Goal: Information Seeking & Learning: Learn about a topic

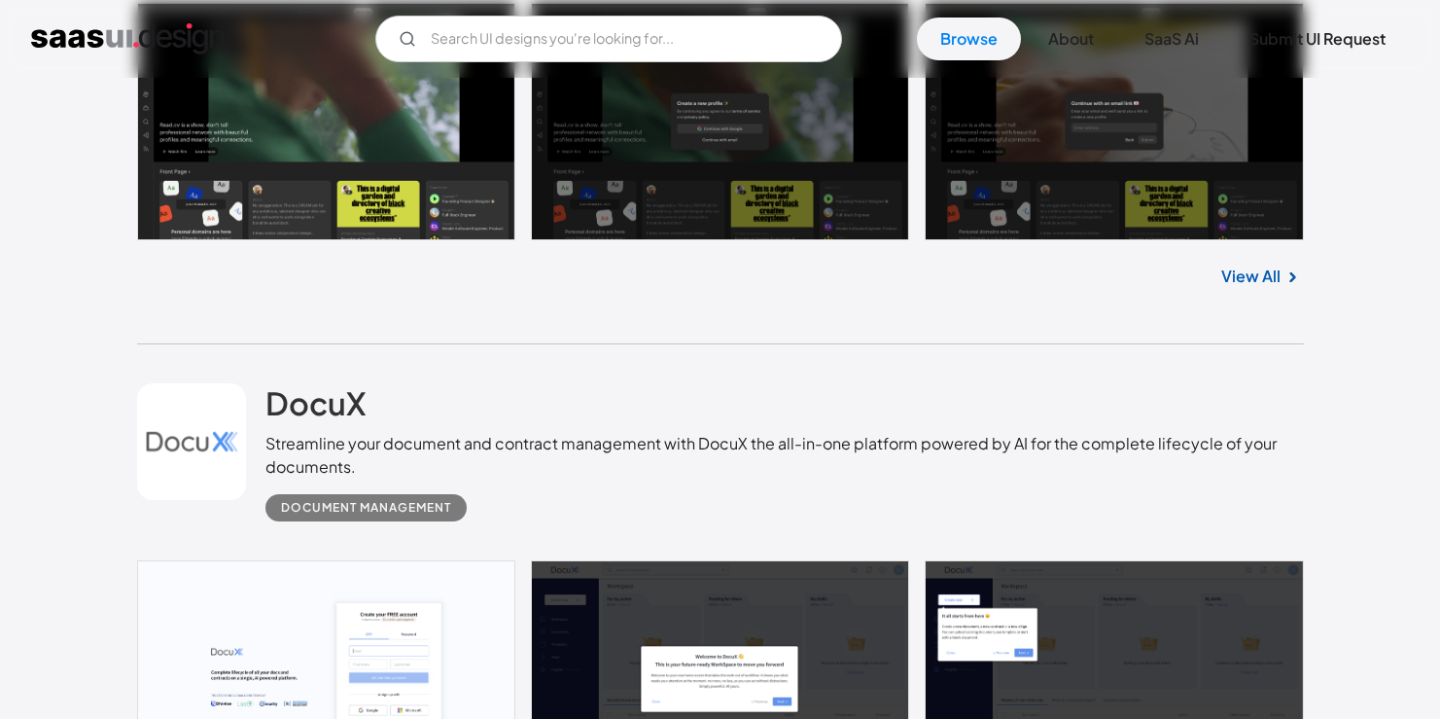
scroll to position [985, 0]
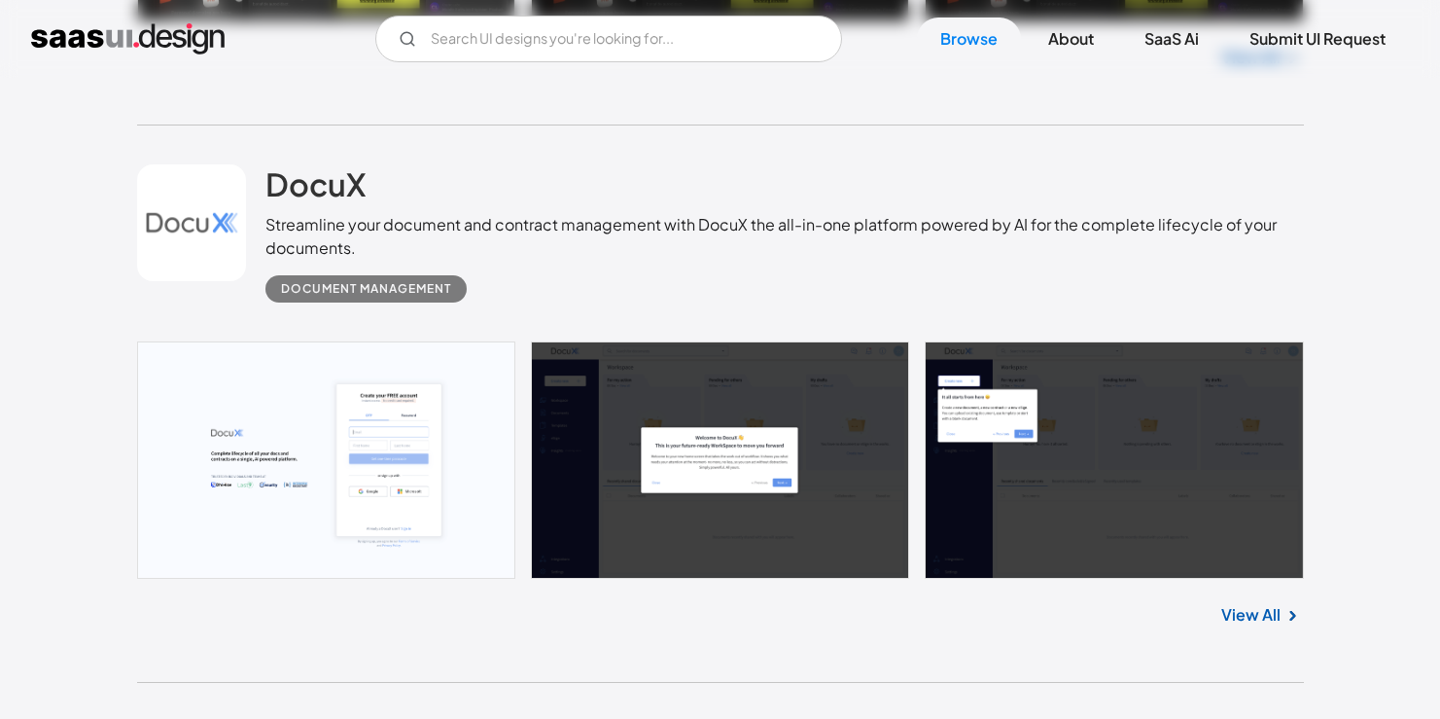
click at [311, 457] on link at bounding box center [720, 459] width 1167 height 237
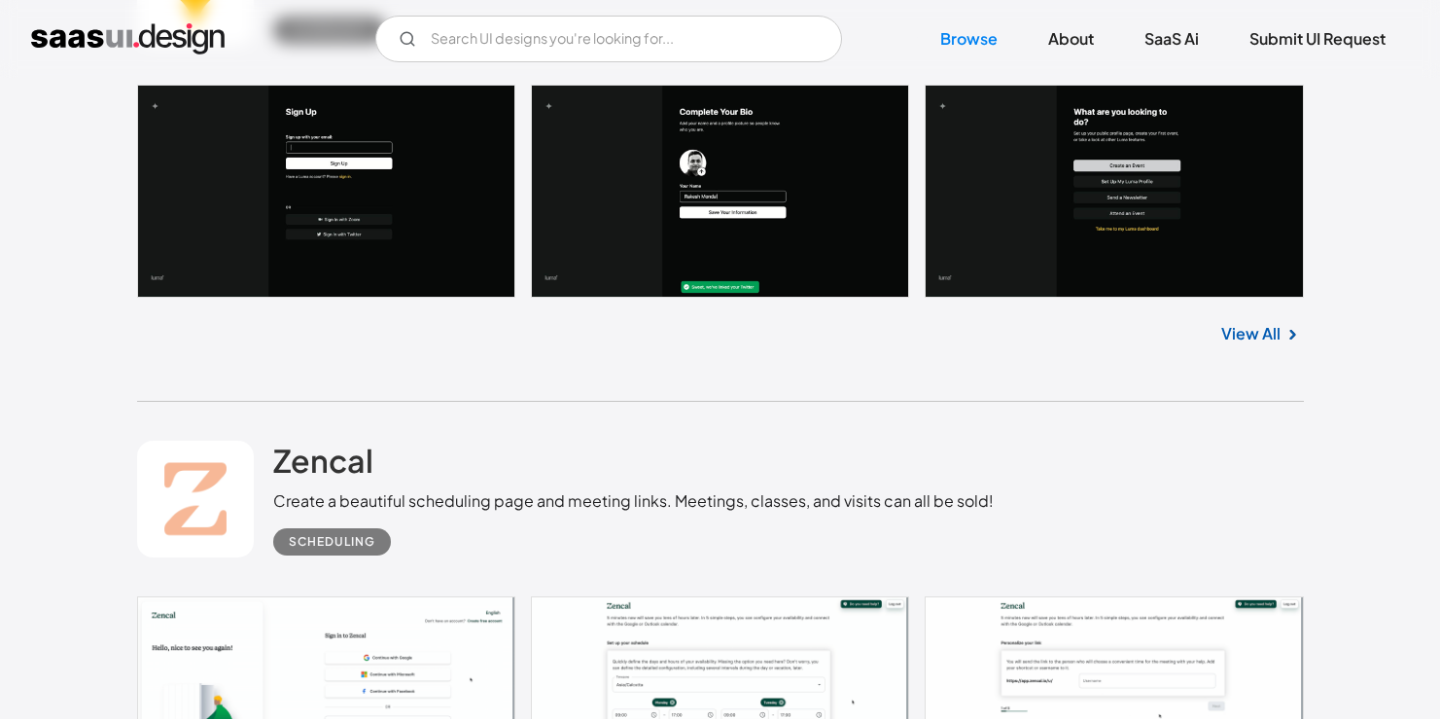
scroll to position [1976, 0]
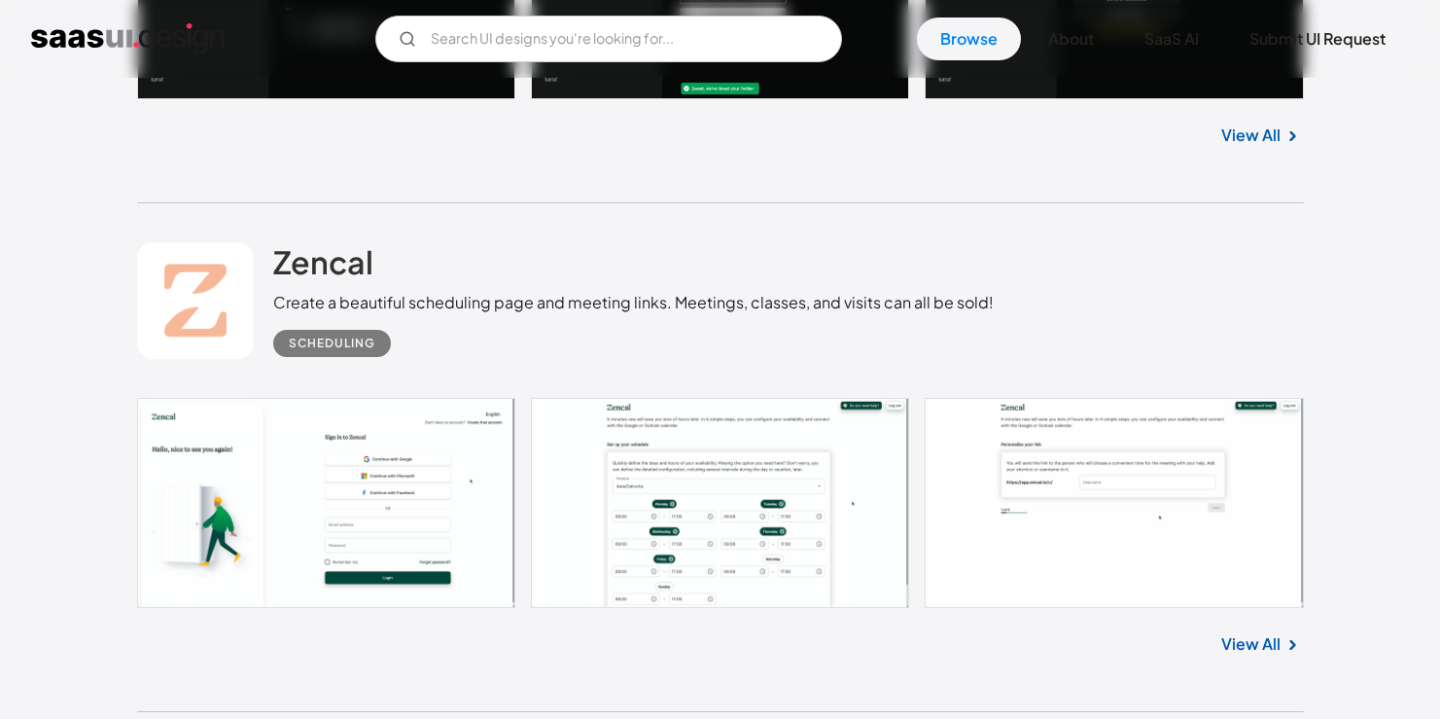
click at [386, 460] on link at bounding box center [720, 503] width 1167 height 210
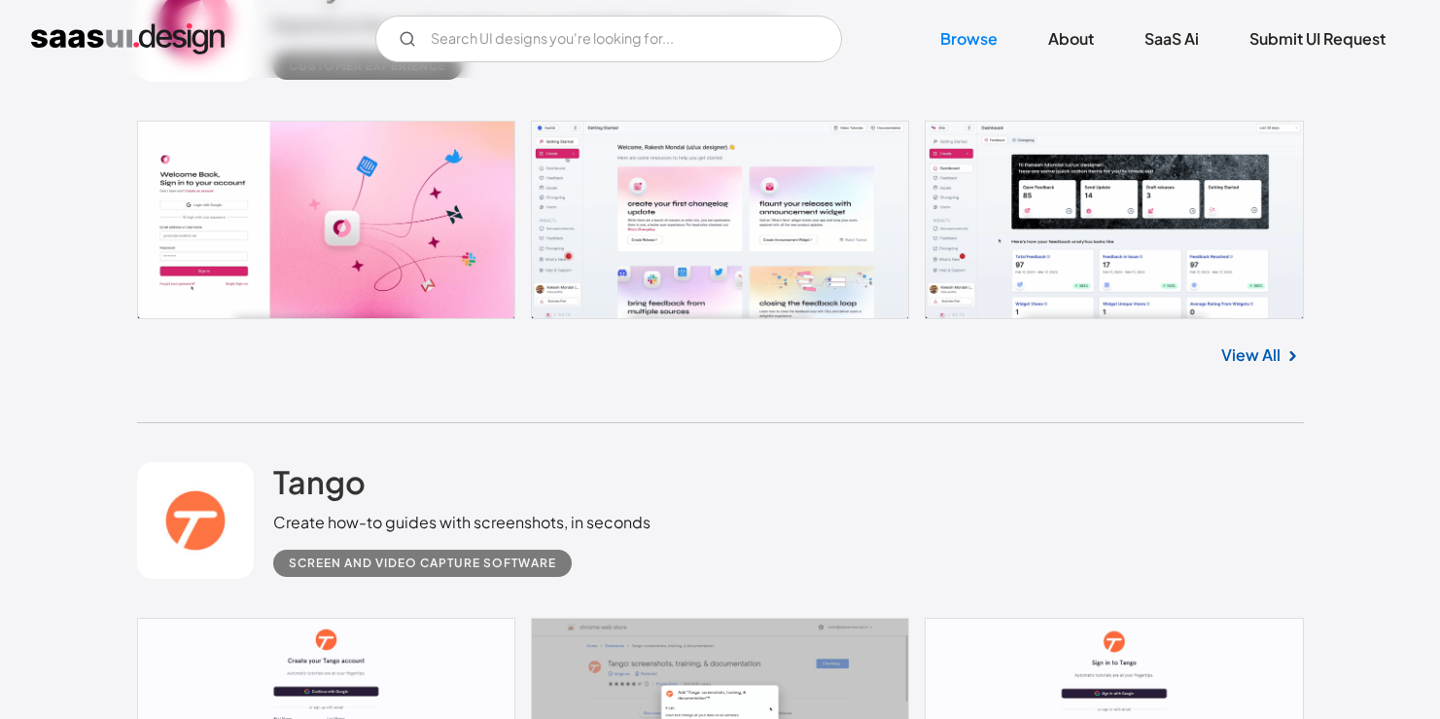
scroll to position [2760, 0]
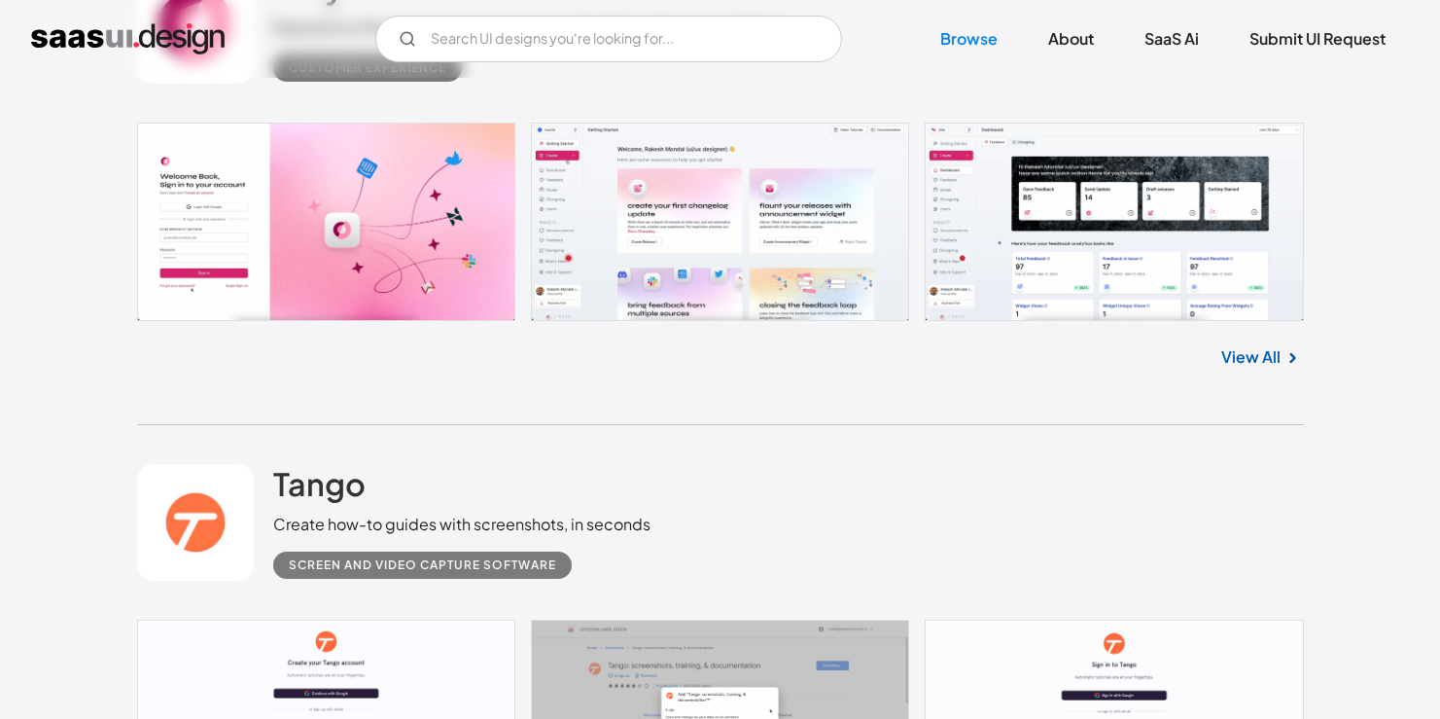
click at [1012, 273] on link at bounding box center [720, 222] width 1167 height 198
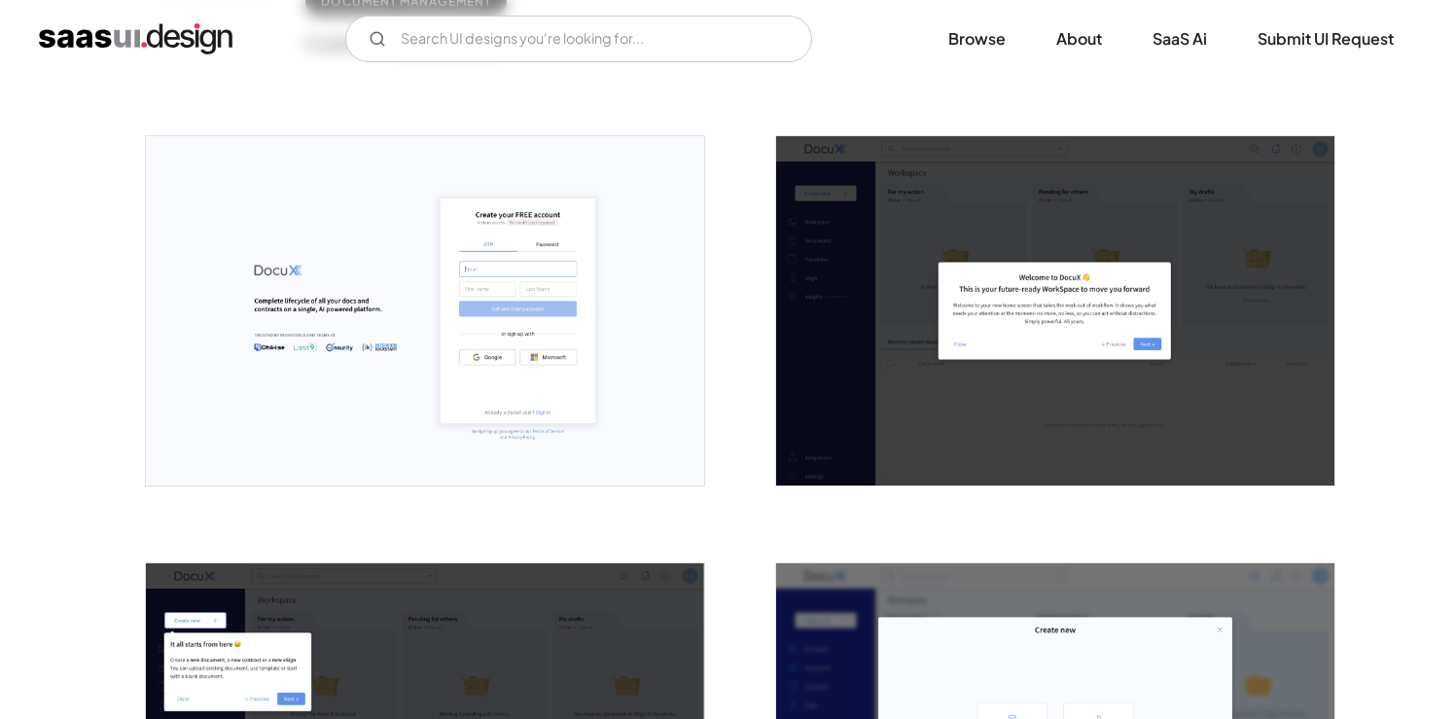
scroll to position [332, 0]
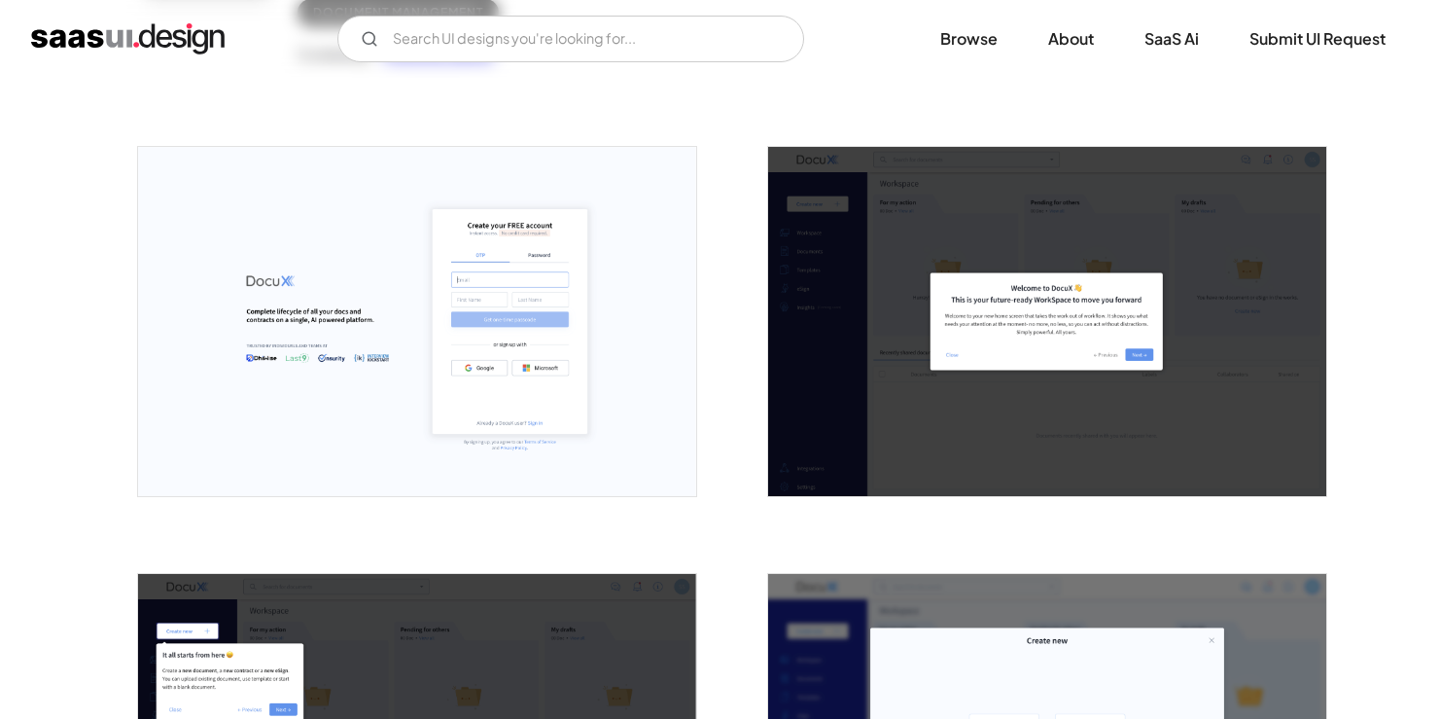
click at [485, 278] on img "open lightbox" at bounding box center [417, 321] width 558 height 349
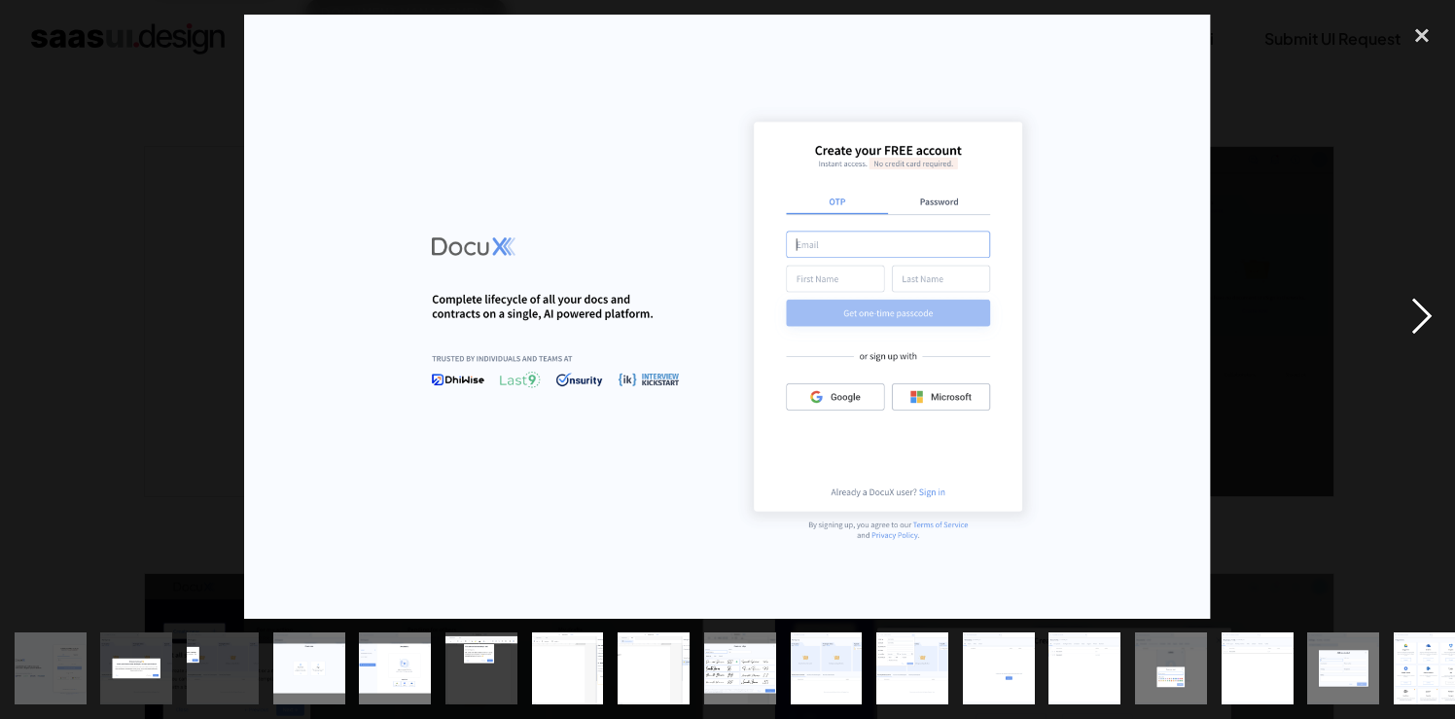
click at [1424, 303] on div "next image" at bounding box center [1422, 317] width 66 height 604
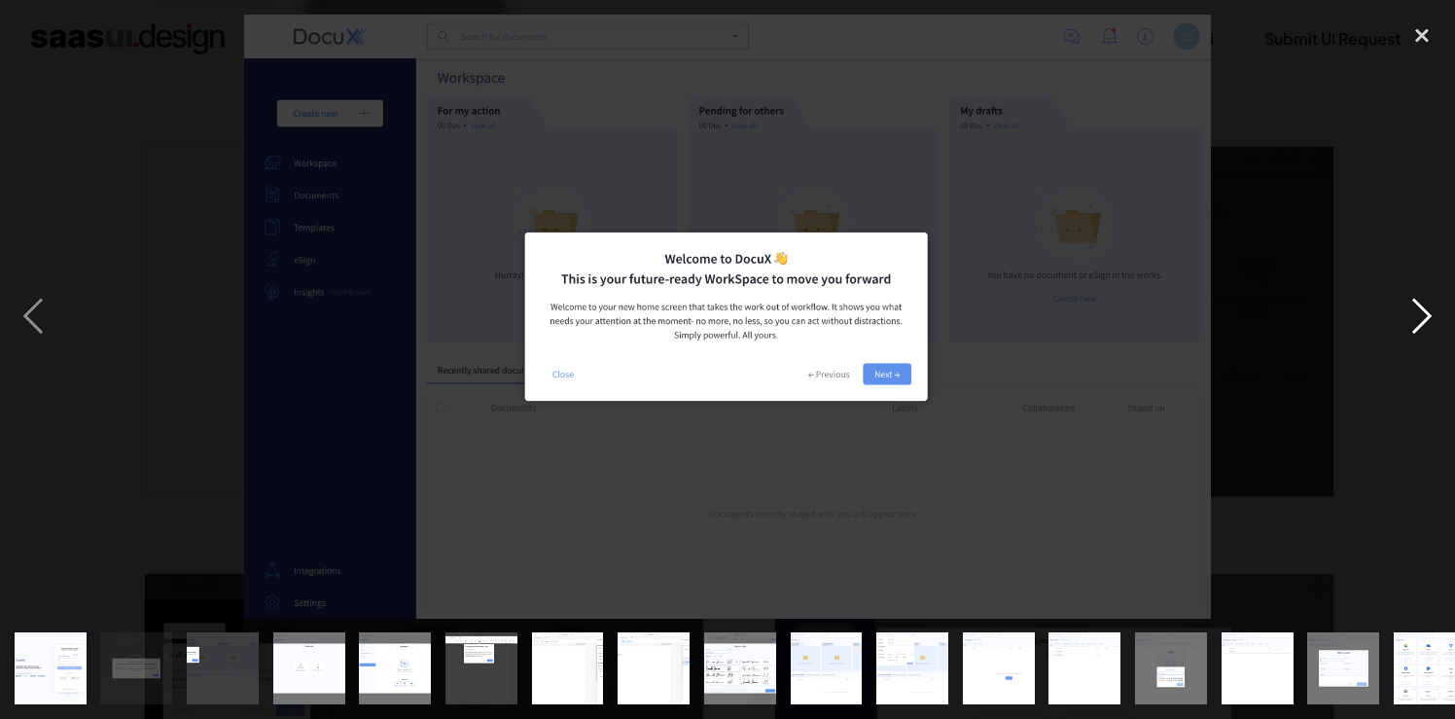
click at [1424, 303] on div "next image" at bounding box center [1422, 317] width 66 height 604
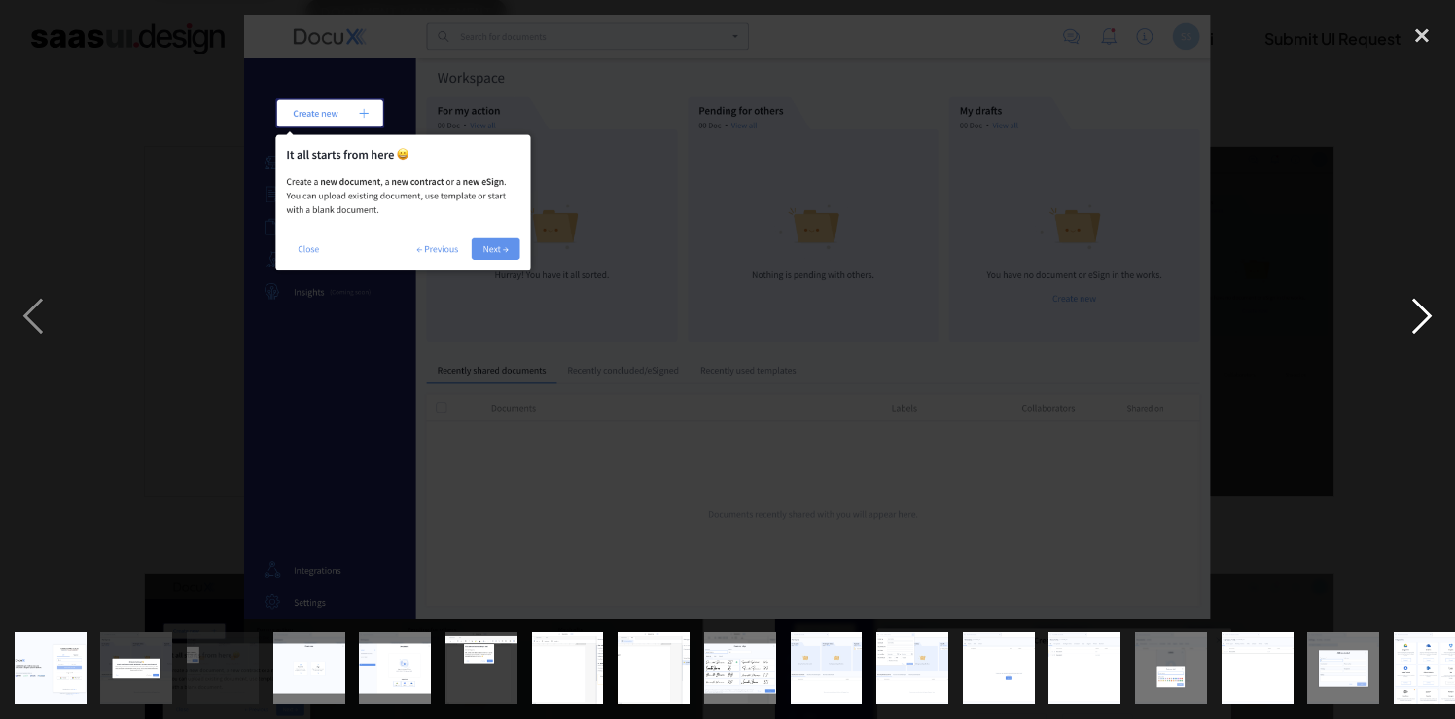
click at [1424, 303] on div "next image" at bounding box center [1422, 317] width 66 height 604
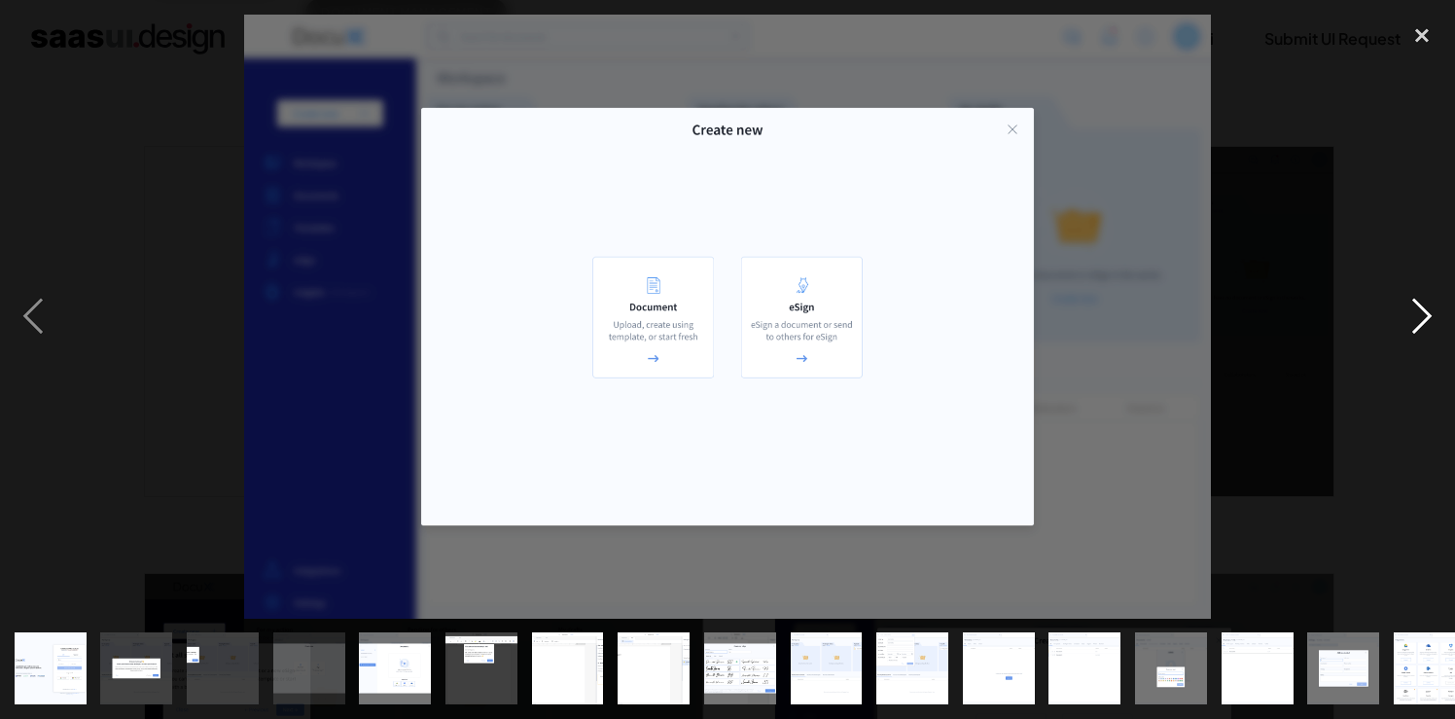
click at [1424, 303] on div "next image" at bounding box center [1422, 317] width 66 height 604
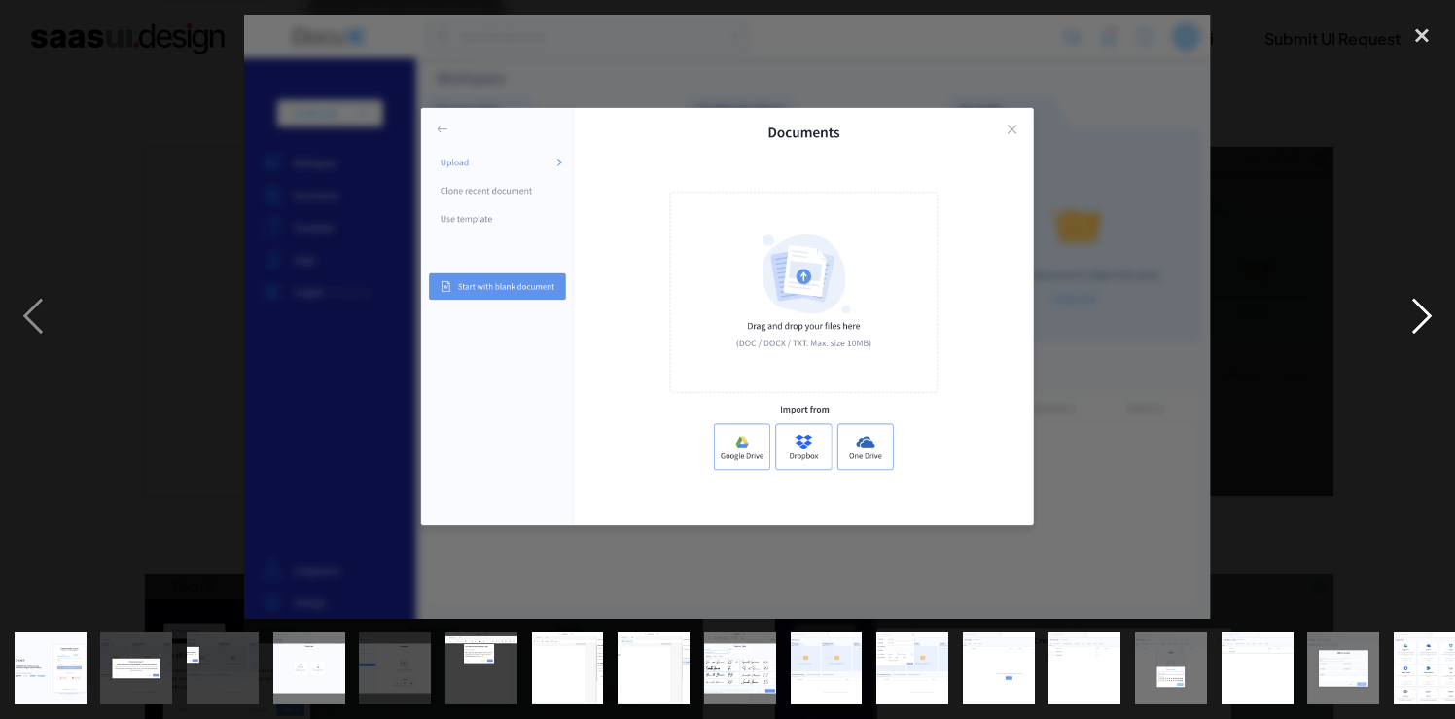
click at [1424, 303] on div "next image" at bounding box center [1422, 317] width 66 height 604
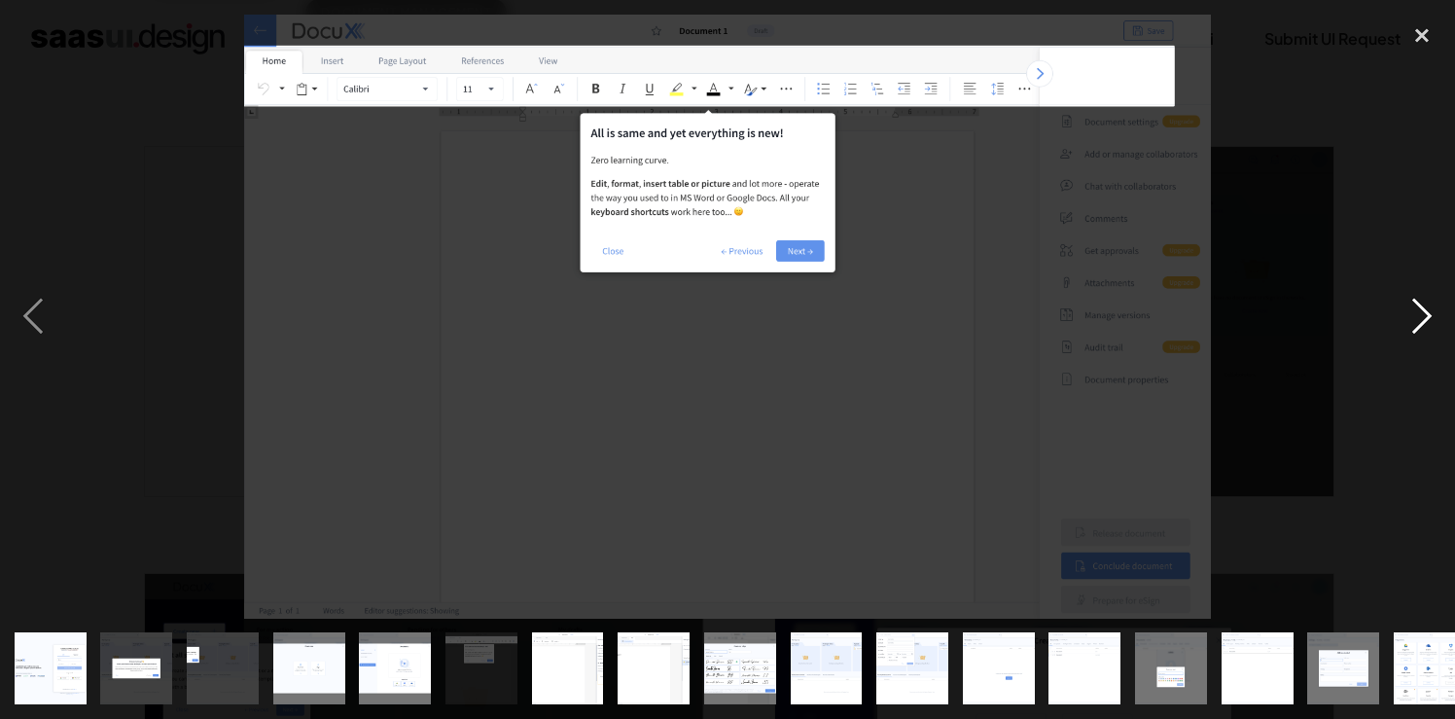
click at [1424, 303] on div "next image" at bounding box center [1422, 317] width 66 height 604
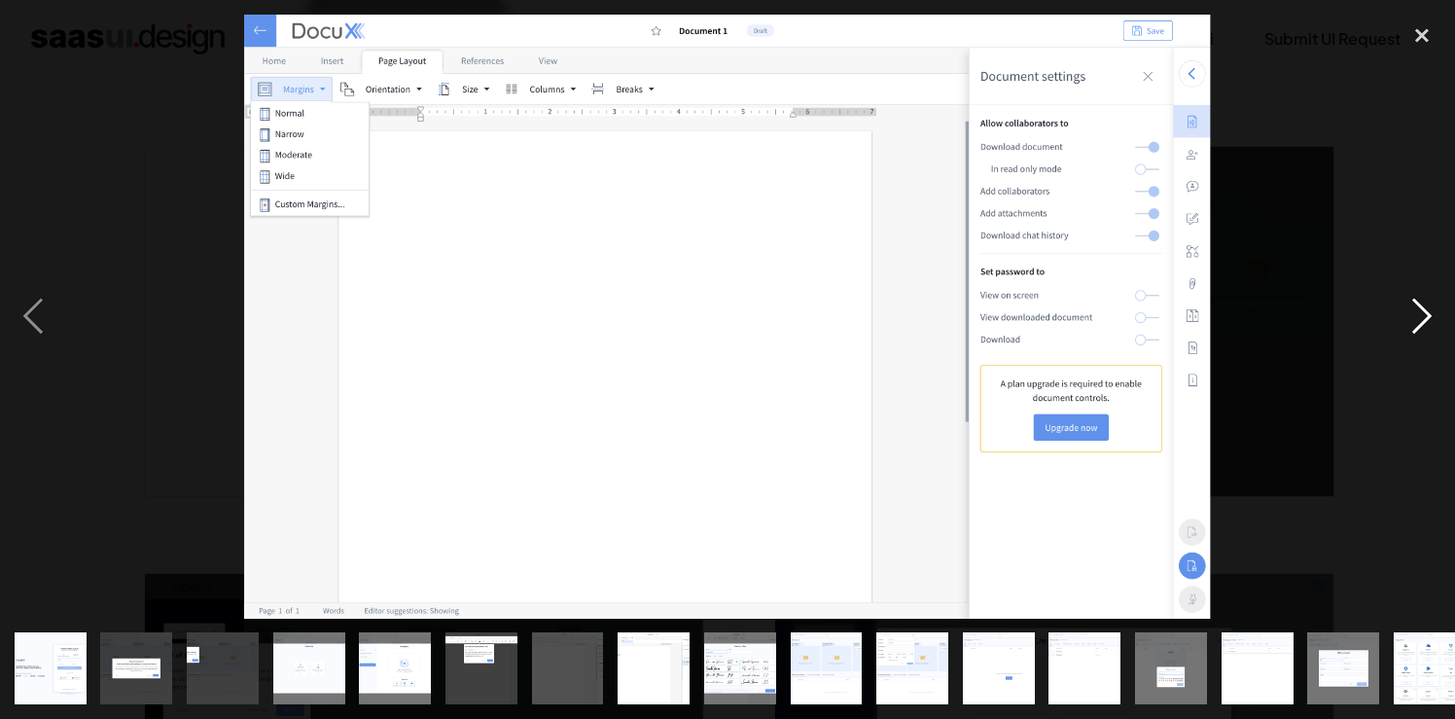
click at [1424, 303] on div "next image" at bounding box center [1422, 317] width 66 height 604
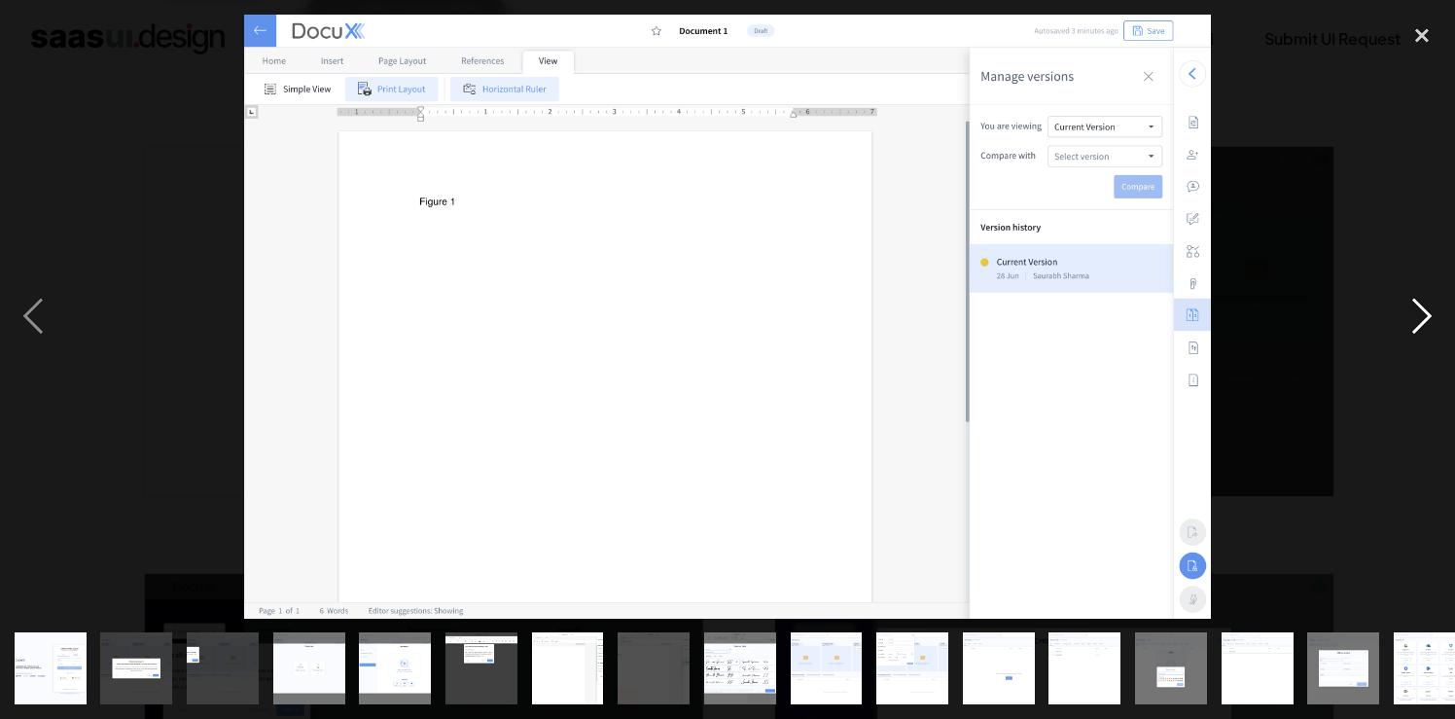
click at [1424, 303] on div "next image" at bounding box center [1422, 317] width 66 height 604
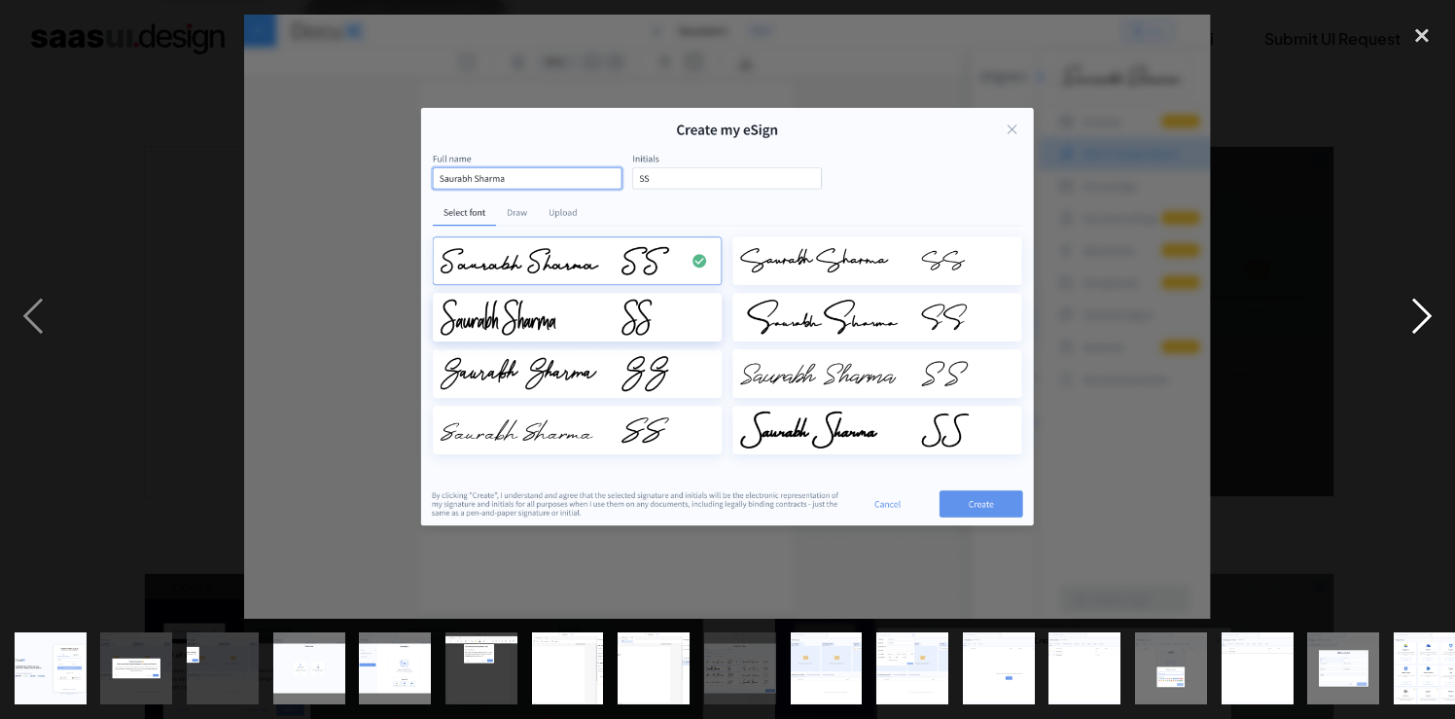
click at [1424, 303] on div "next image" at bounding box center [1422, 317] width 66 height 604
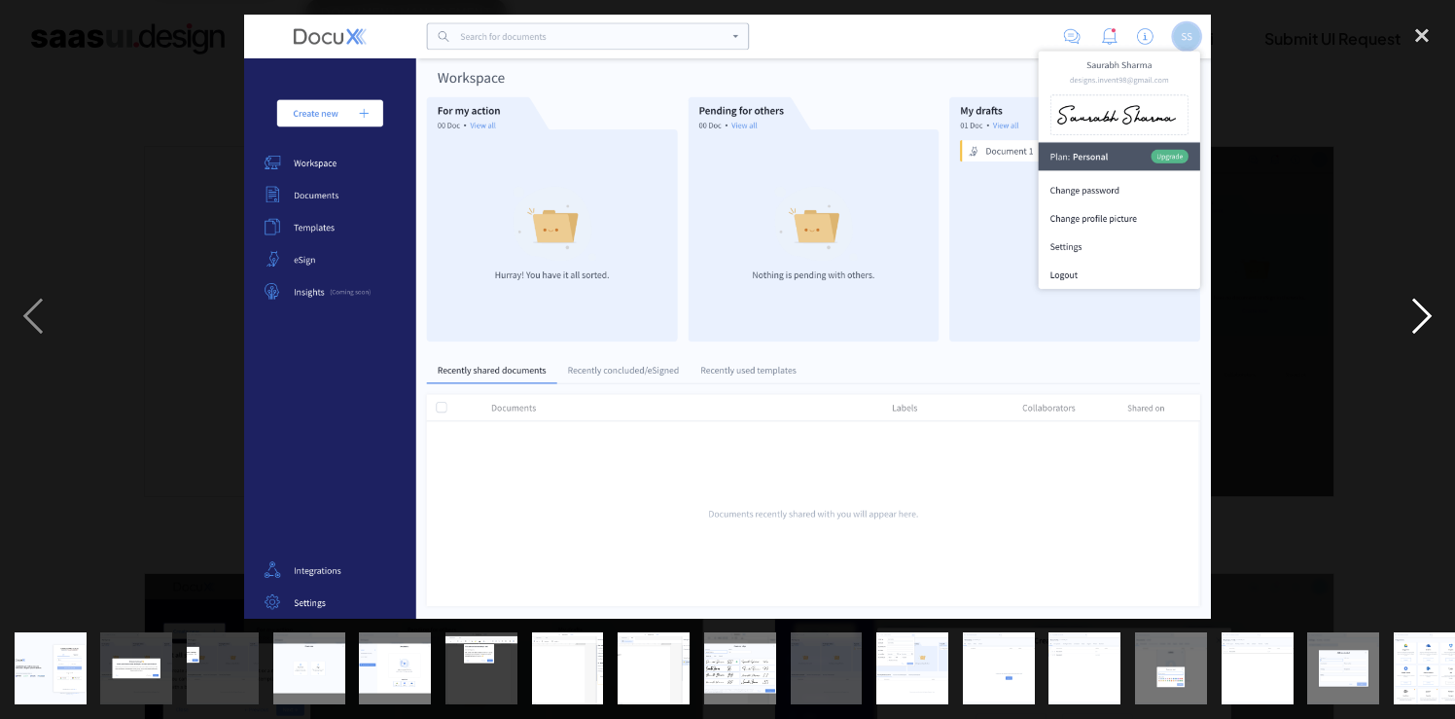
click at [1424, 303] on div "next image" at bounding box center [1422, 317] width 66 height 604
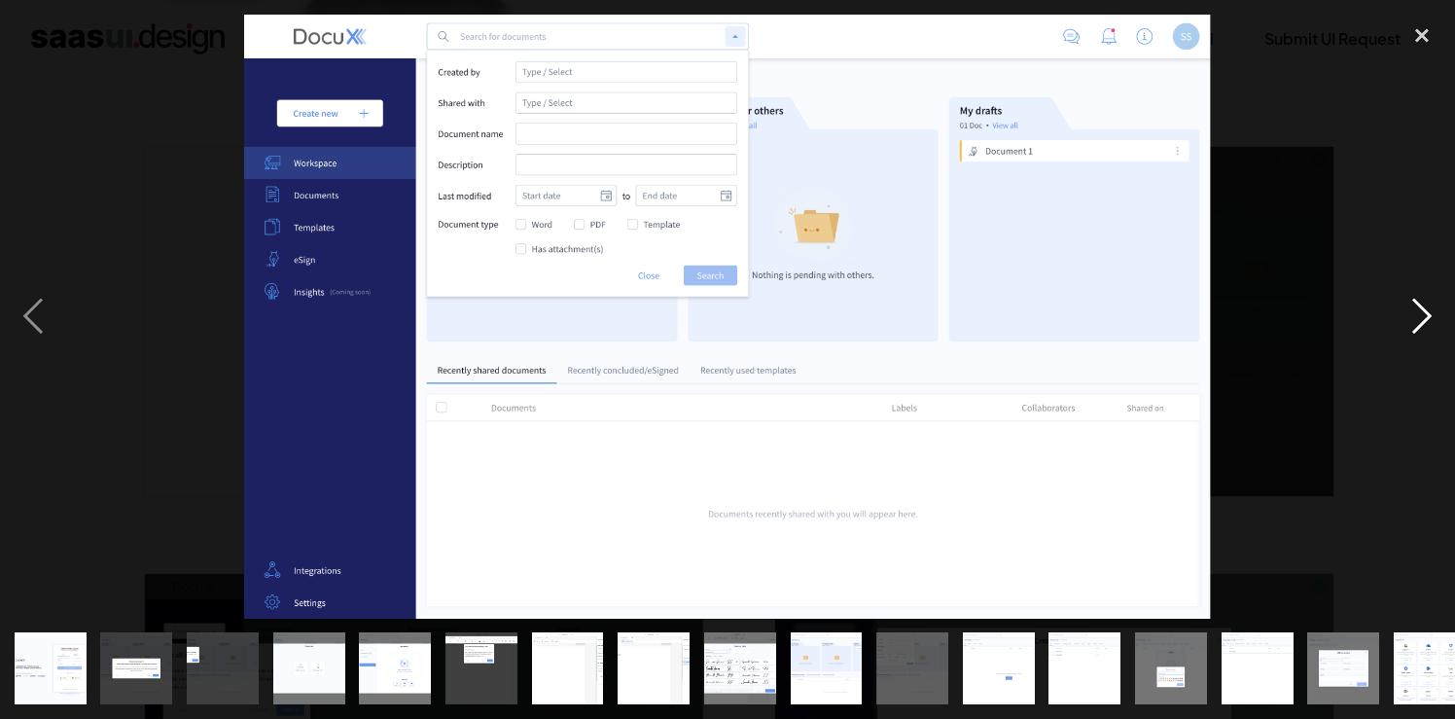
click at [1424, 303] on div "next image" at bounding box center [1422, 317] width 66 height 604
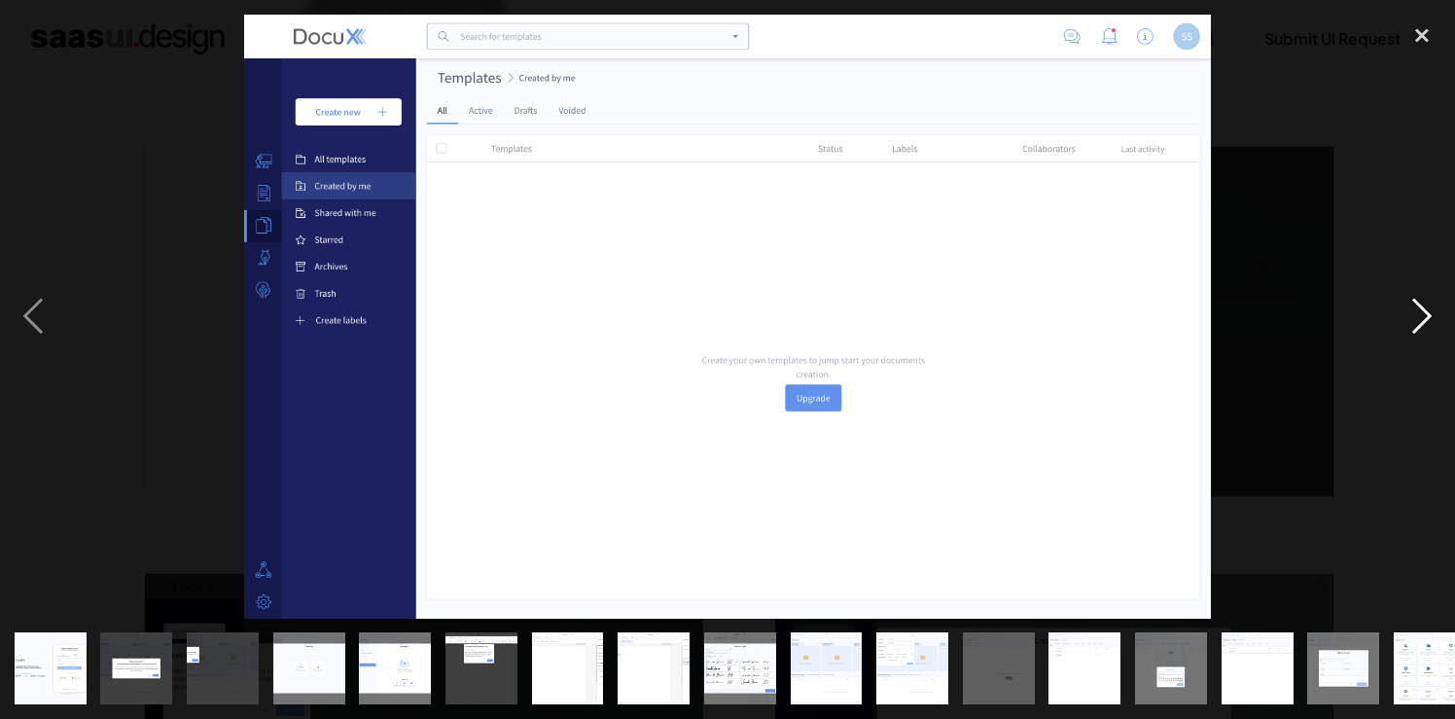
click at [1424, 303] on div "next image" at bounding box center [1422, 317] width 66 height 604
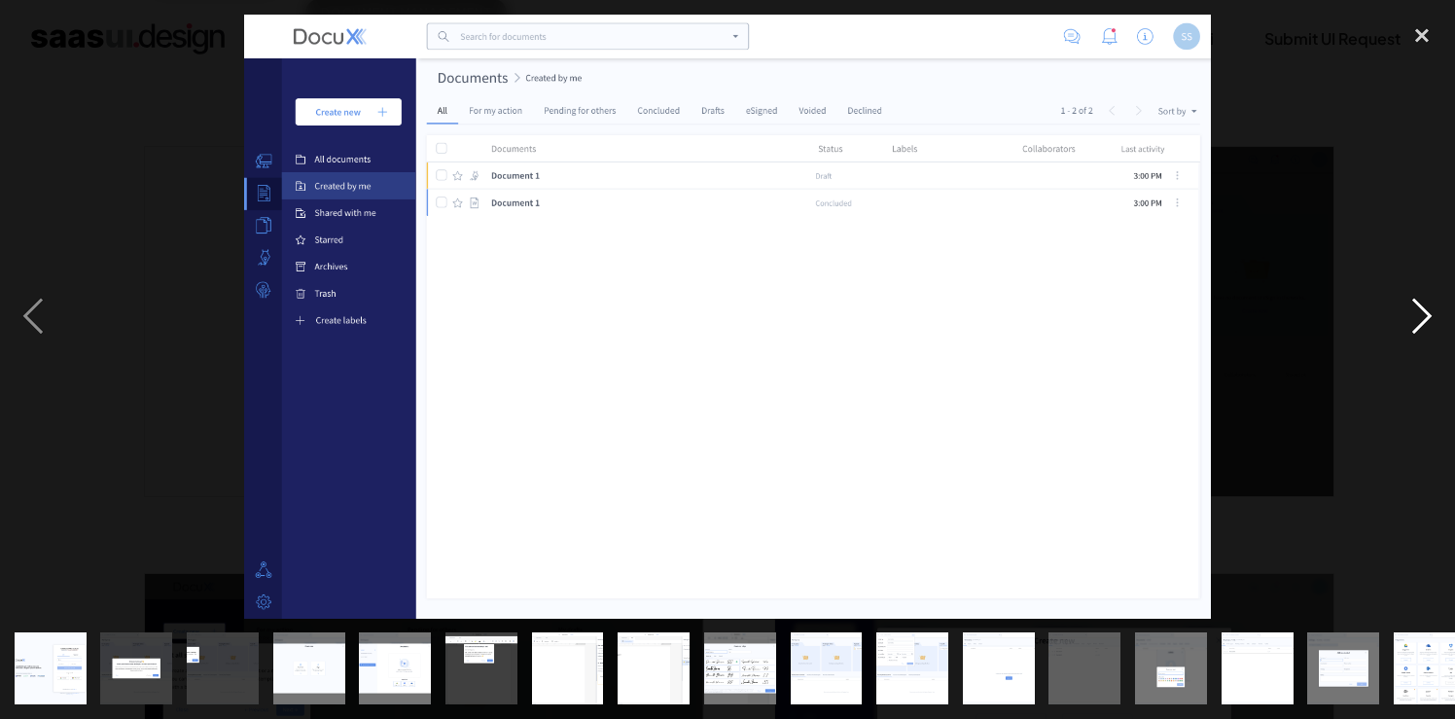
click at [1424, 303] on div "next image" at bounding box center [1422, 317] width 66 height 604
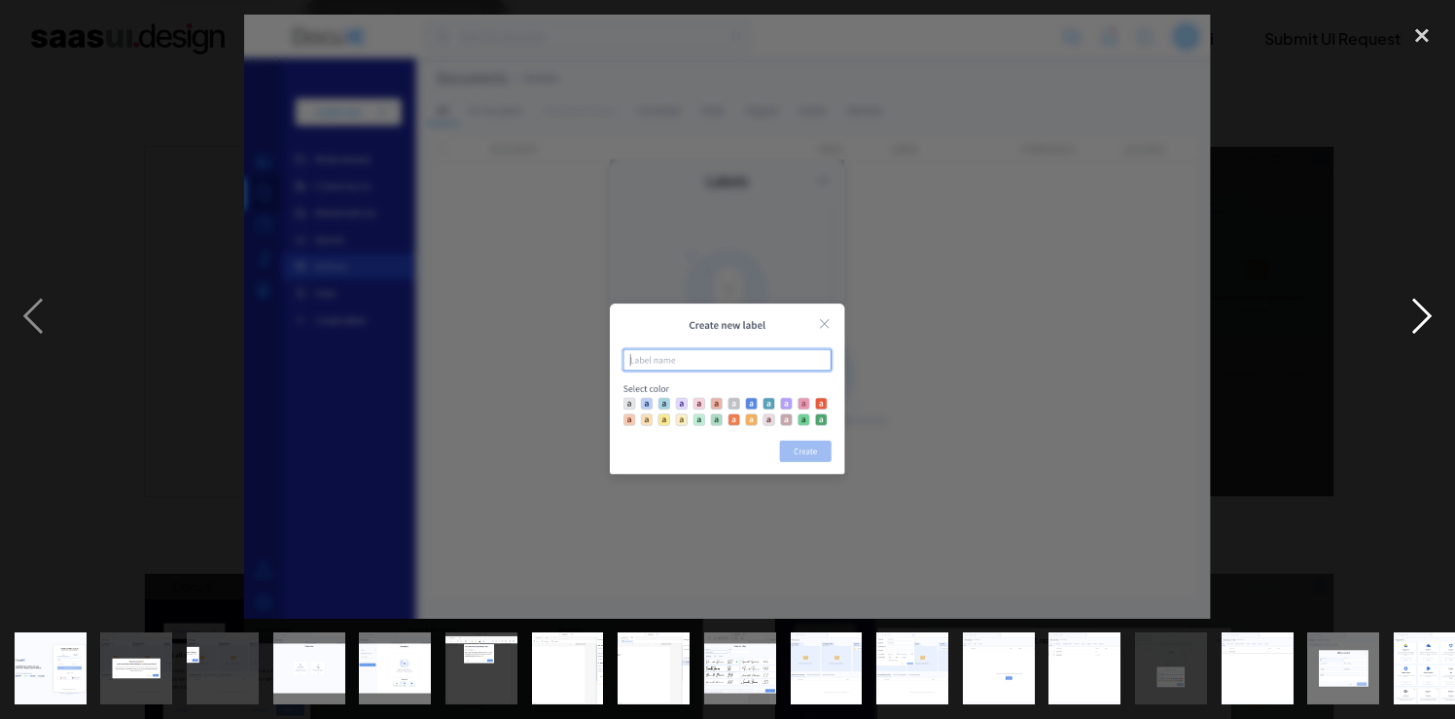
click at [1424, 303] on div "next image" at bounding box center [1422, 317] width 66 height 604
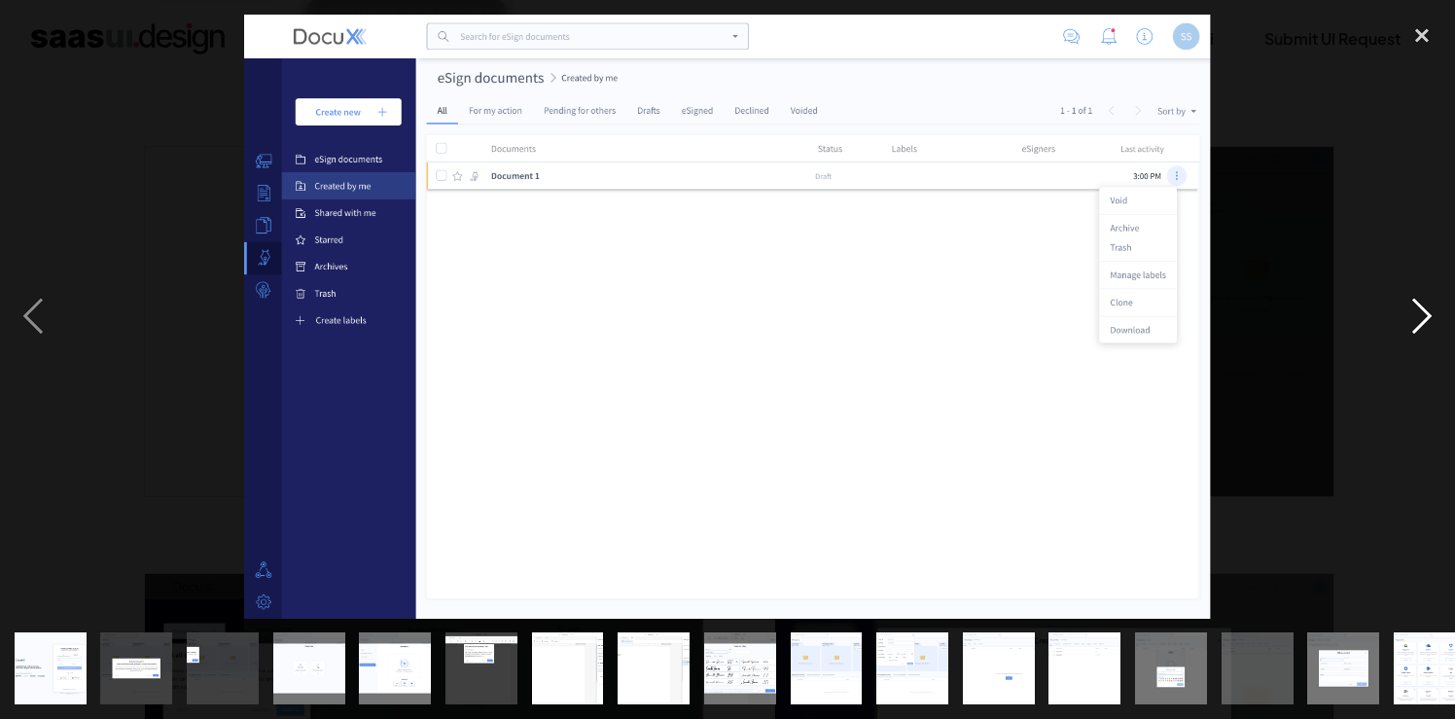
click at [1424, 303] on div "next image" at bounding box center [1422, 317] width 66 height 604
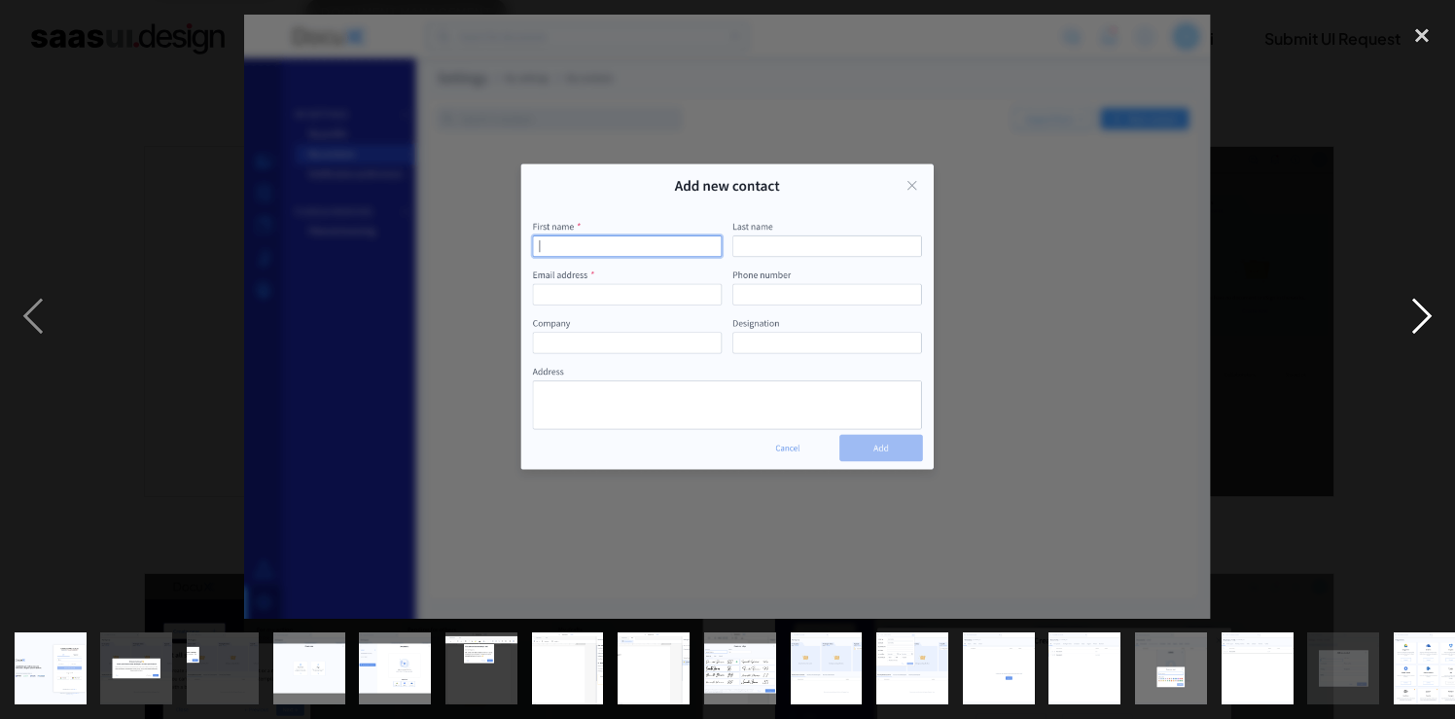
click at [1424, 303] on div "next image" at bounding box center [1422, 317] width 66 height 604
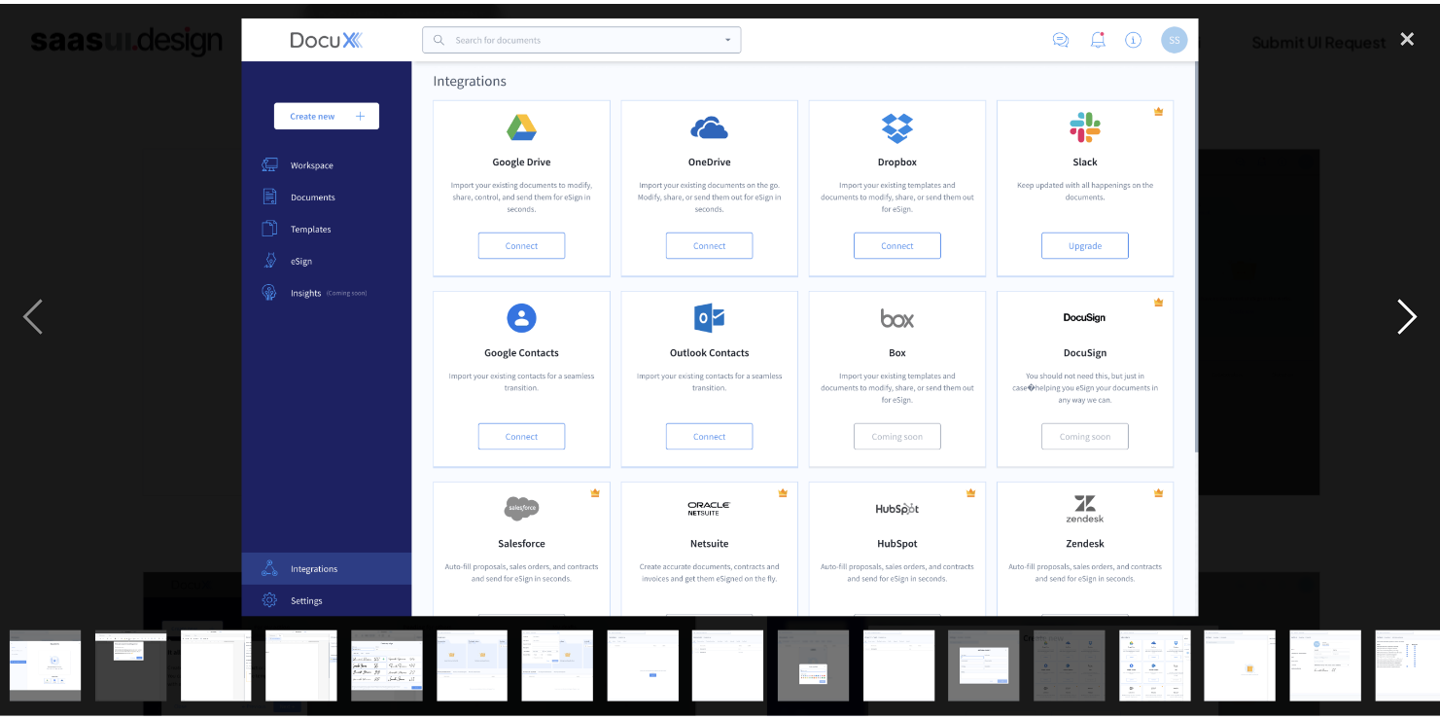
scroll to position [0, 370]
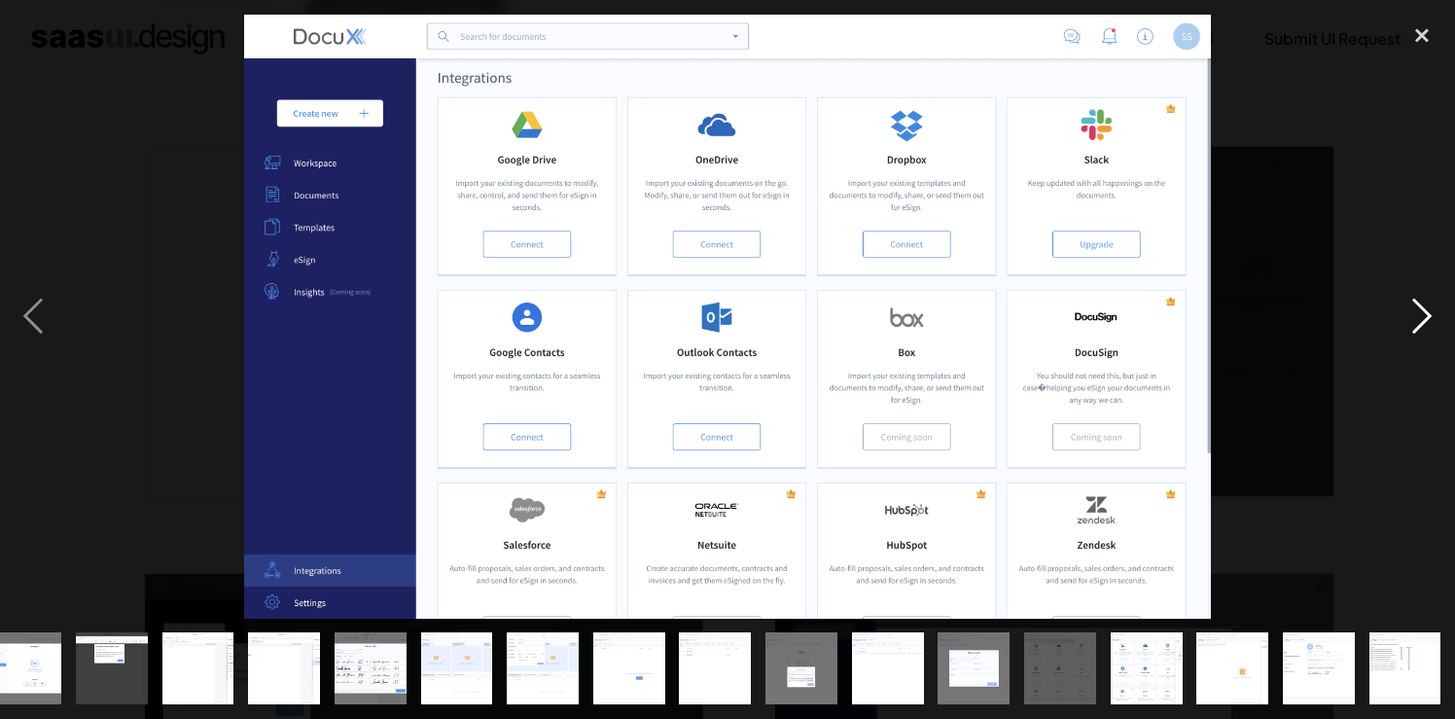
click at [1424, 303] on div "next image" at bounding box center [1422, 317] width 66 height 604
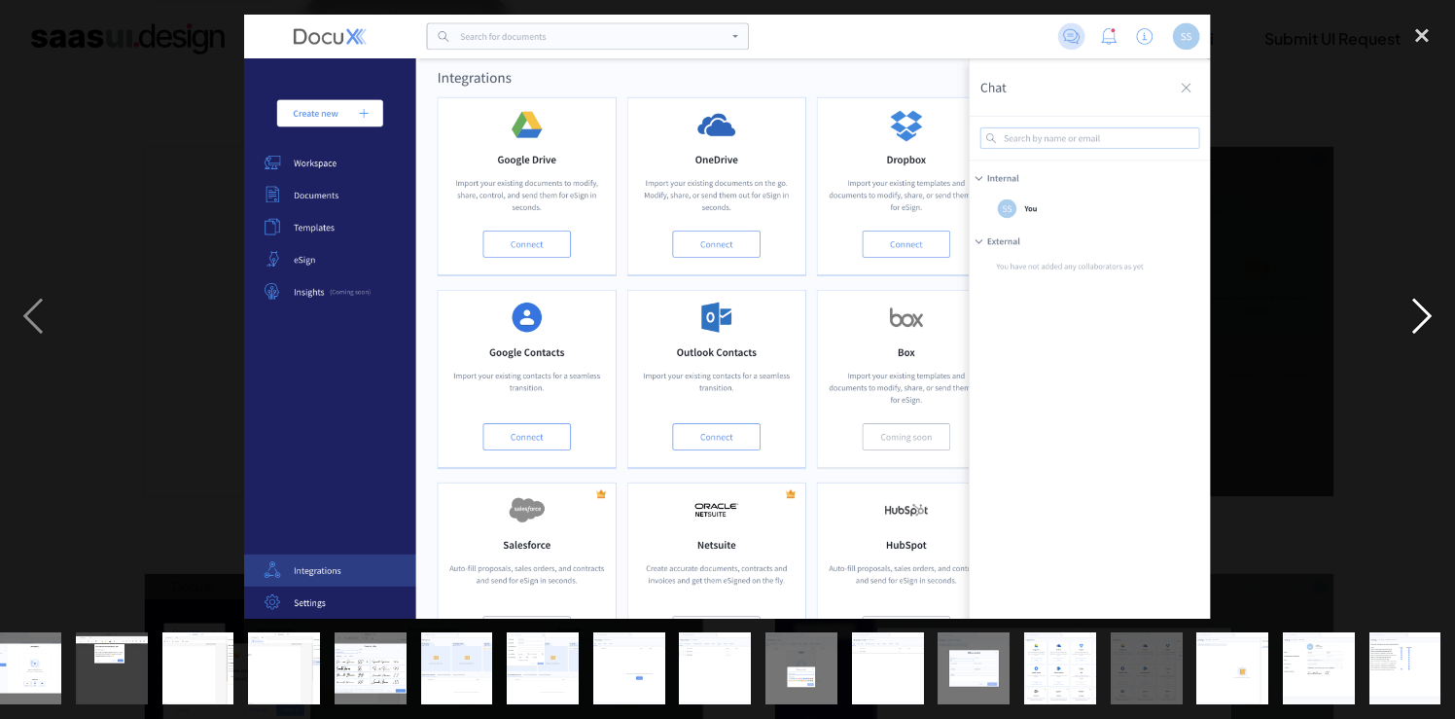
click at [1424, 303] on div "next image" at bounding box center [1422, 317] width 66 height 604
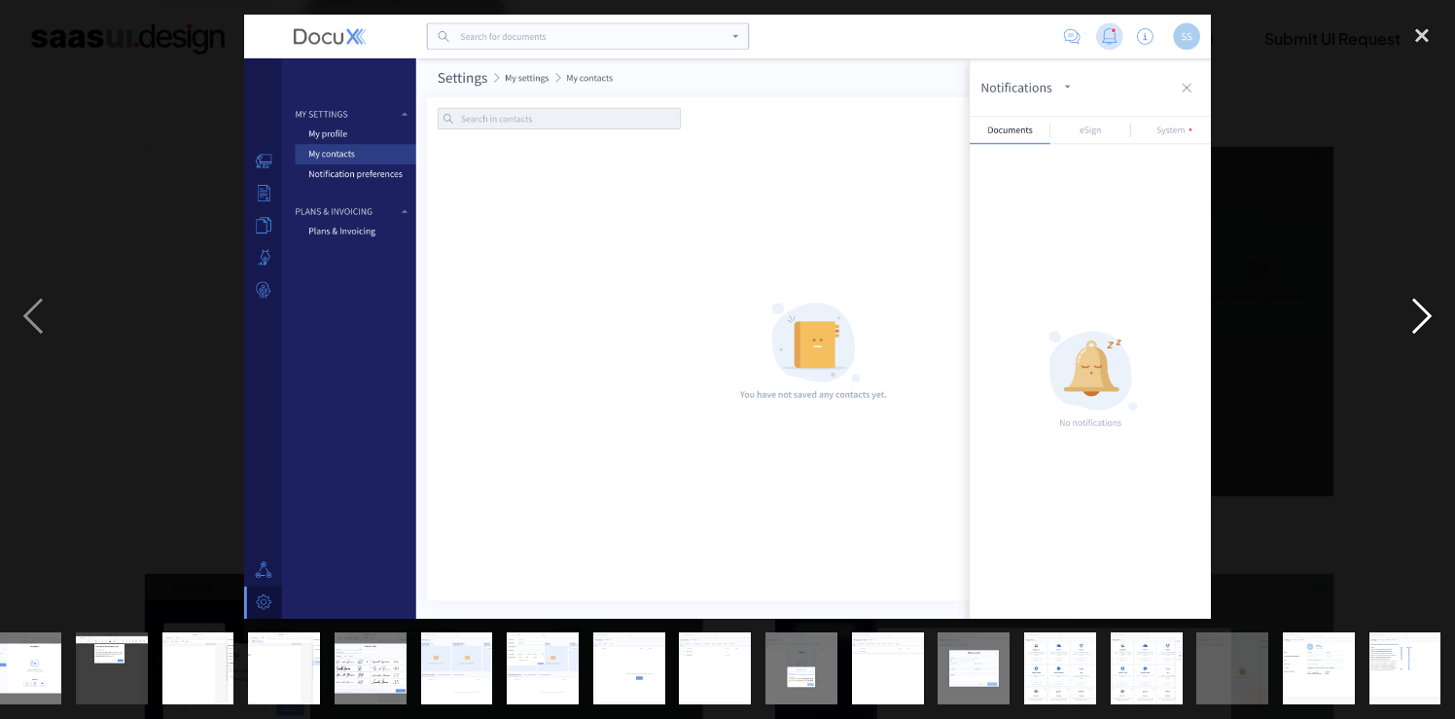
click at [1424, 303] on div "next image" at bounding box center [1422, 317] width 66 height 604
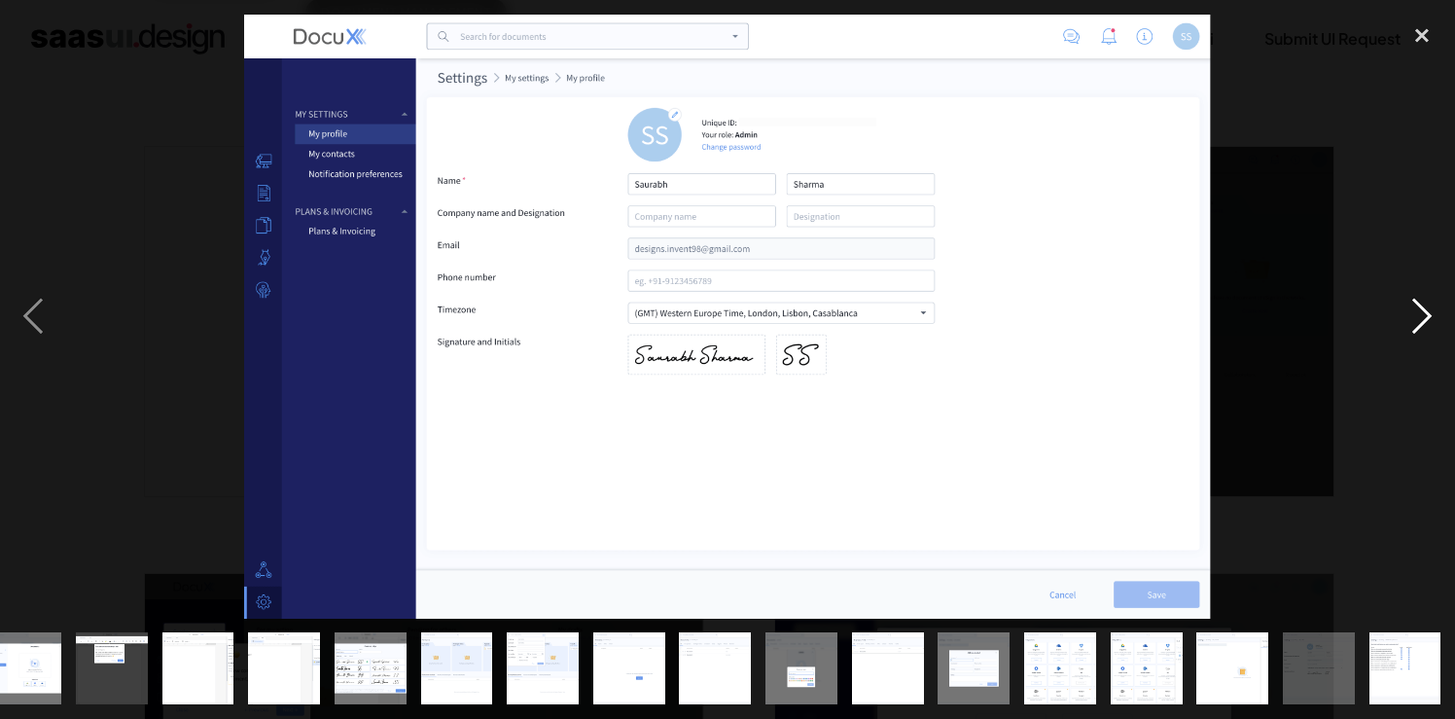
click at [1424, 302] on div "next image" at bounding box center [1422, 317] width 66 height 604
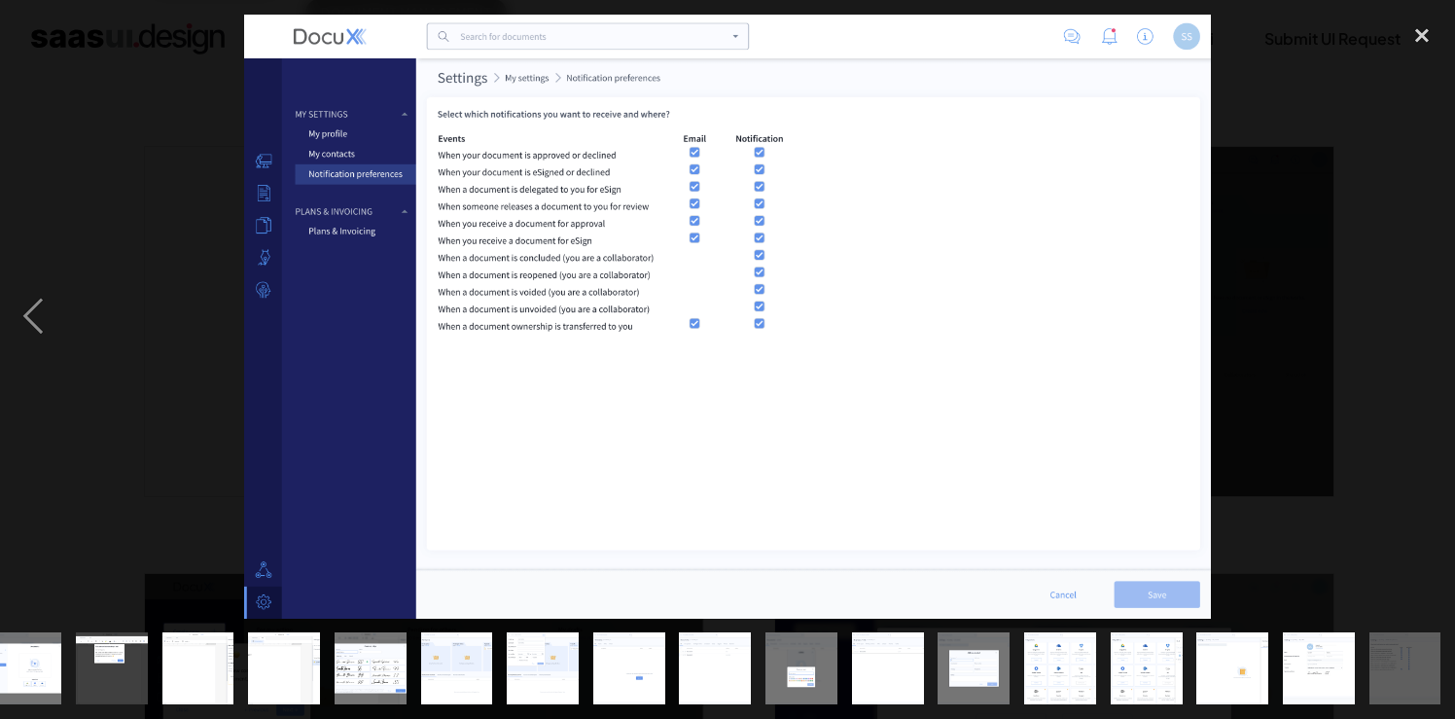
click at [1424, 302] on div "next image" at bounding box center [1422, 317] width 66 height 604
click at [1418, 53] on div "close lightbox" at bounding box center [1422, 36] width 66 height 43
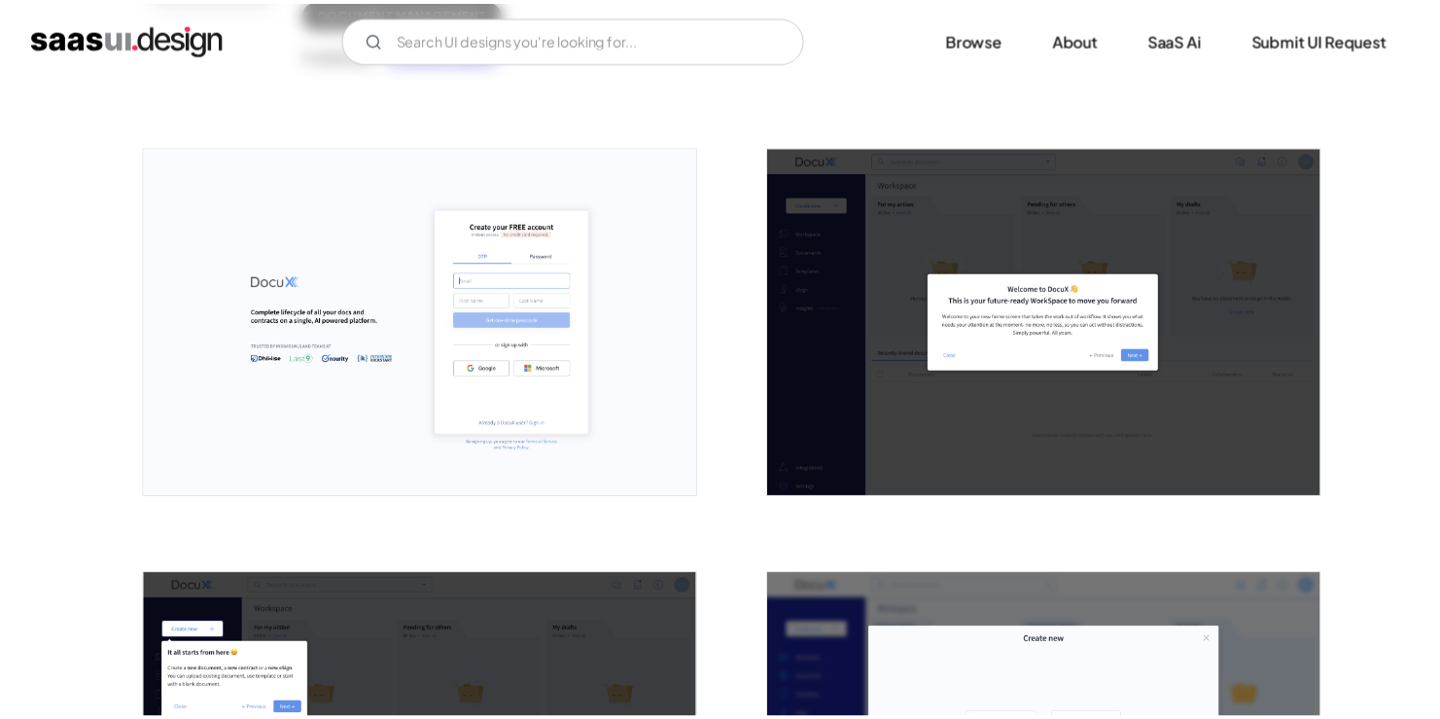
scroll to position [0, 0]
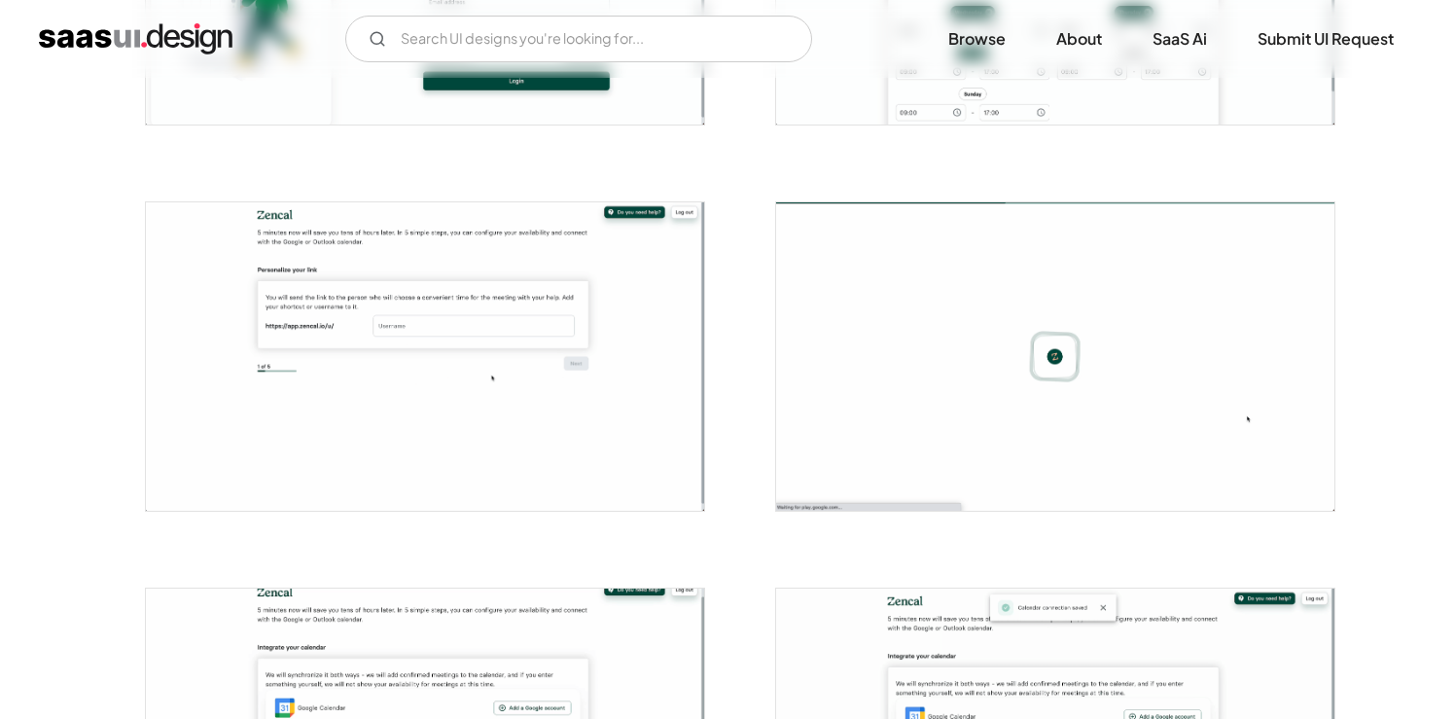
scroll to position [503, 0]
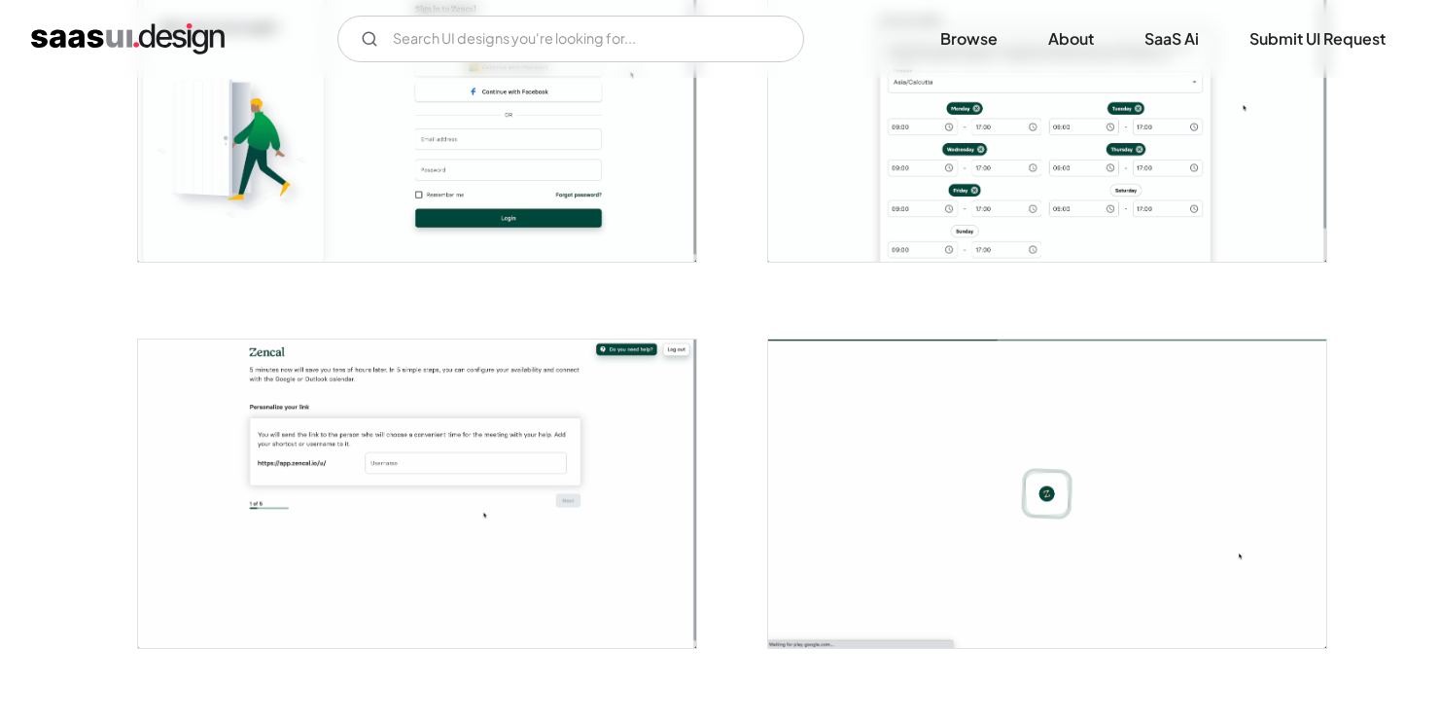
click at [483, 239] on img "open lightbox" at bounding box center [417, 106] width 558 height 308
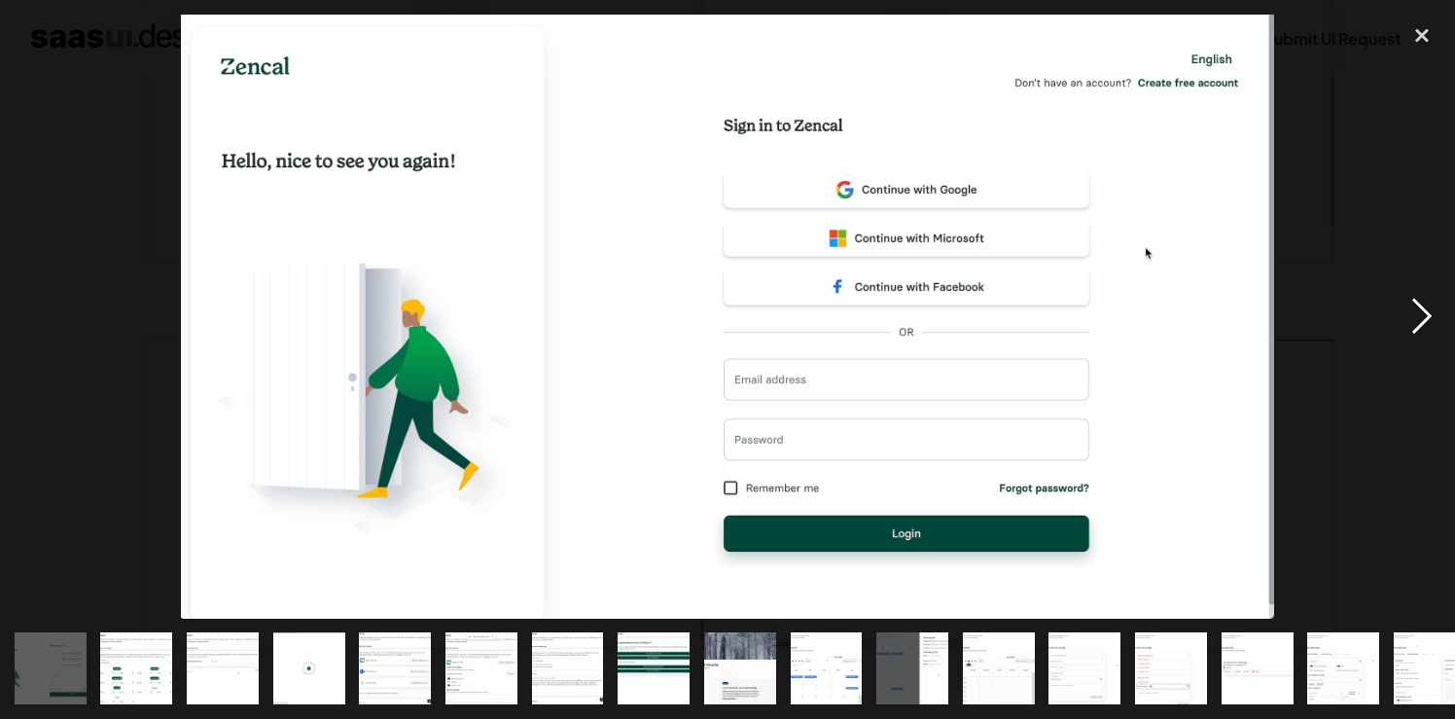
click at [1407, 312] on div "next image" at bounding box center [1422, 317] width 66 height 604
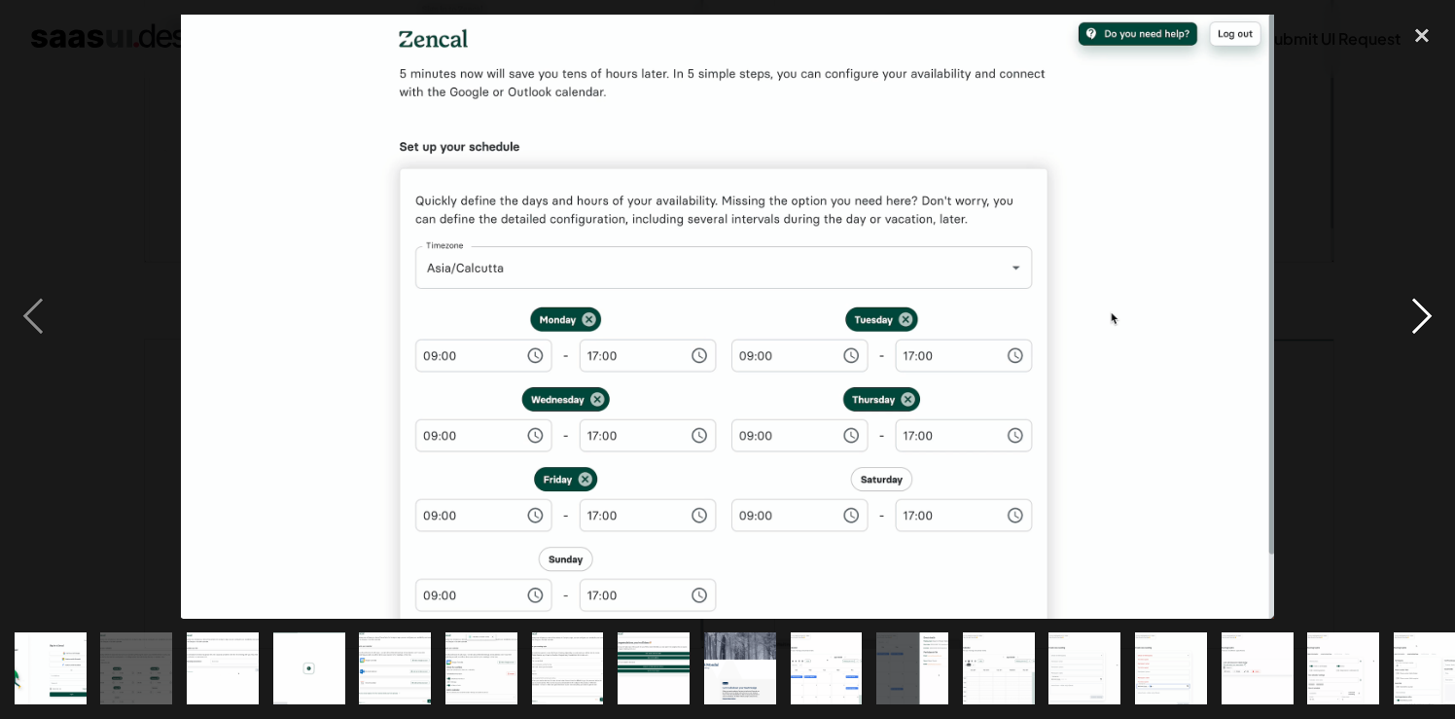
click at [1407, 312] on div "next image" at bounding box center [1422, 317] width 66 height 604
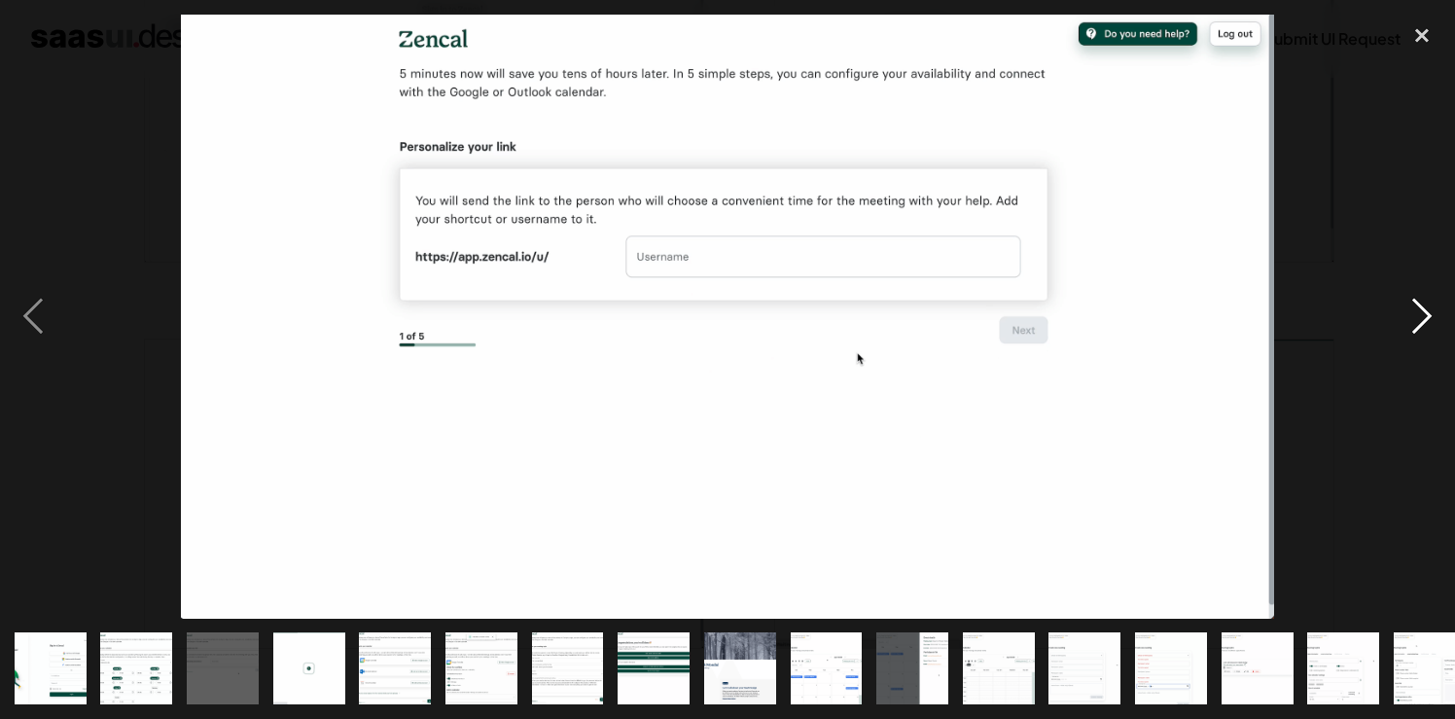
click at [1407, 312] on div "next image" at bounding box center [1422, 317] width 66 height 604
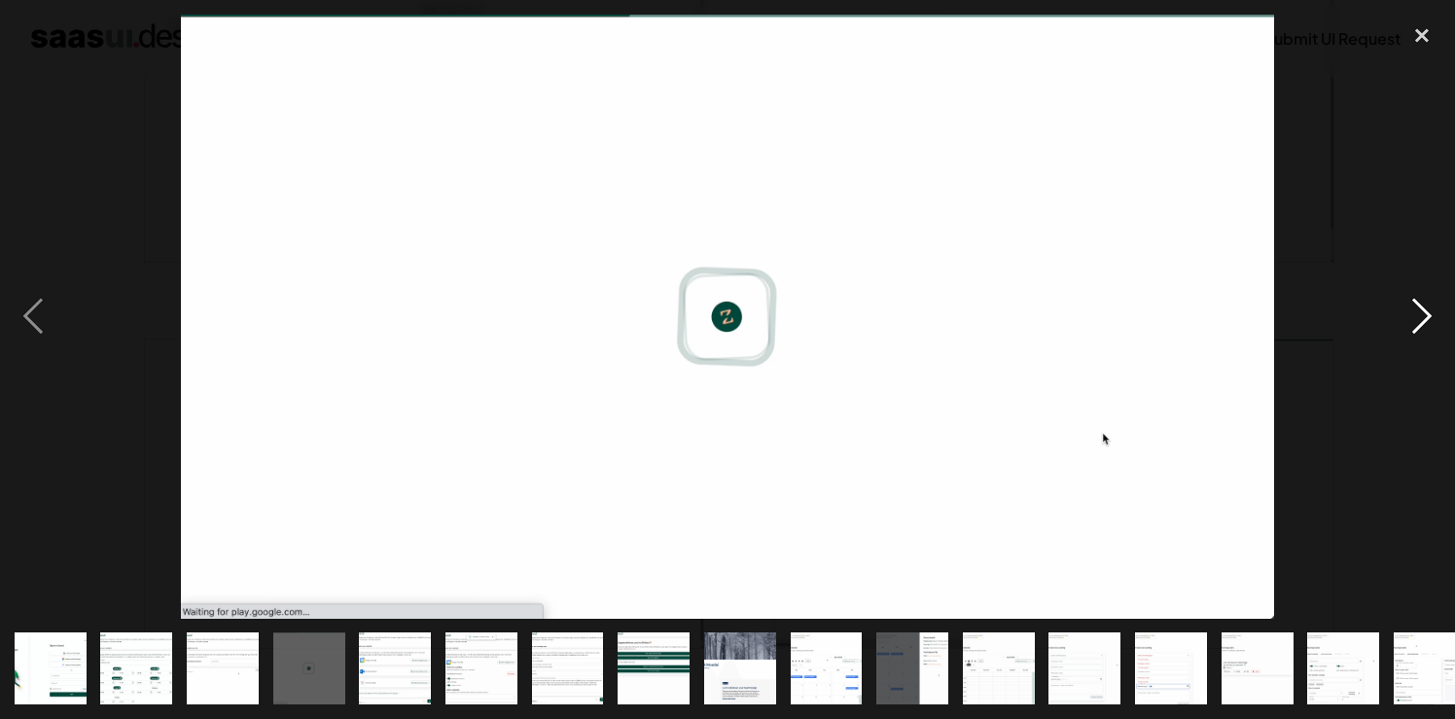
click at [1407, 312] on div "next image" at bounding box center [1422, 317] width 66 height 604
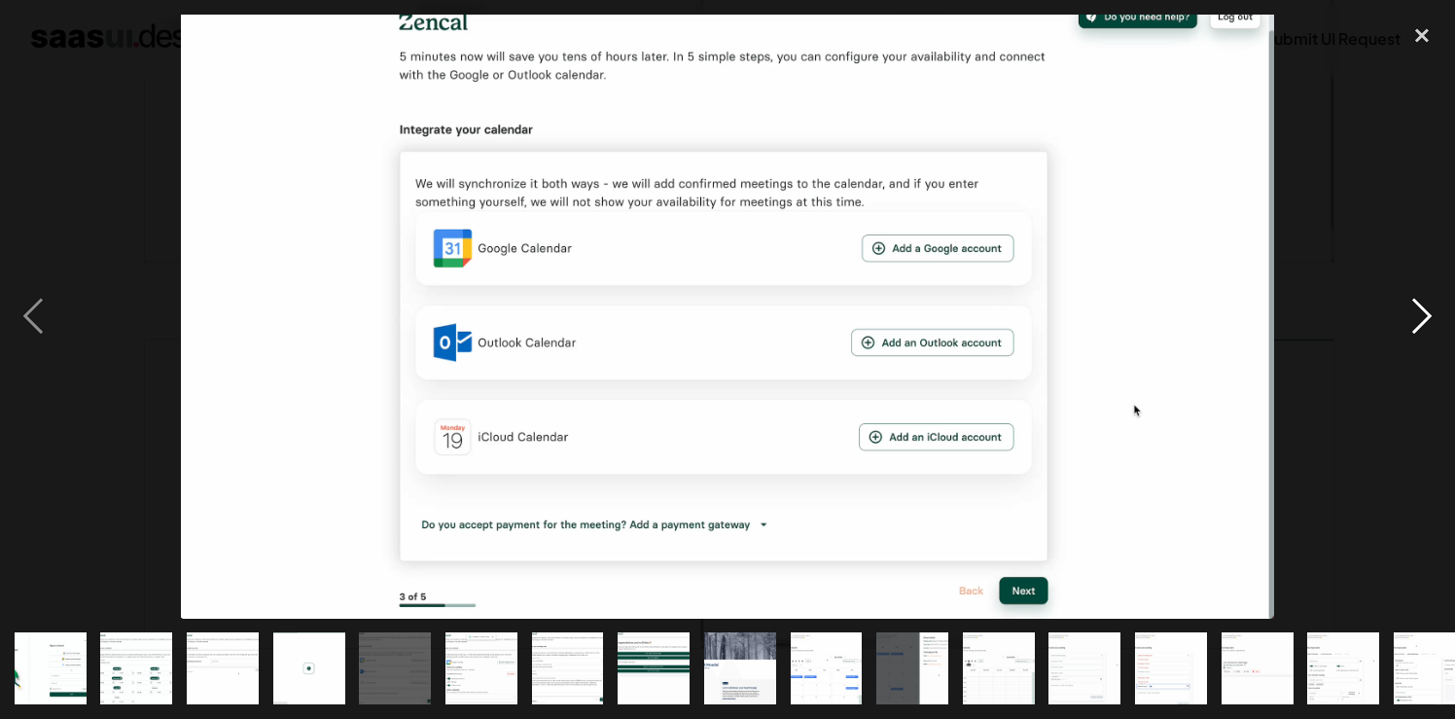
click at [1407, 312] on div "next image" at bounding box center [1422, 317] width 66 height 604
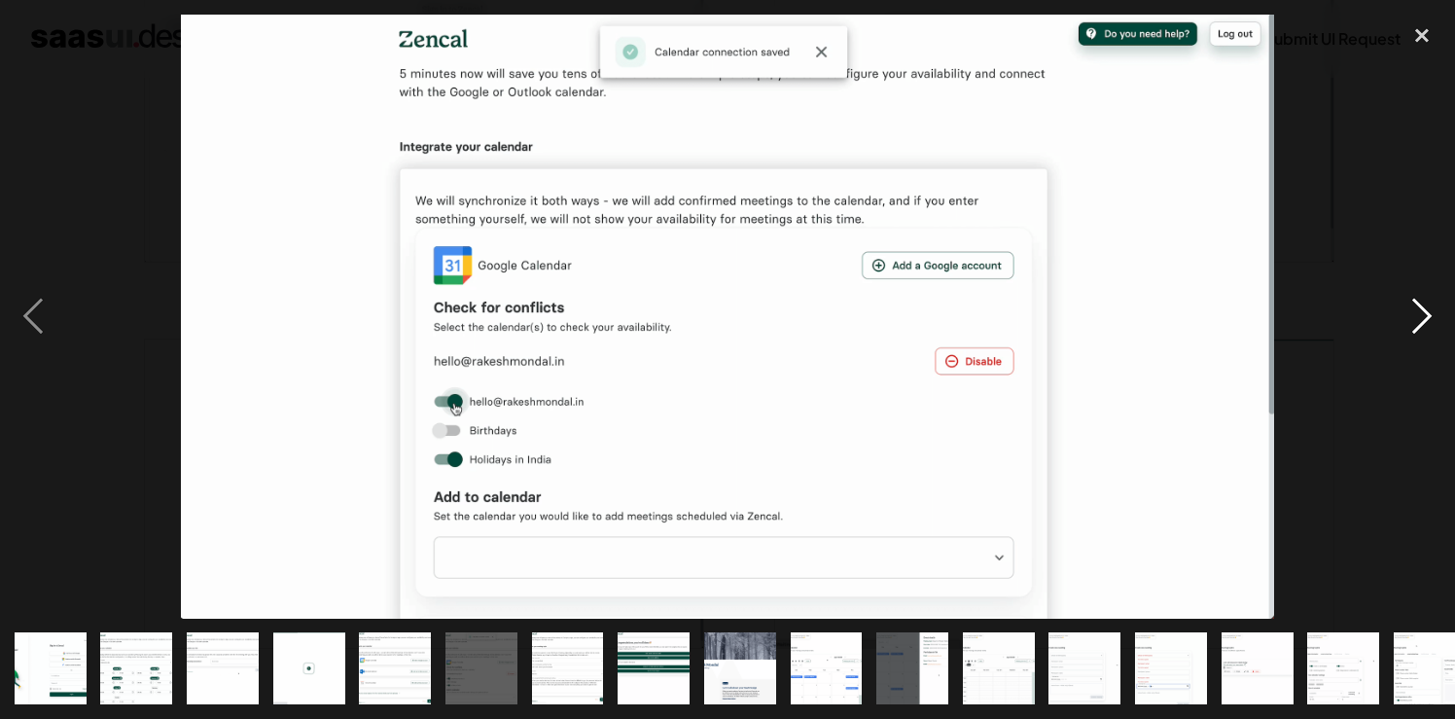
click at [1407, 312] on div "next image" at bounding box center [1422, 317] width 66 height 604
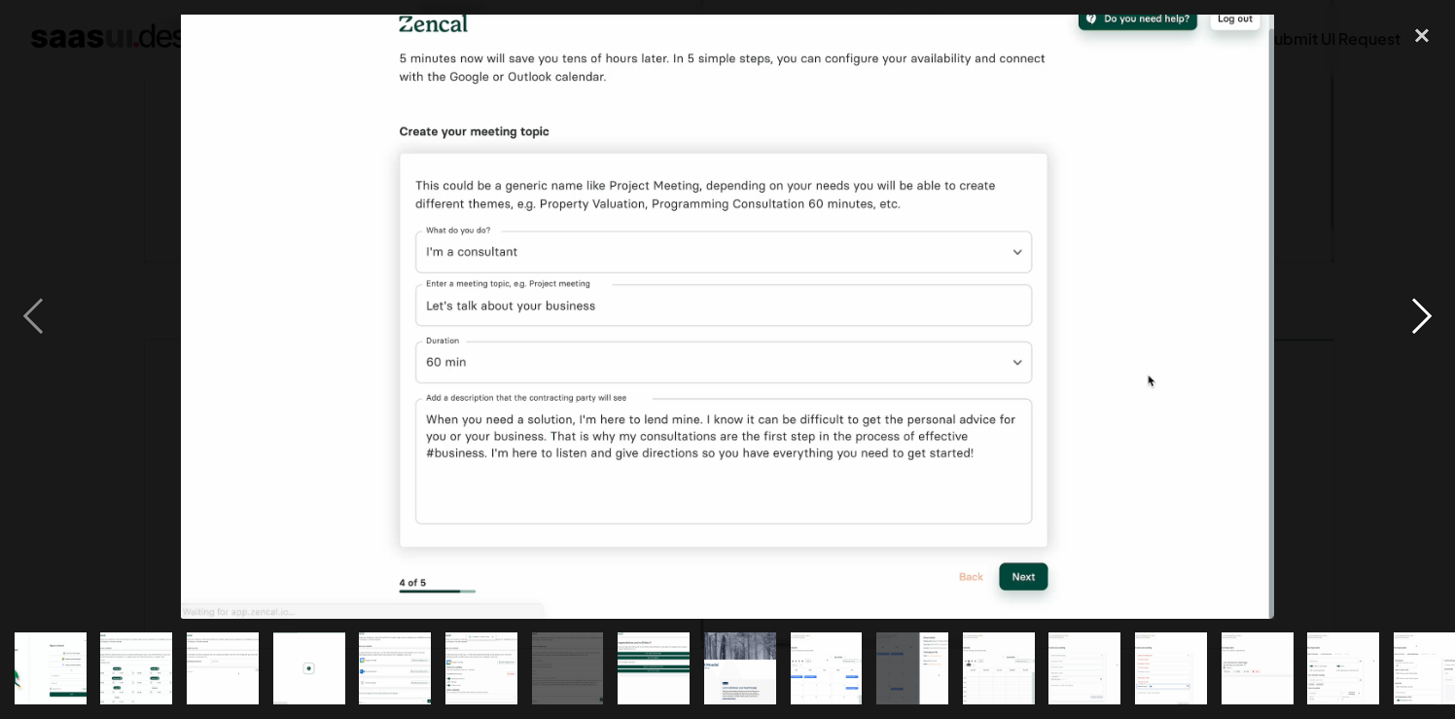
click at [1407, 312] on div "next image" at bounding box center [1422, 317] width 66 height 604
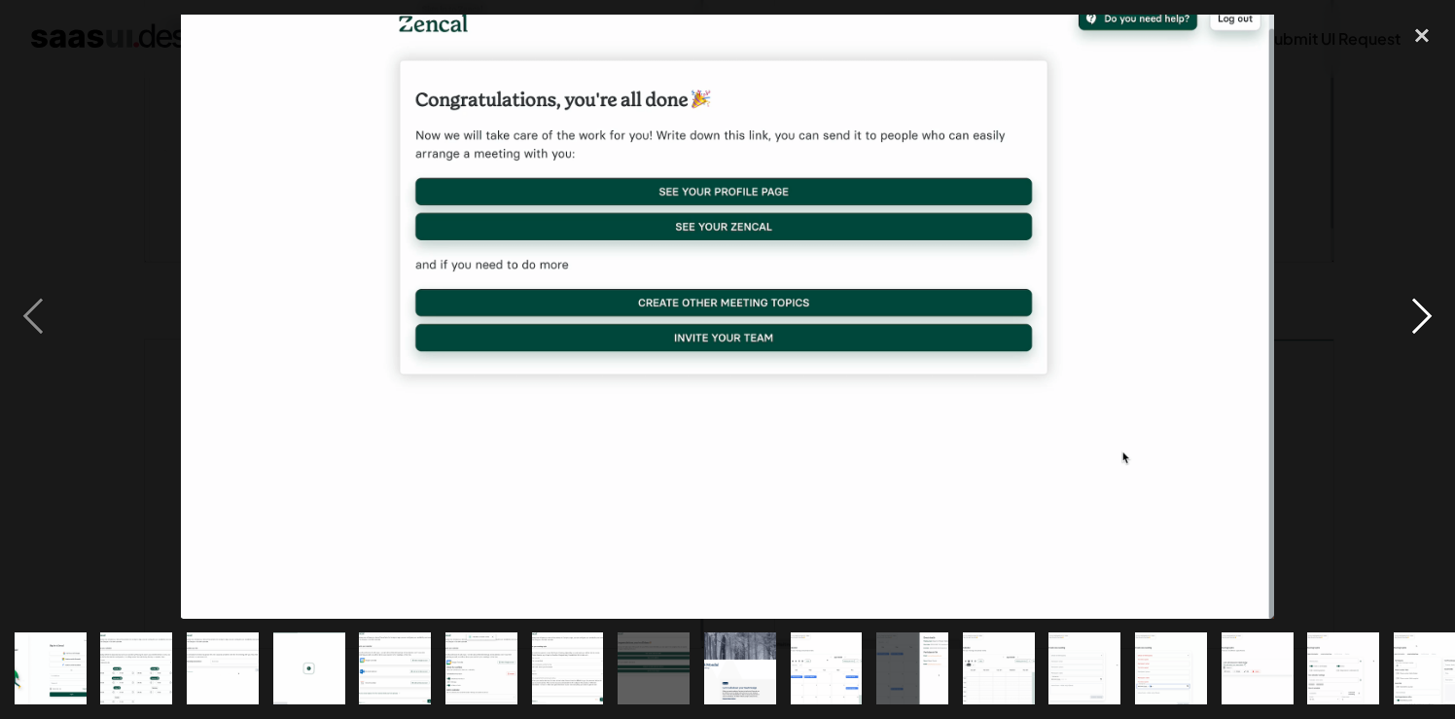
click at [1407, 312] on div "next image" at bounding box center [1422, 317] width 66 height 604
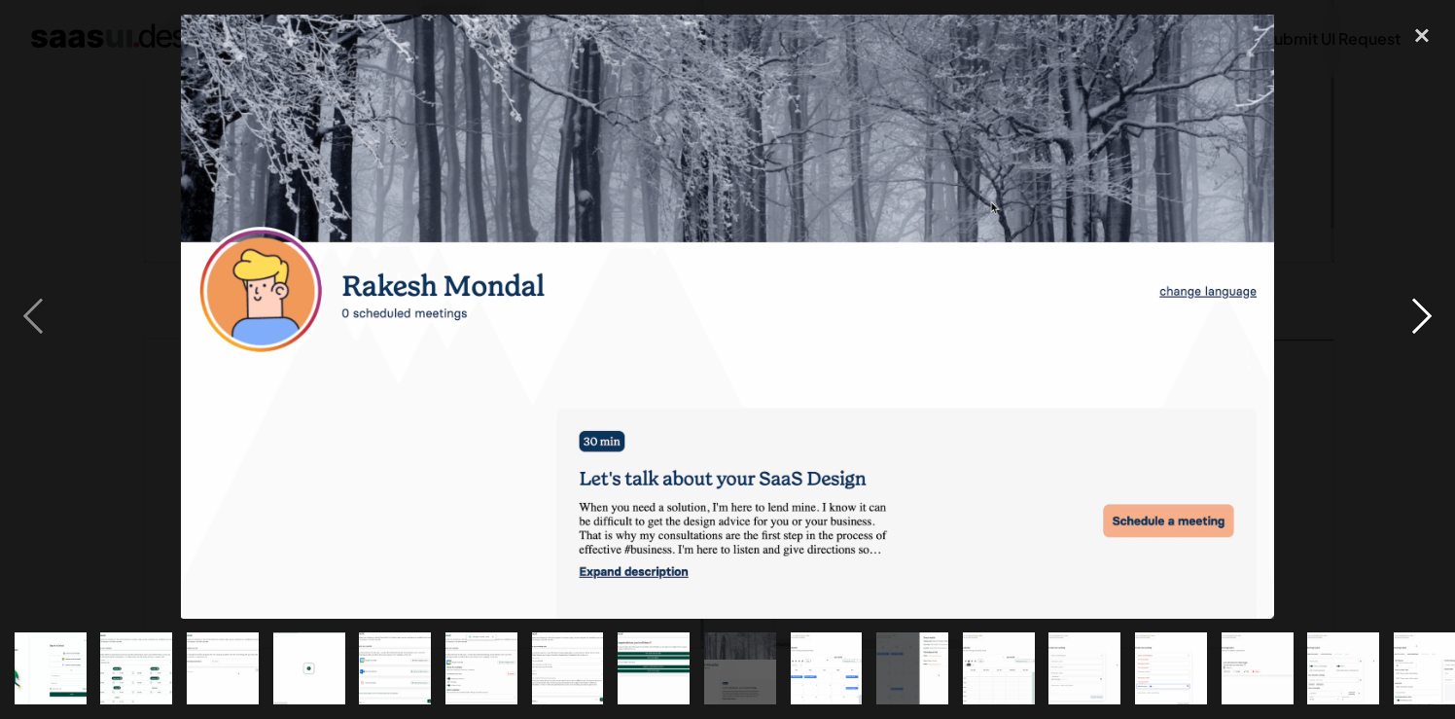
click at [1407, 312] on div "next image" at bounding box center [1422, 317] width 66 height 604
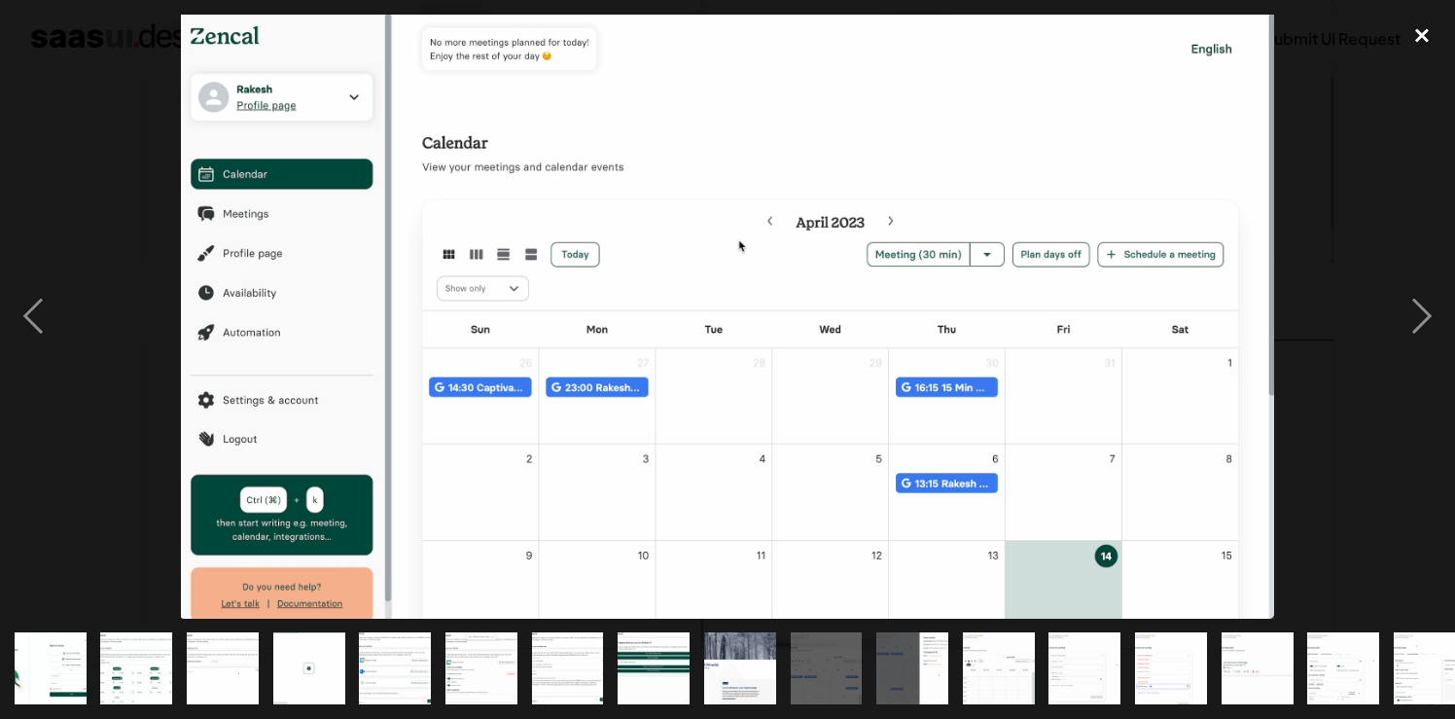
click at [1430, 28] on div "close lightbox" at bounding box center [1422, 36] width 66 height 43
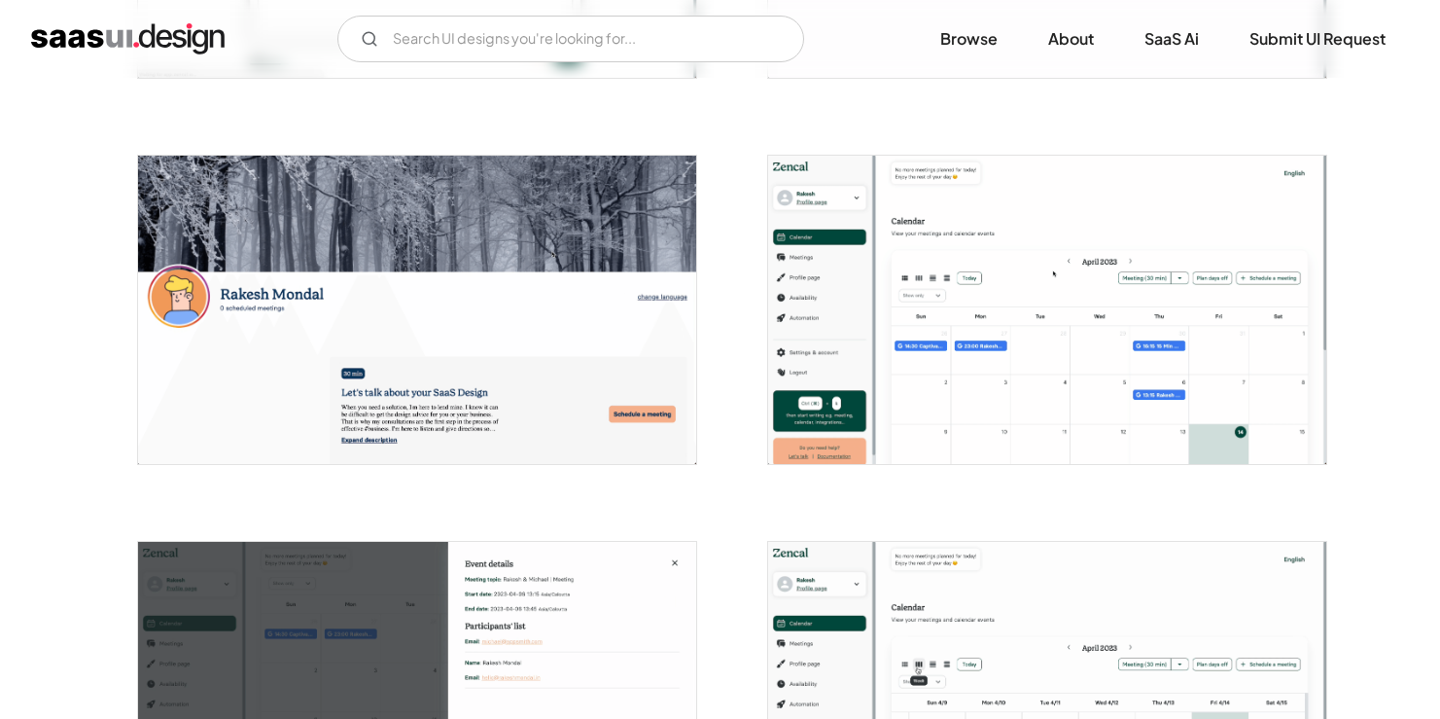
scroll to position [2360, 0]
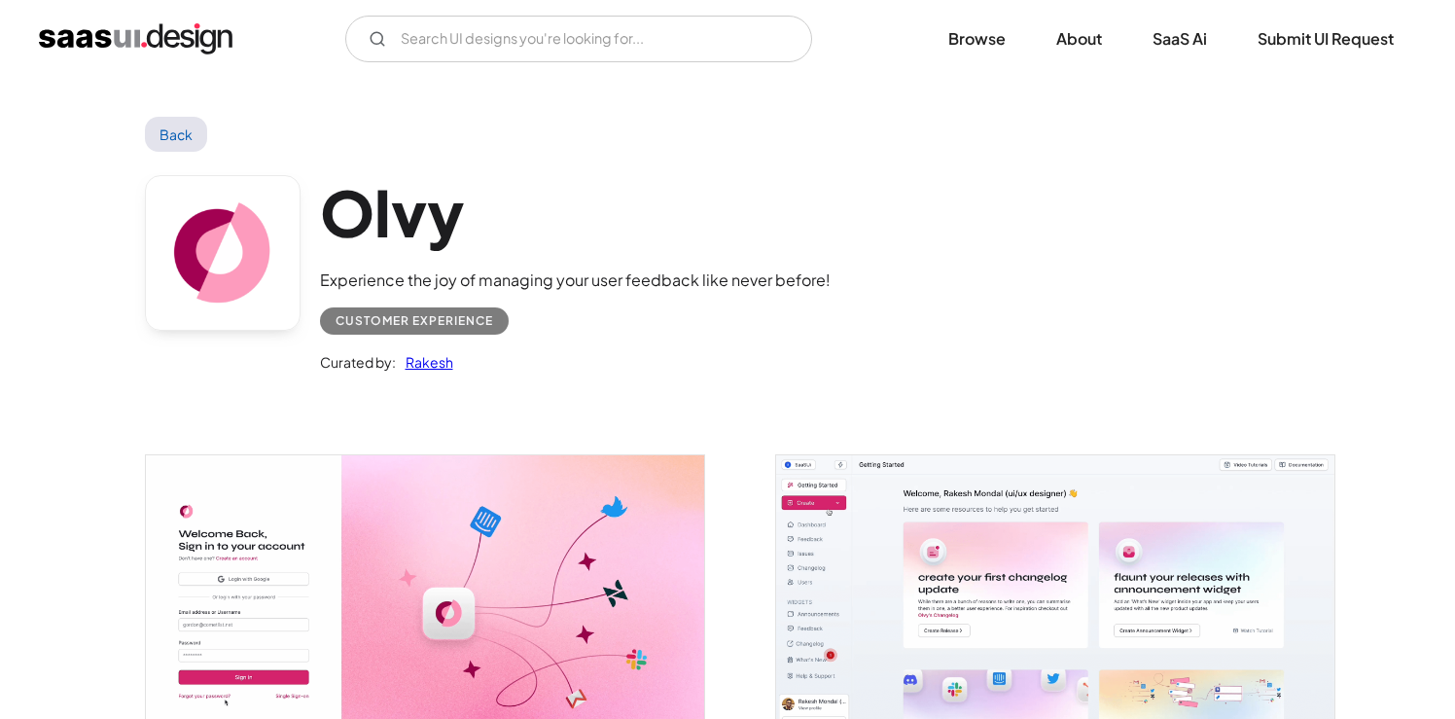
scroll to position [432, 0]
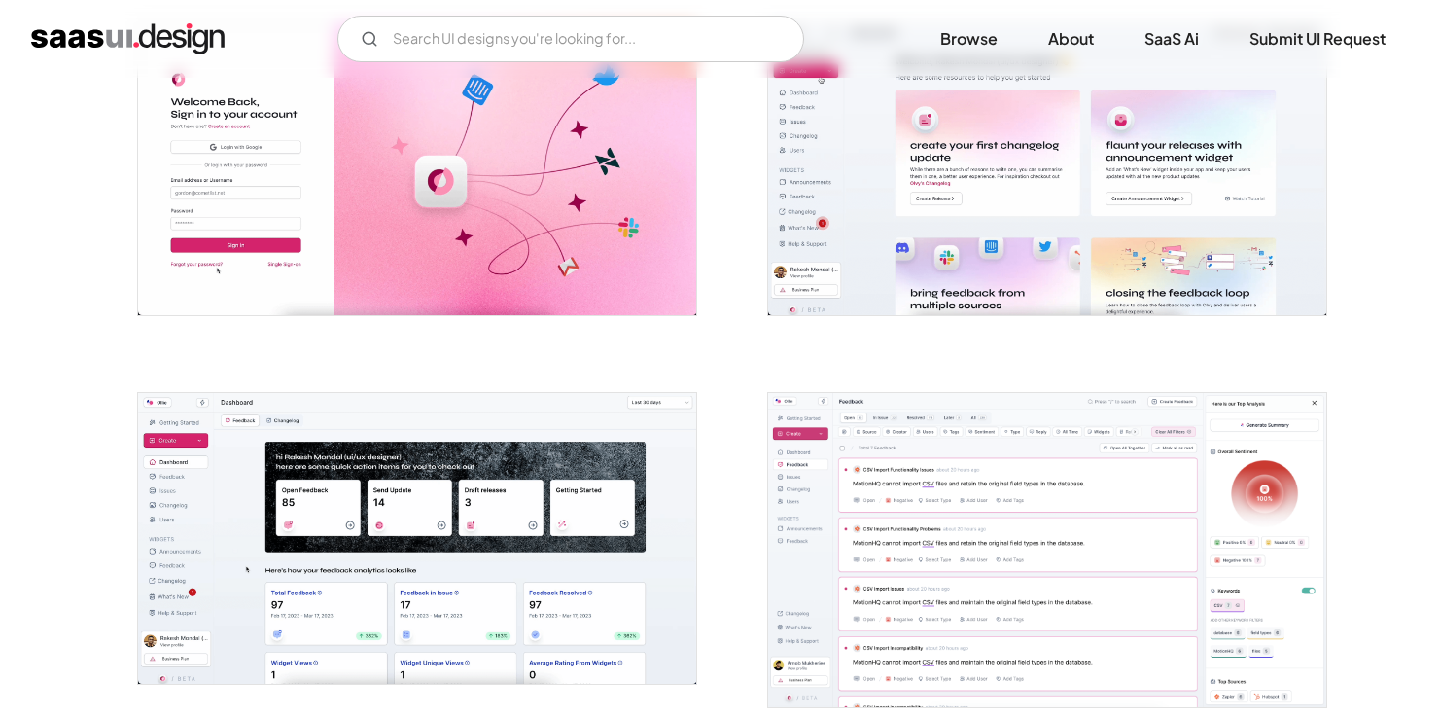
click at [523, 471] on img "open lightbox" at bounding box center [417, 538] width 558 height 291
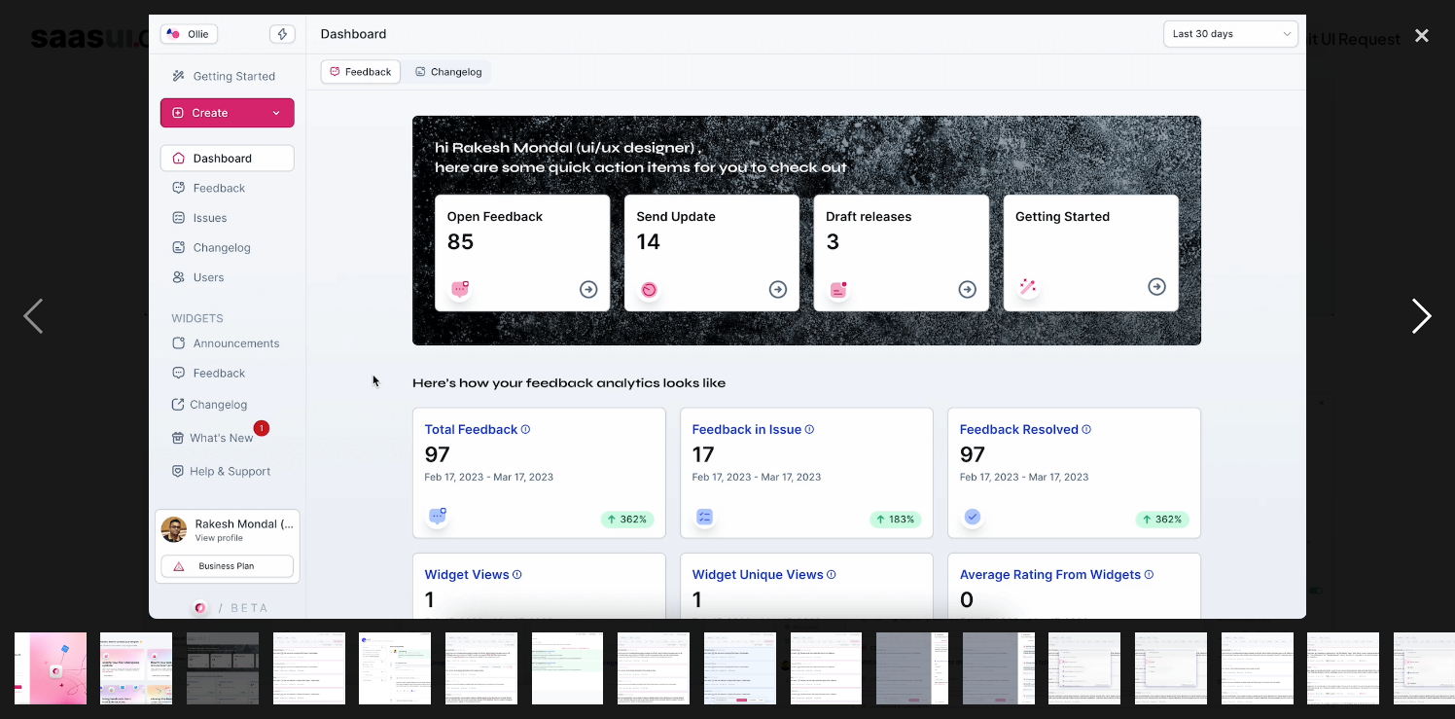
click at [1412, 318] on div "next image" at bounding box center [1422, 317] width 66 height 604
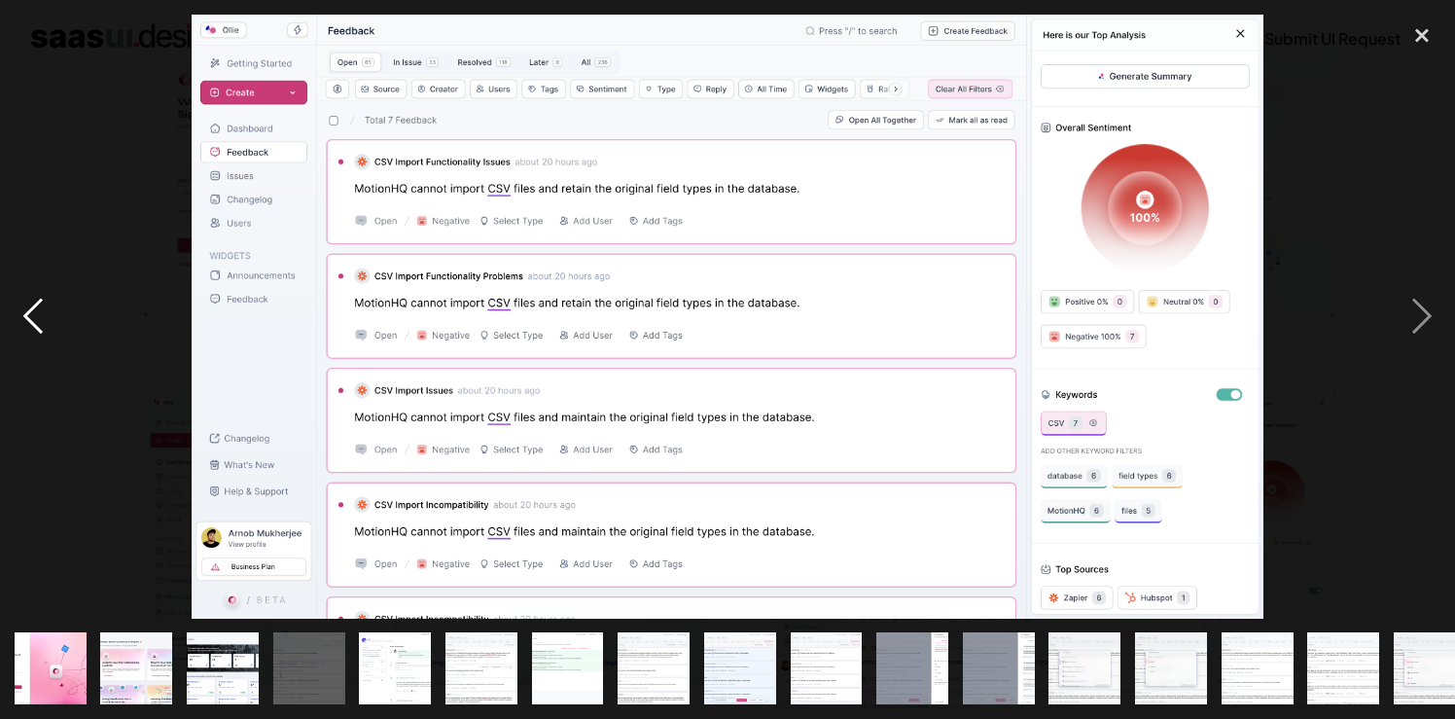
click at [44, 328] on div "previous image" at bounding box center [33, 317] width 66 height 604
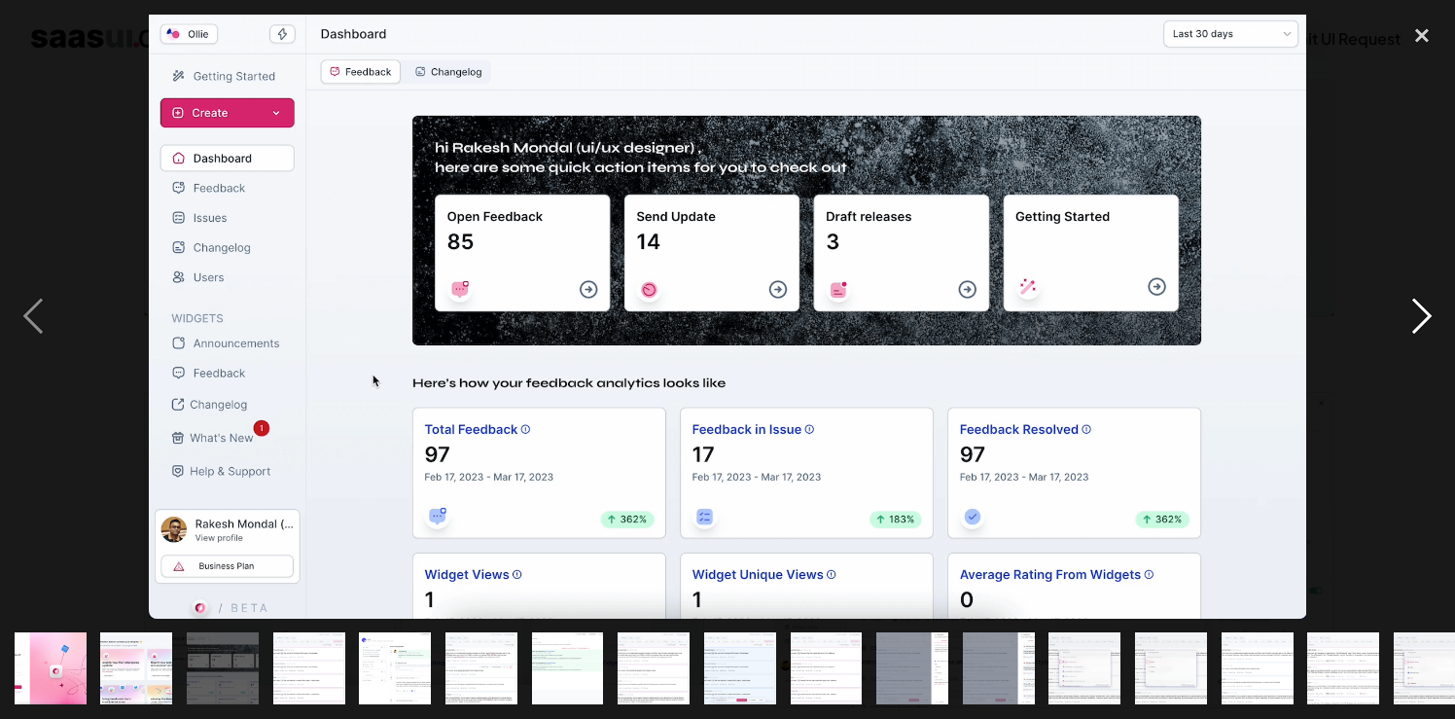
click at [1413, 325] on div "next image" at bounding box center [1422, 317] width 66 height 604
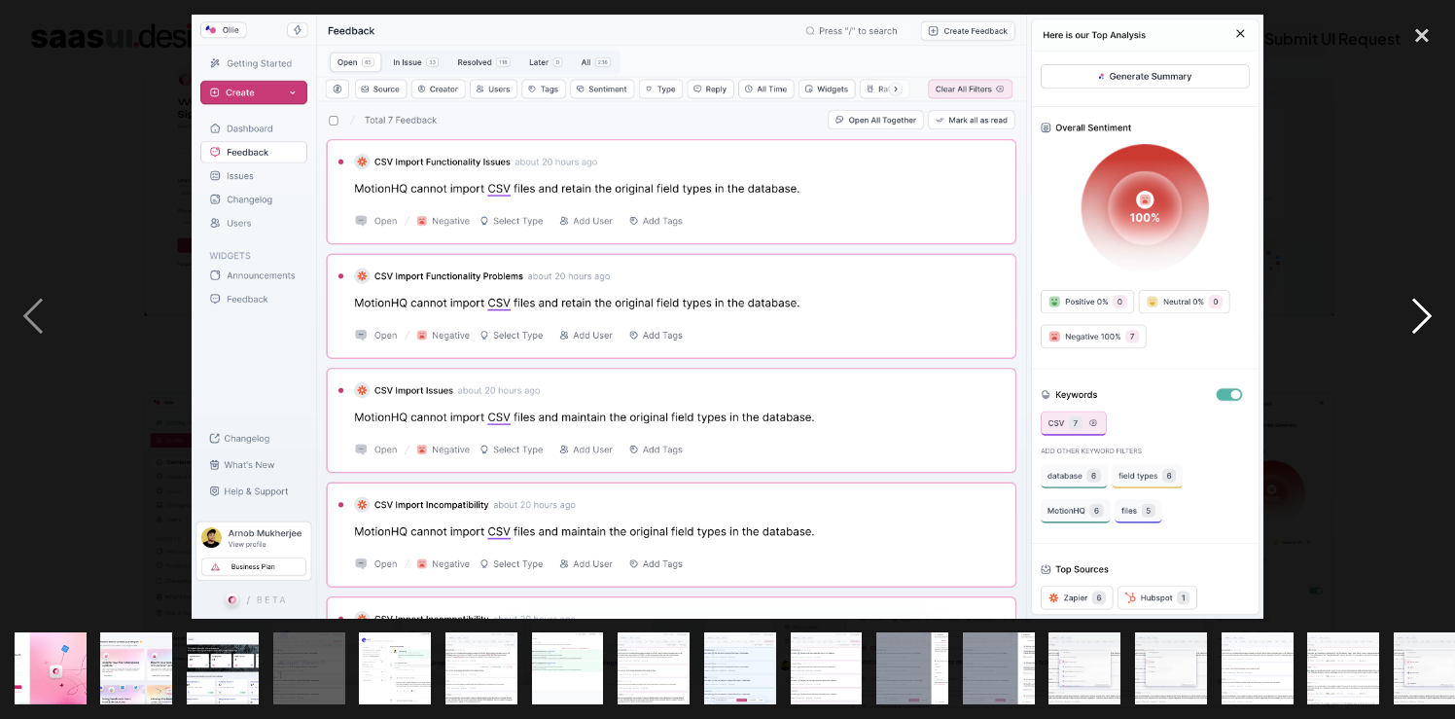
click at [1413, 325] on div "next image" at bounding box center [1422, 317] width 66 height 604
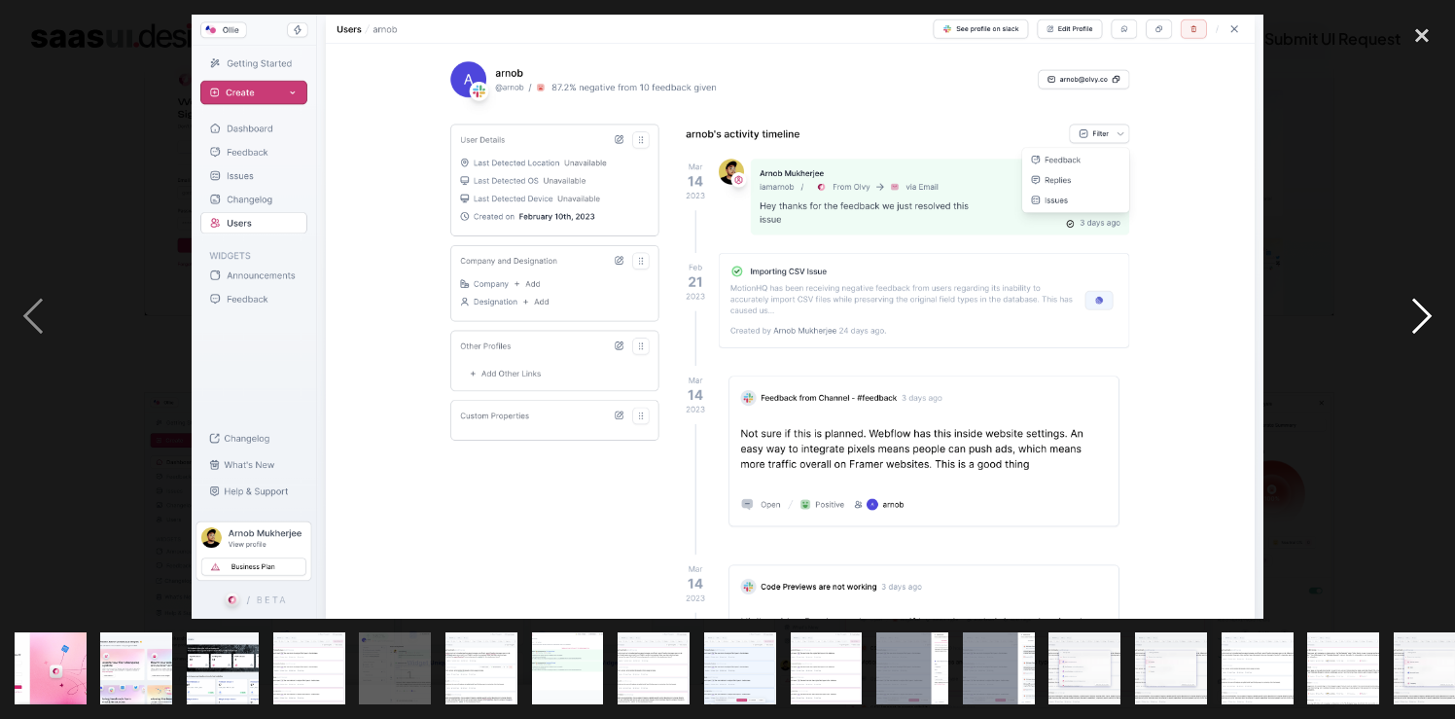
click at [1413, 325] on div "next image" at bounding box center [1422, 317] width 66 height 604
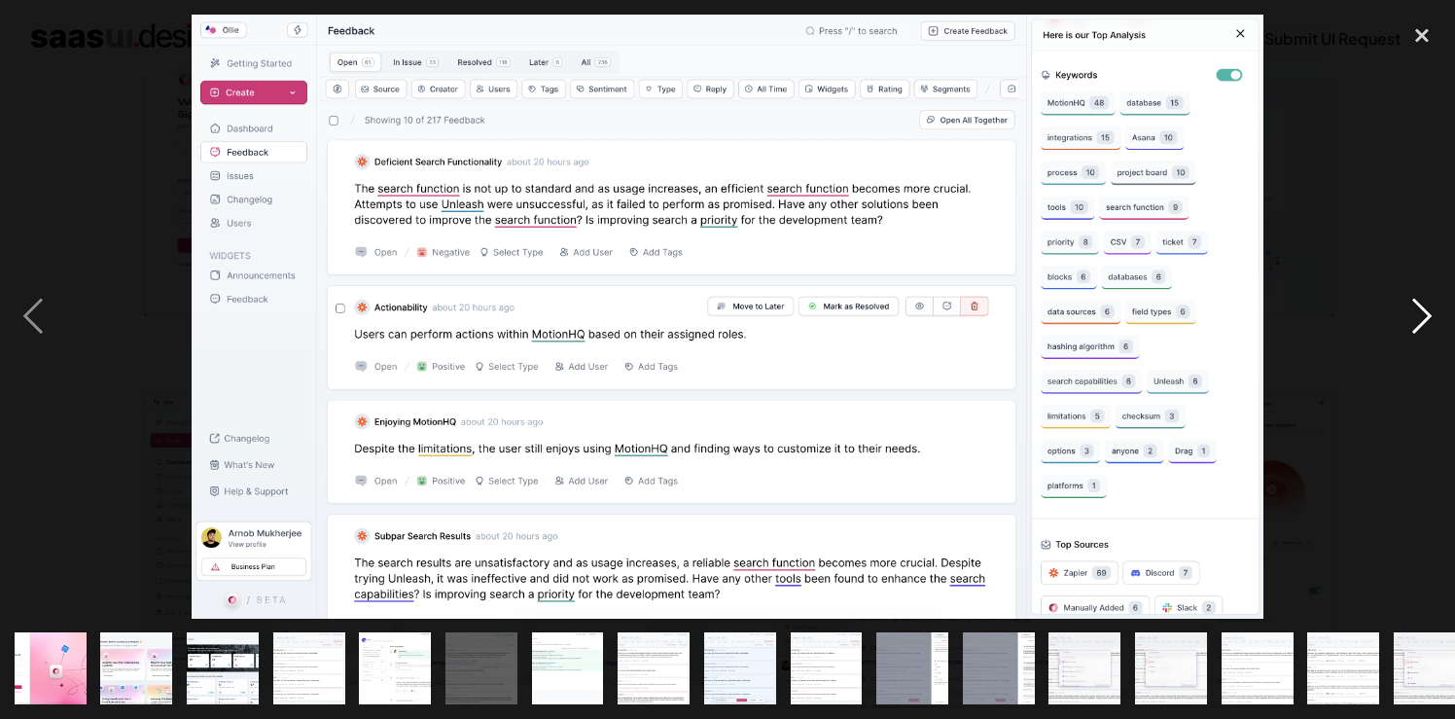
click at [1413, 325] on div "next image" at bounding box center [1422, 317] width 66 height 604
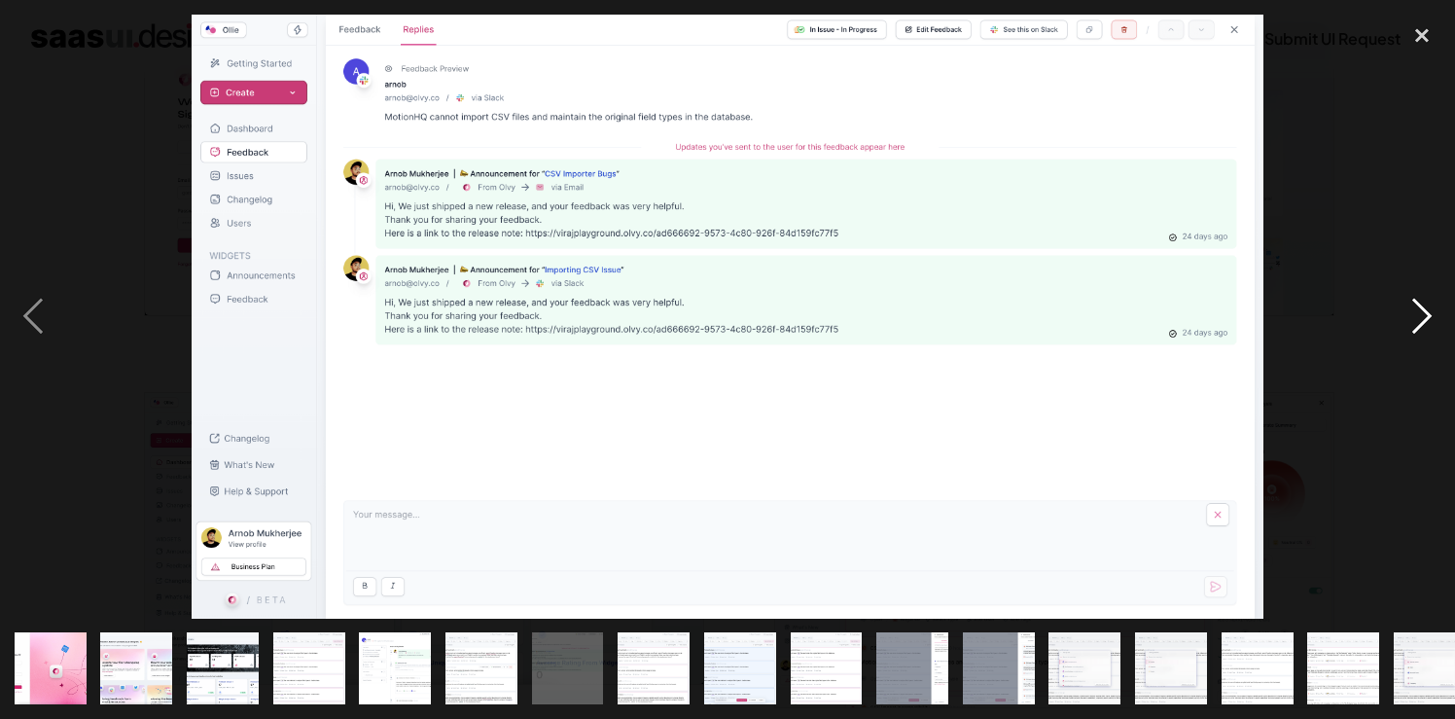
click at [1413, 325] on div "next image" at bounding box center [1422, 317] width 66 height 604
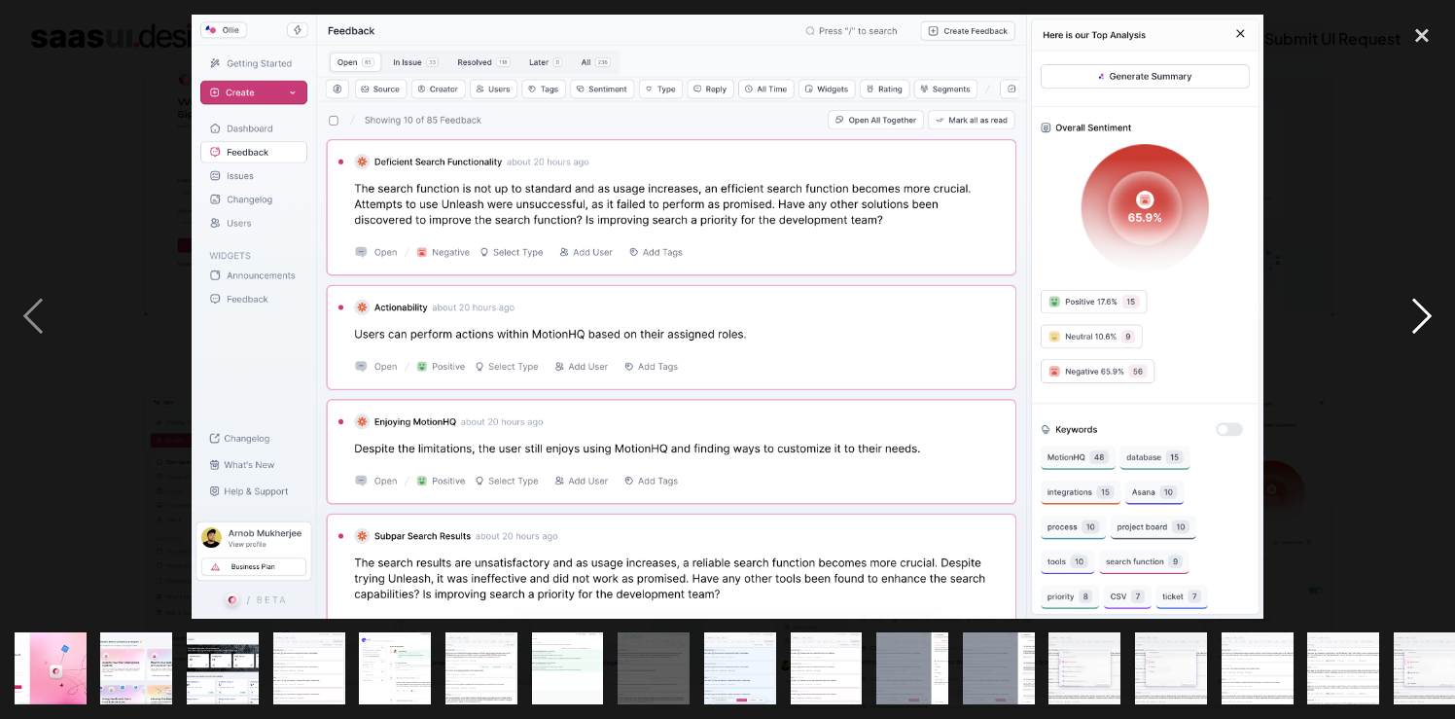
click at [1413, 325] on div "next image" at bounding box center [1422, 317] width 66 height 604
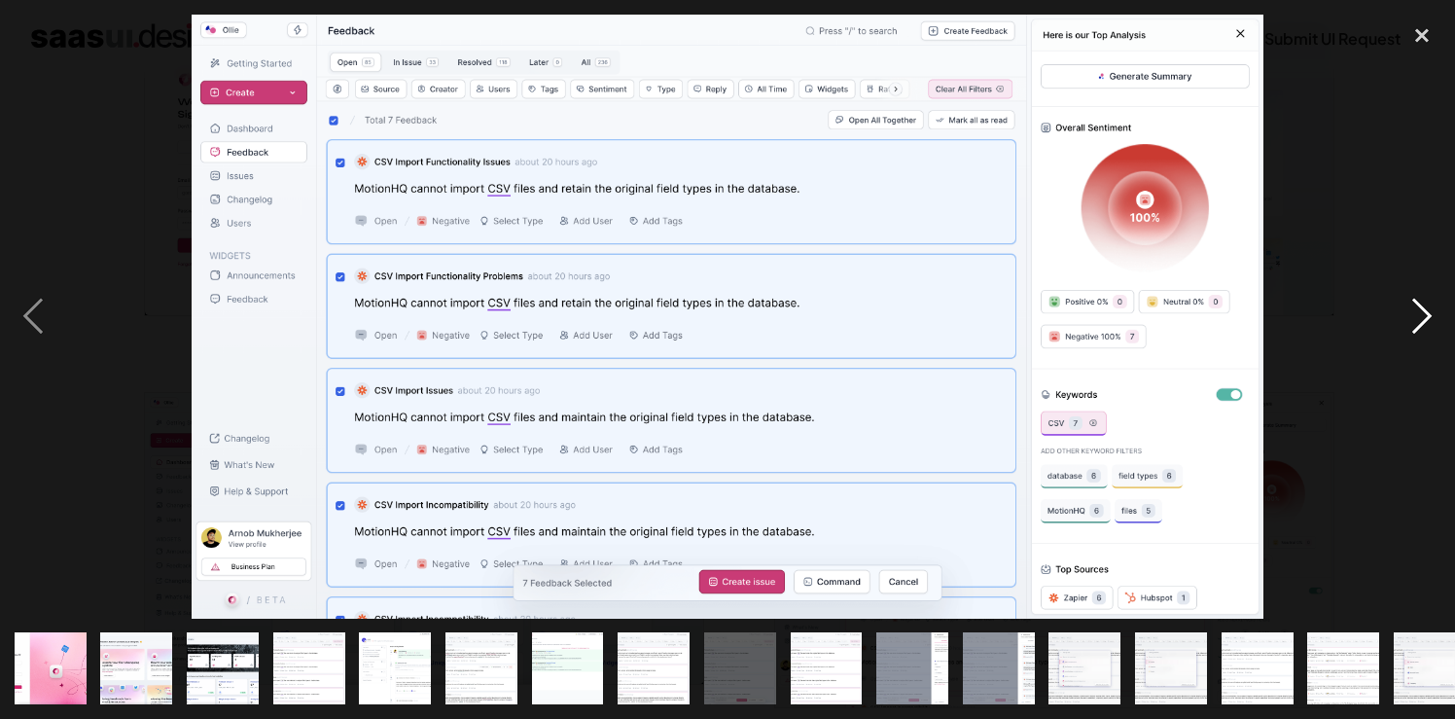
click at [1413, 325] on div "next image" at bounding box center [1422, 317] width 66 height 604
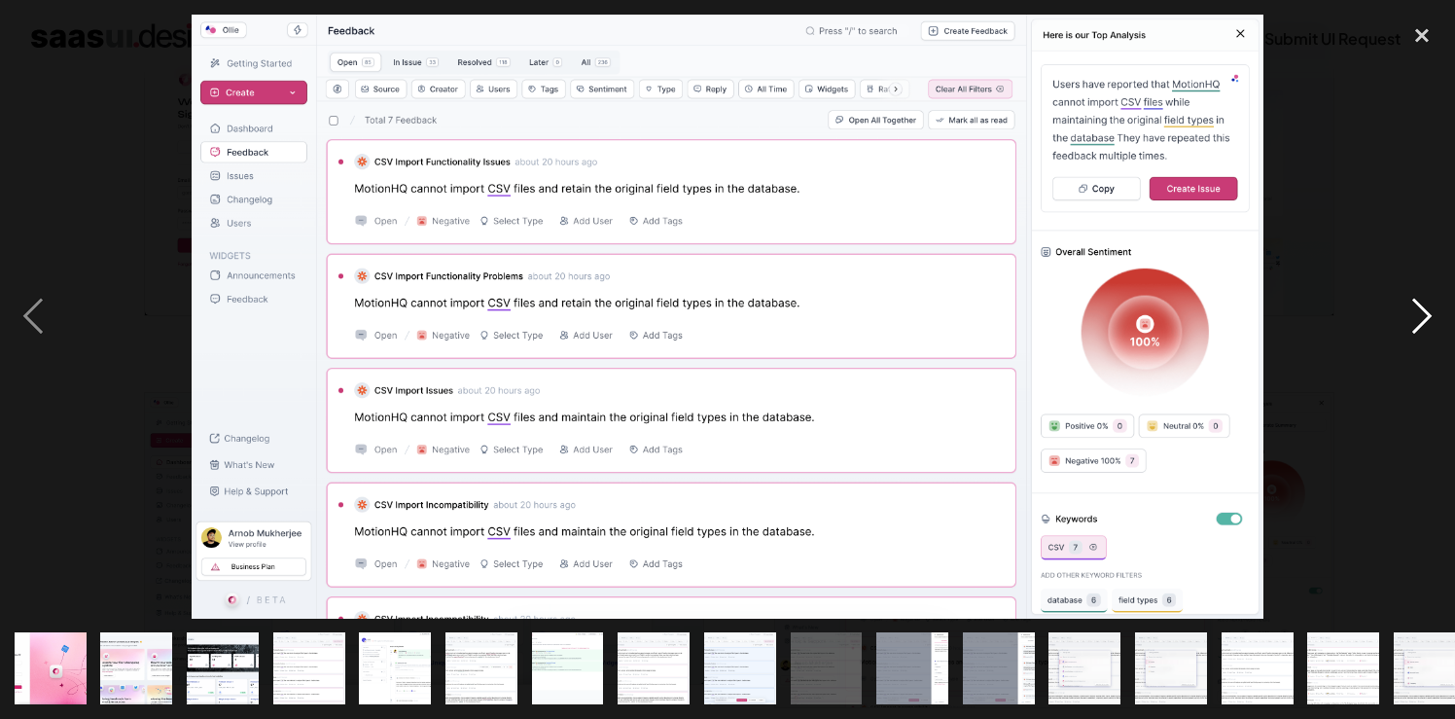
click at [1413, 325] on div "next image" at bounding box center [1422, 317] width 66 height 604
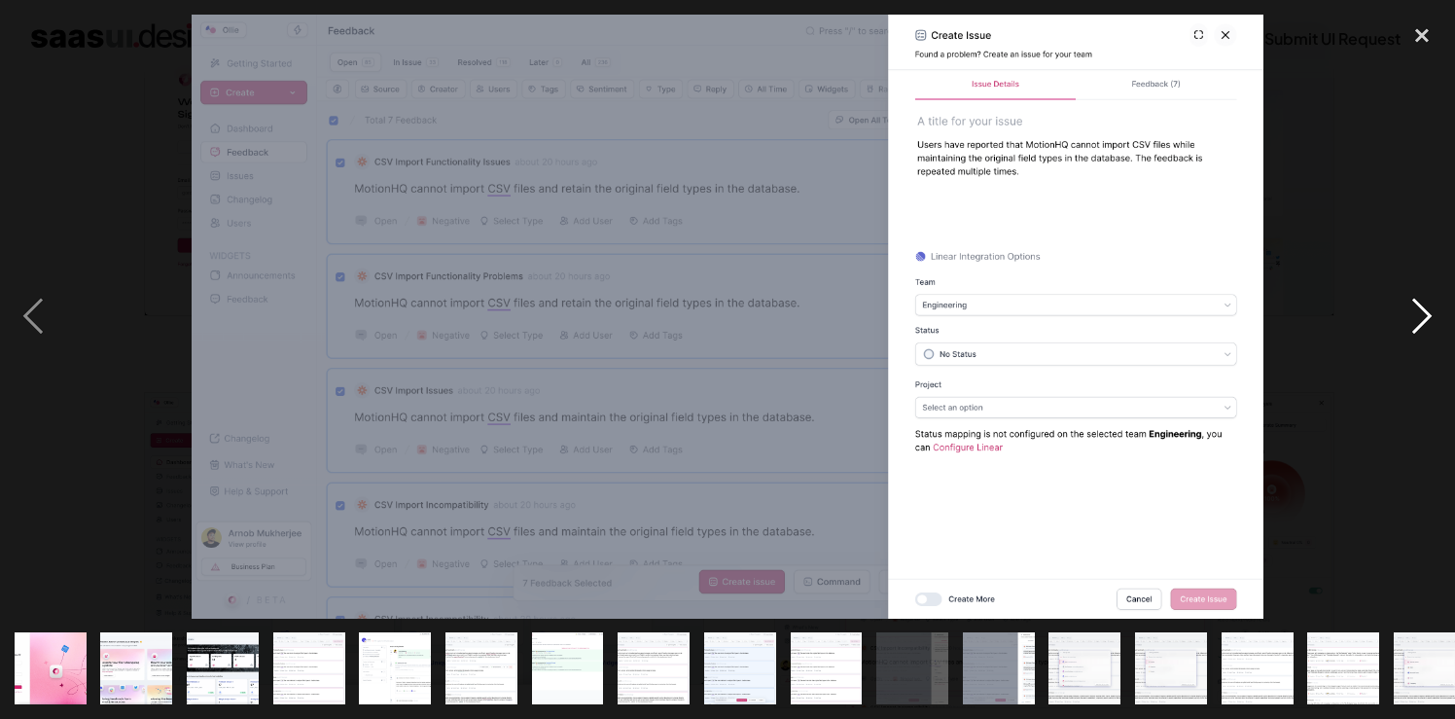
click at [1413, 325] on div "next image" at bounding box center [1422, 317] width 66 height 604
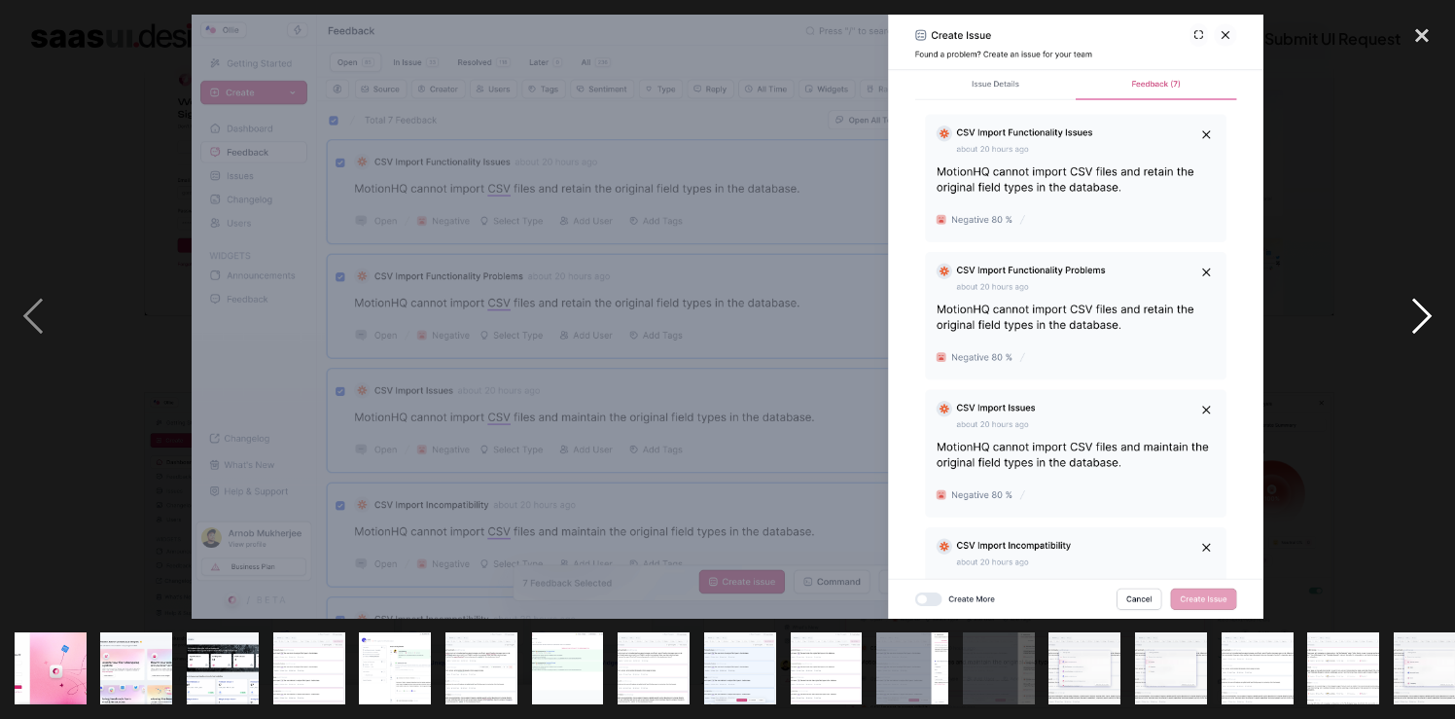
click at [1413, 325] on div "next image" at bounding box center [1422, 317] width 66 height 604
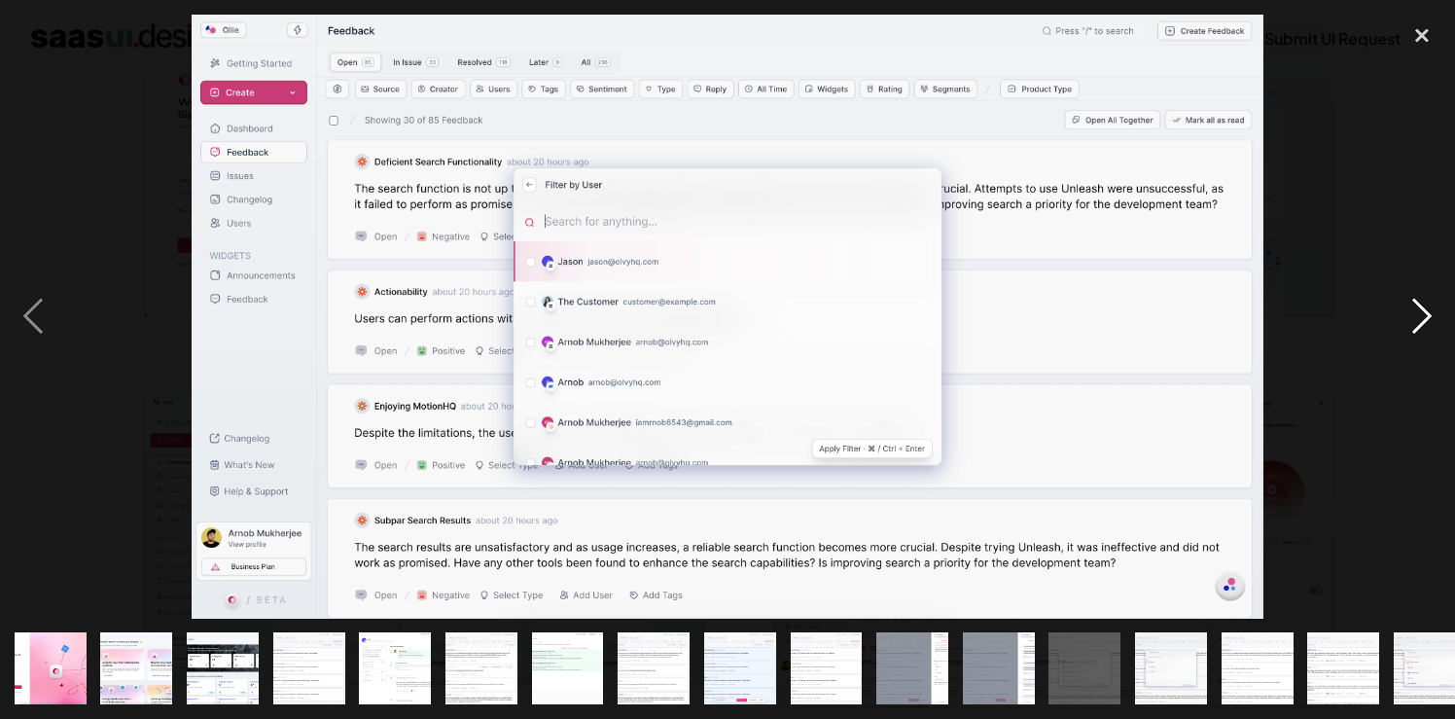
click at [1413, 325] on div "next image" at bounding box center [1422, 317] width 66 height 604
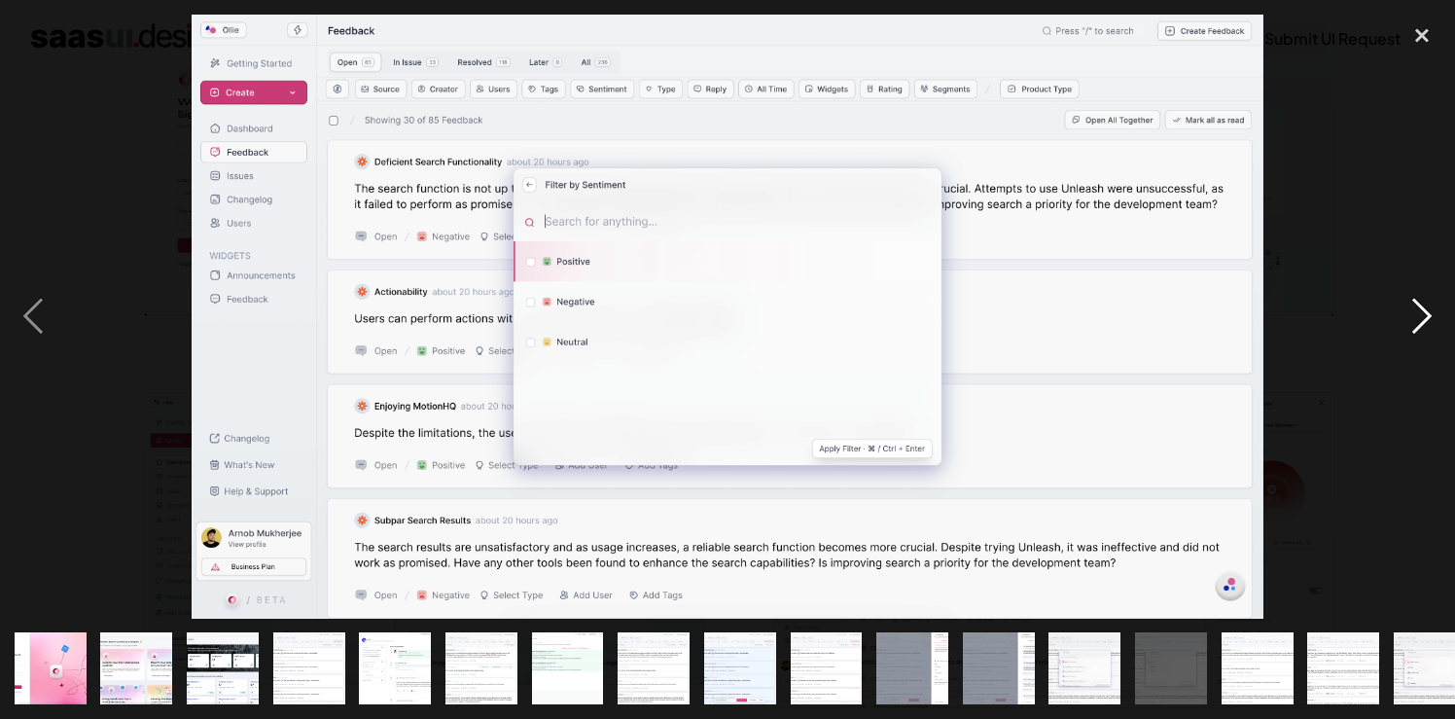
click at [1413, 325] on div "next image" at bounding box center [1422, 317] width 66 height 604
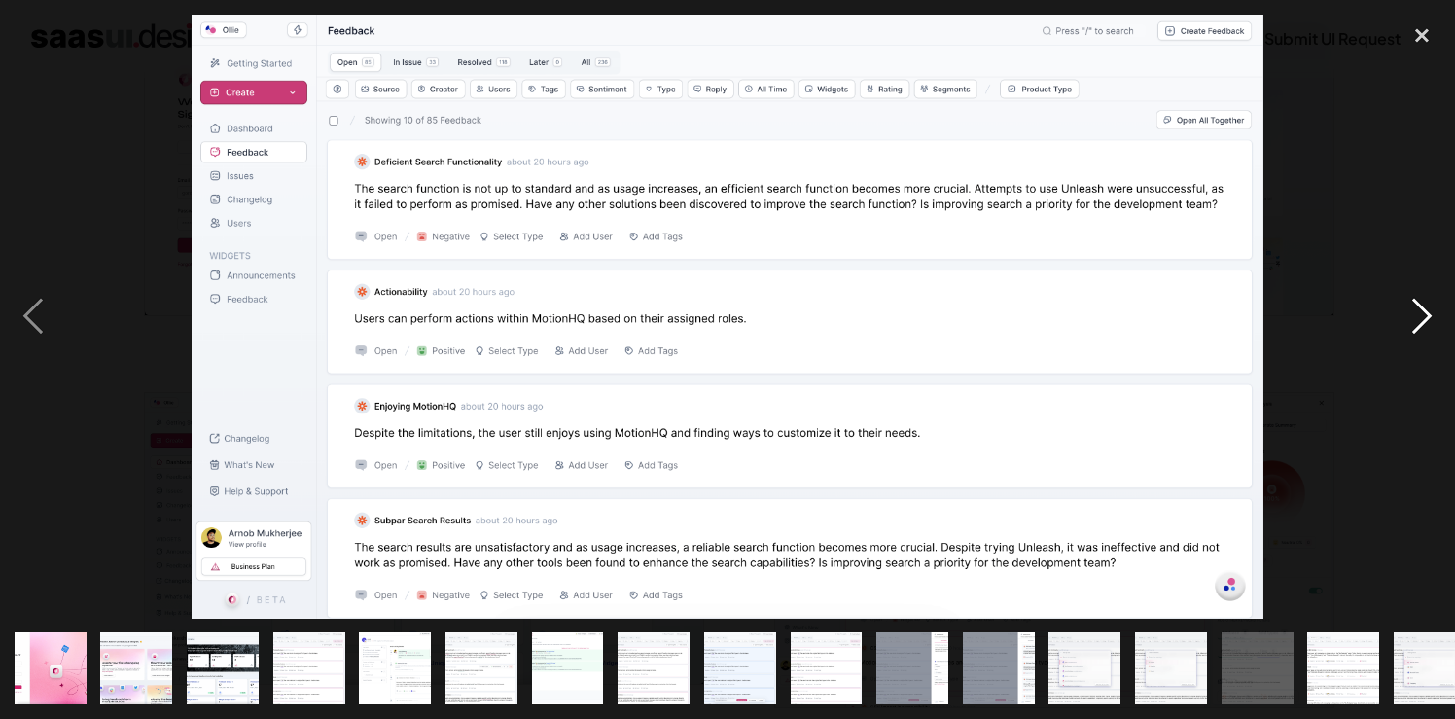
click at [1413, 325] on div "next image" at bounding box center [1422, 317] width 66 height 604
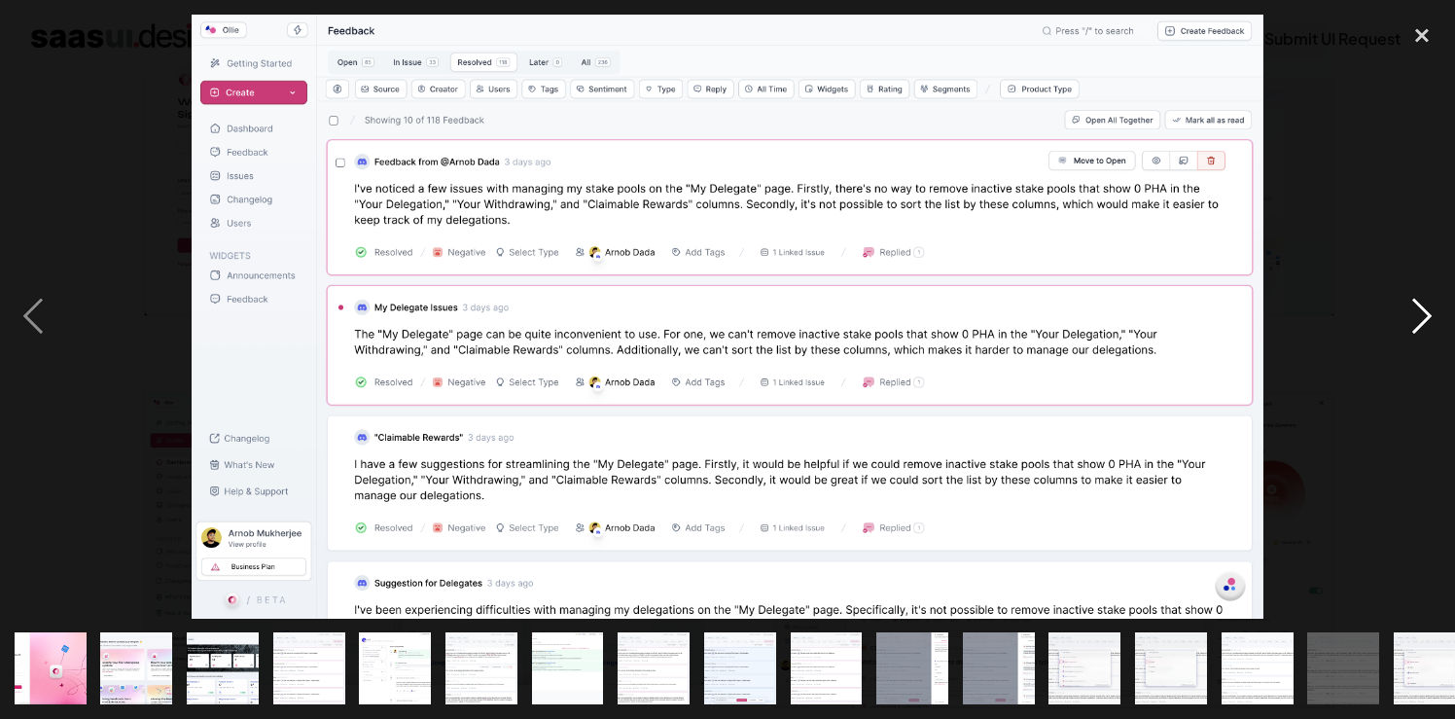
click at [1413, 325] on div "next image" at bounding box center [1422, 317] width 66 height 604
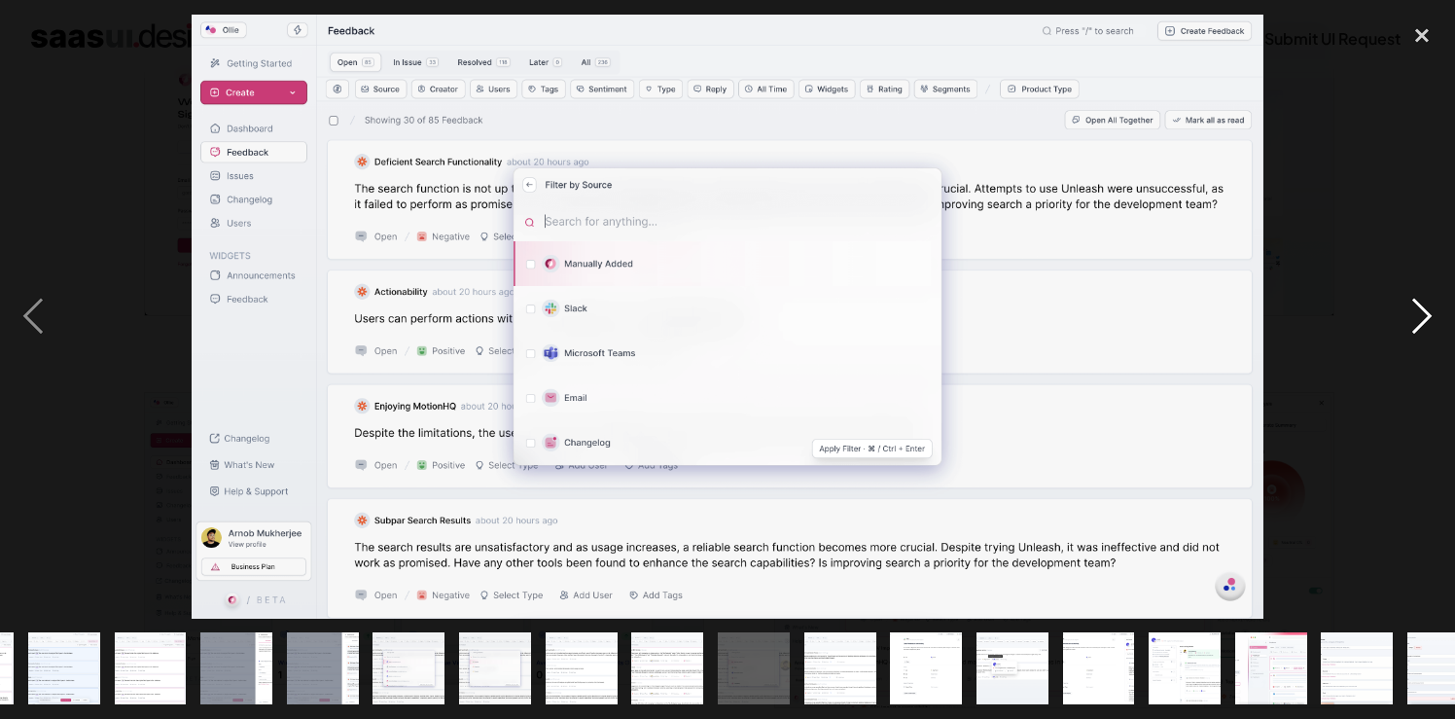
scroll to position [0, 715]
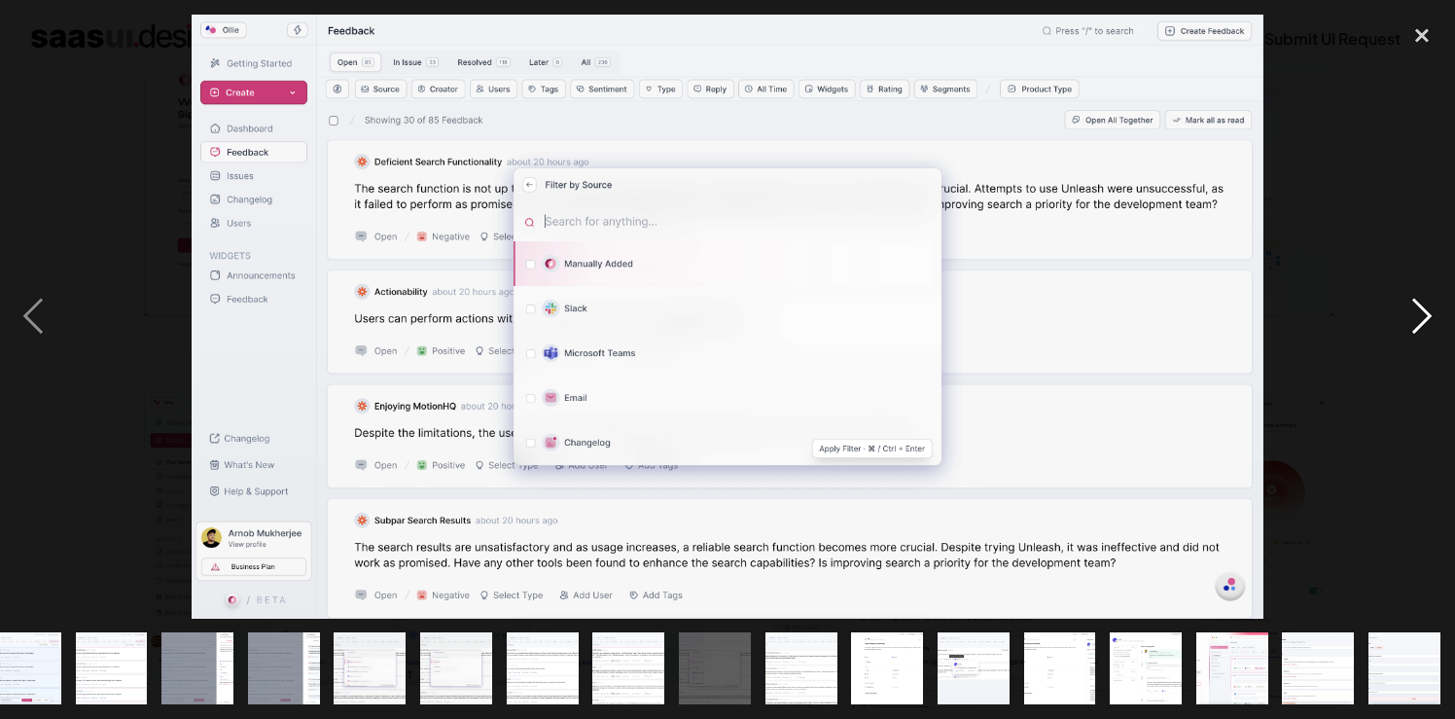
click at [1413, 325] on div "next image" at bounding box center [1422, 317] width 66 height 604
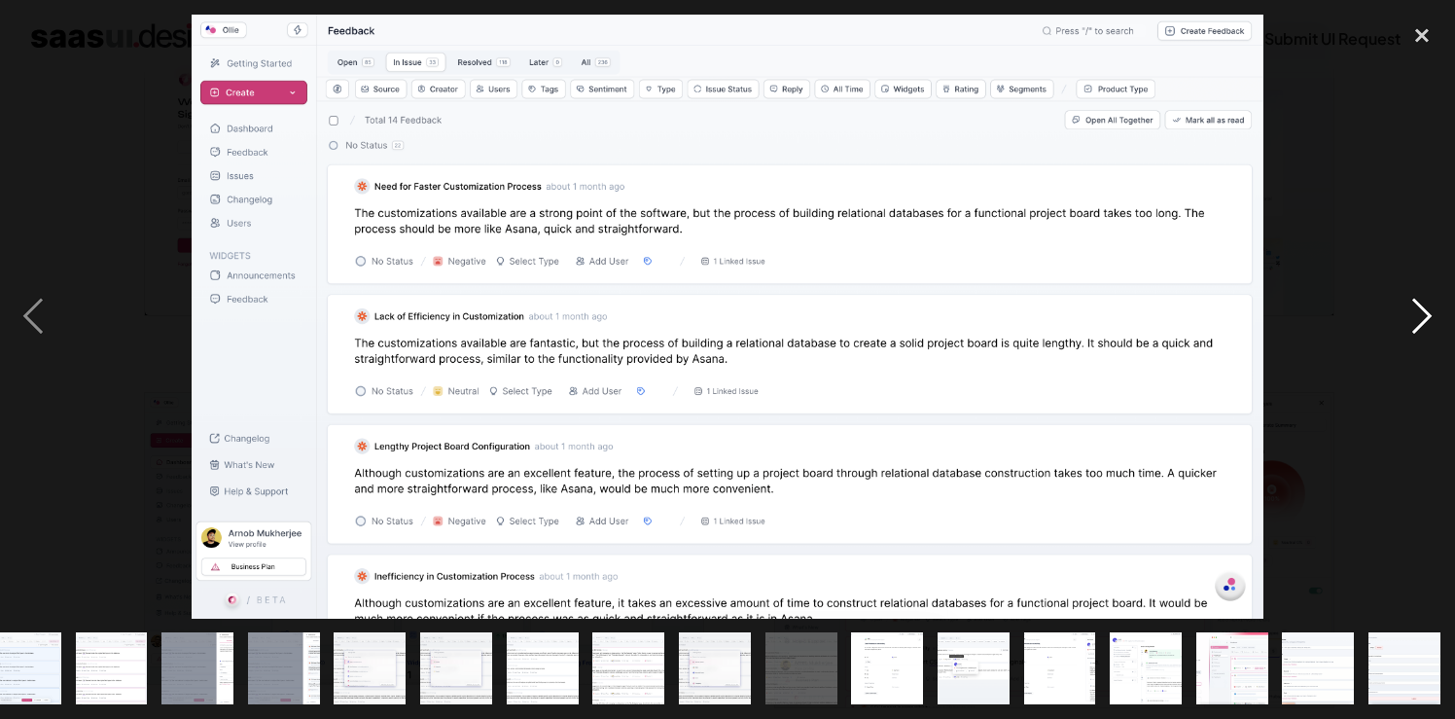
click at [1413, 325] on div "next image" at bounding box center [1422, 317] width 66 height 604
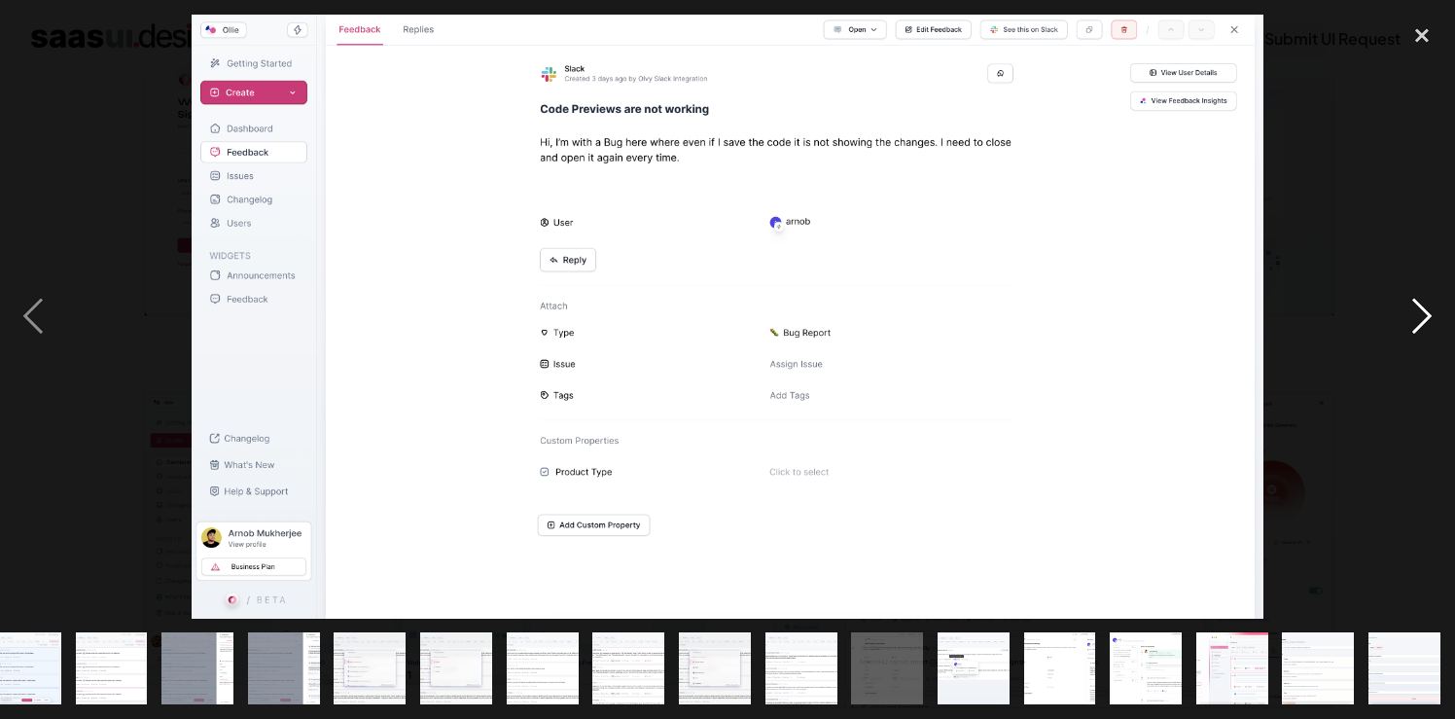
click at [1413, 325] on div "next image" at bounding box center [1422, 317] width 66 height 604
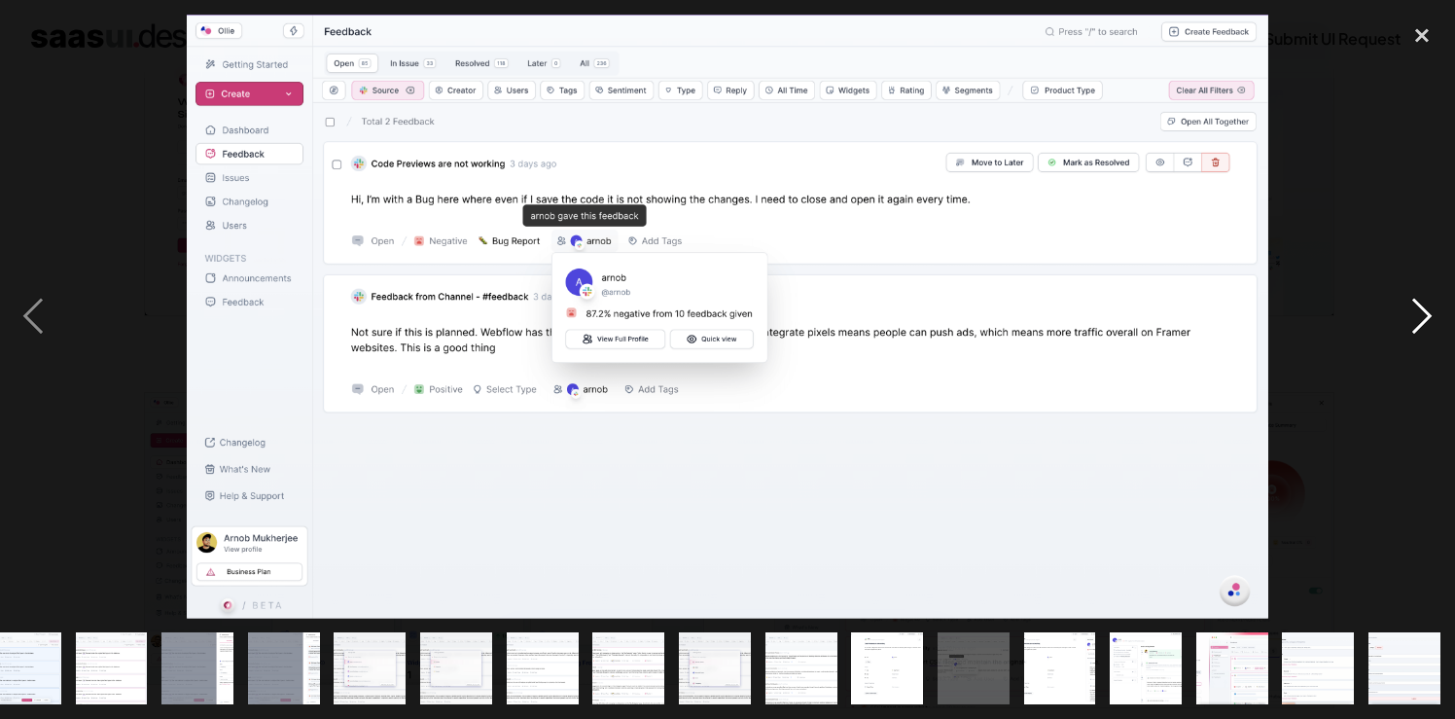
click at [1413, 325] on div "next image" at bounding box center [1422, 317] width 66 height 604
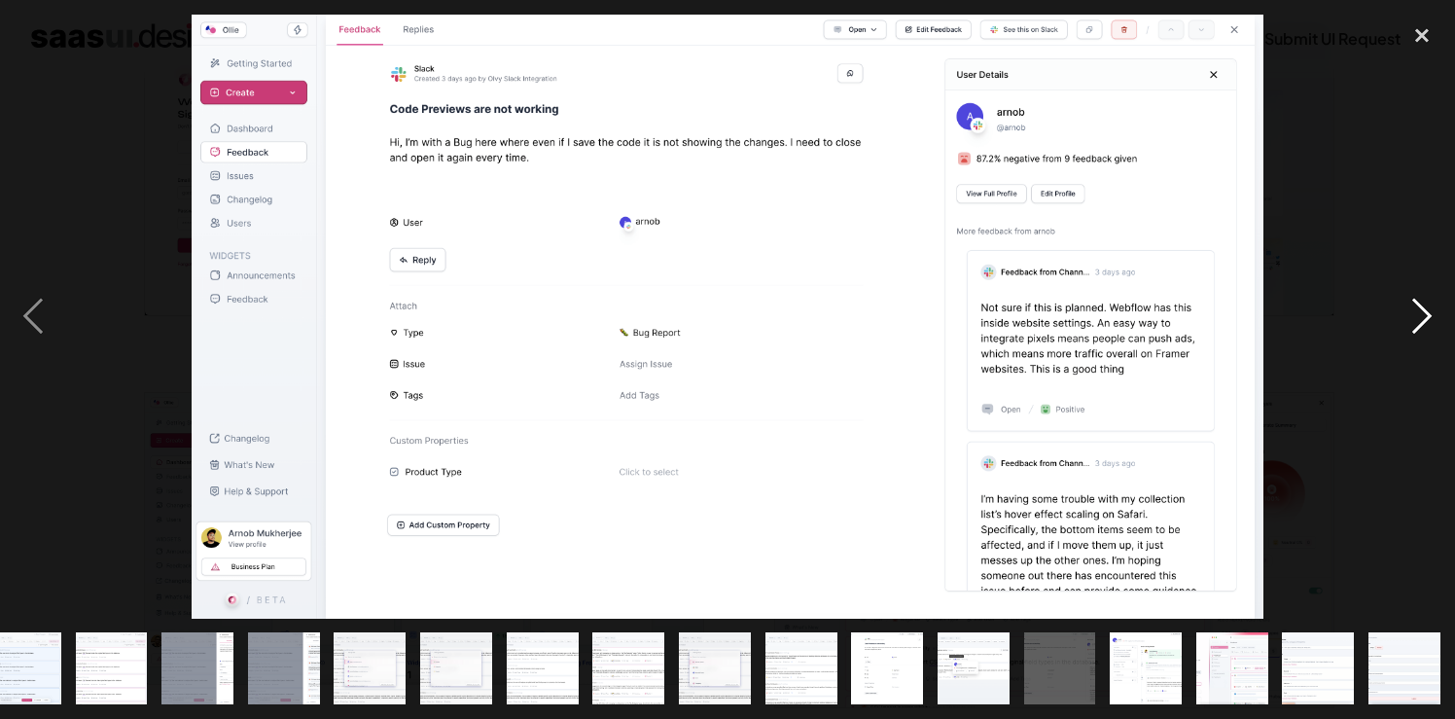
click at [1413, 325] on div "next image" at bounding box center [1422, 317] width 66 height 604
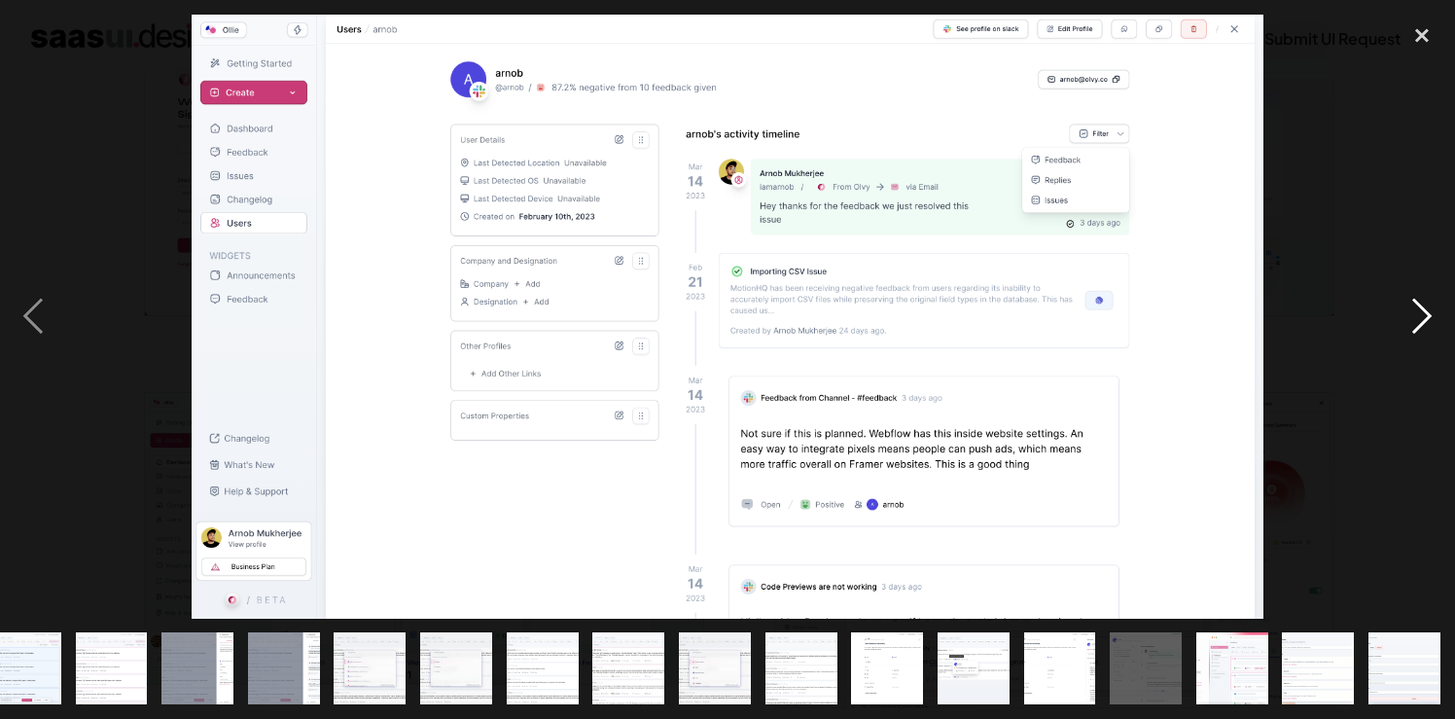
click at [1428, 336] on div "next image" at bounding box center [1422, 317] width 66 height 604
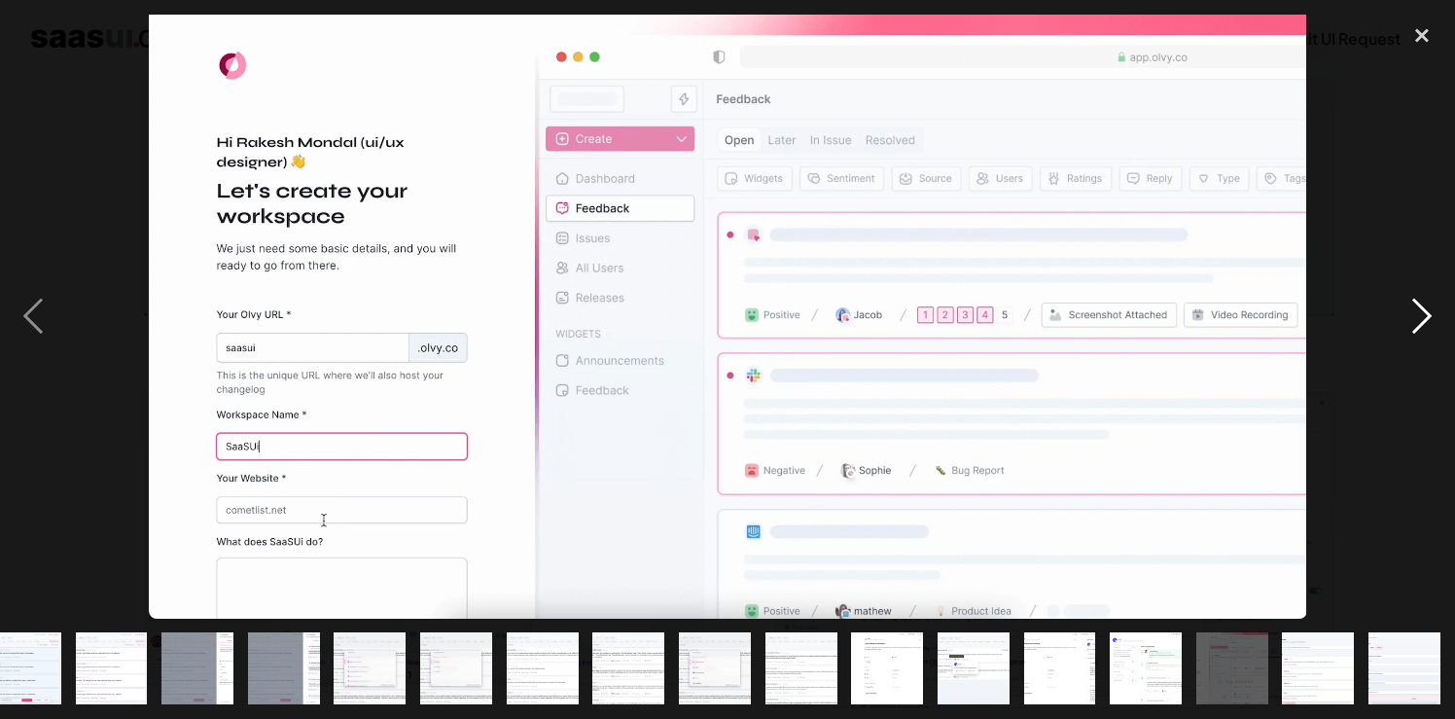
click at [1414, 300] on div "next image" at bounding box center [1422, 317] width 66 height 604
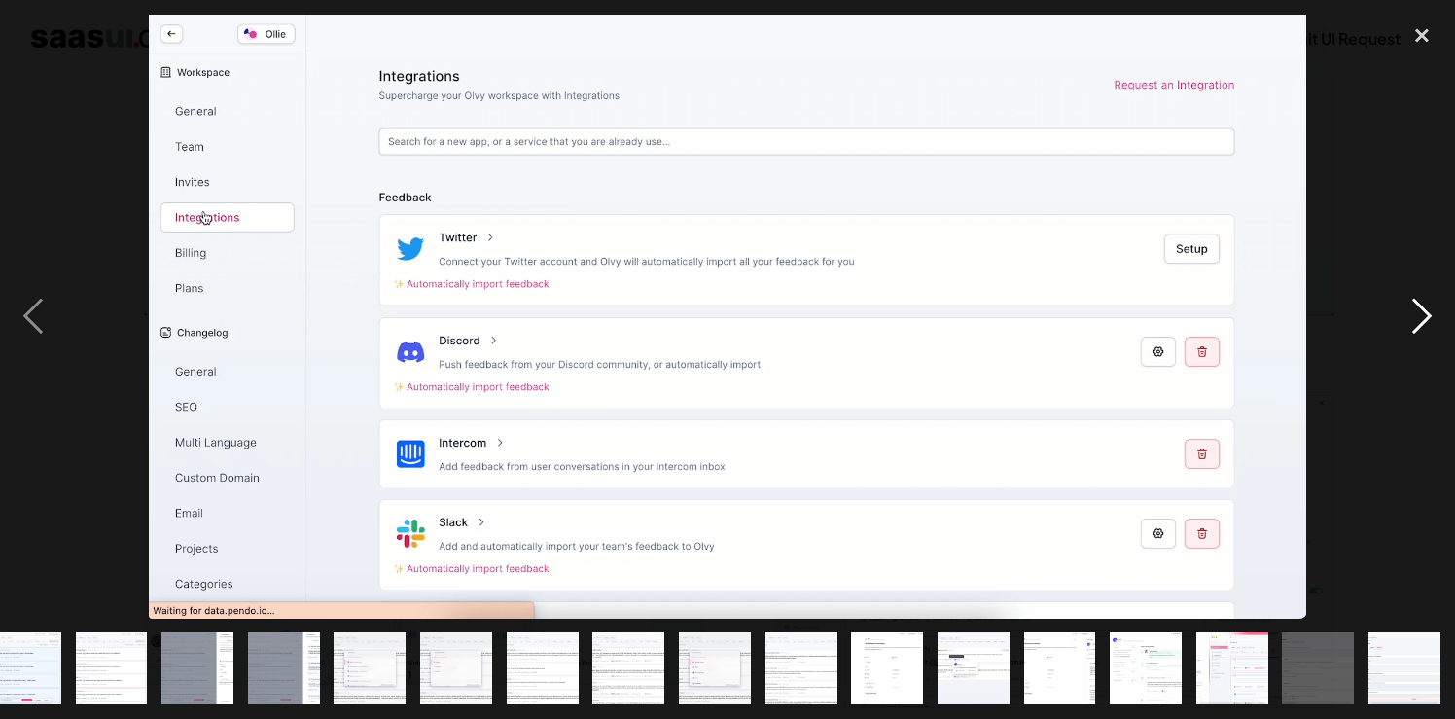
click at [1413, 300] on div "next image" at bounding box center [1422, 317] width 66 height 604
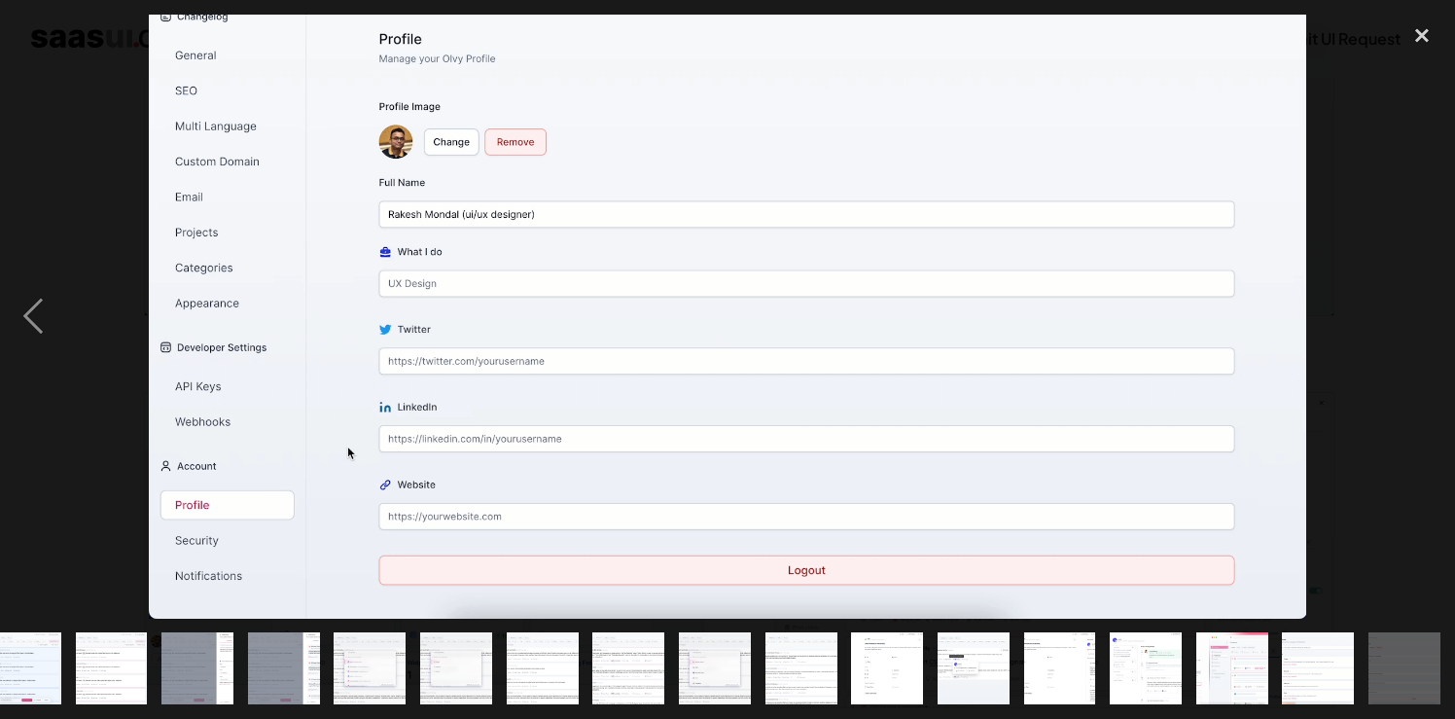
click at [1413, 300] on div "next image" at bounding box center [1422, 317] width 66 height 604
click at [1404, 291] on div "next image" at bounding box center [1422, 317] width 66 height 604
click at [34, 313] on div "previous image" at bounding box center [33, 317] width 66 height 604
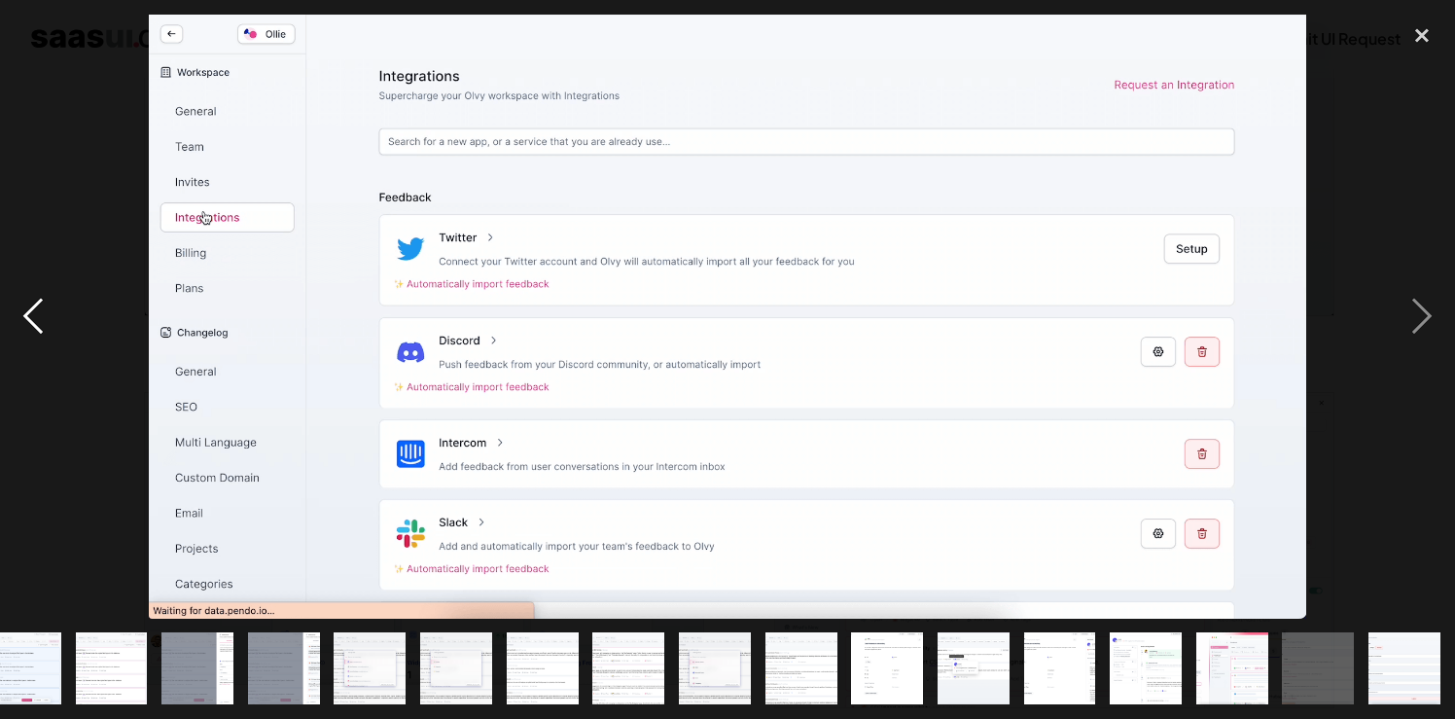
click at [34, 313] on div "previous image" at bounding box center [33, 317] width 66 height 604
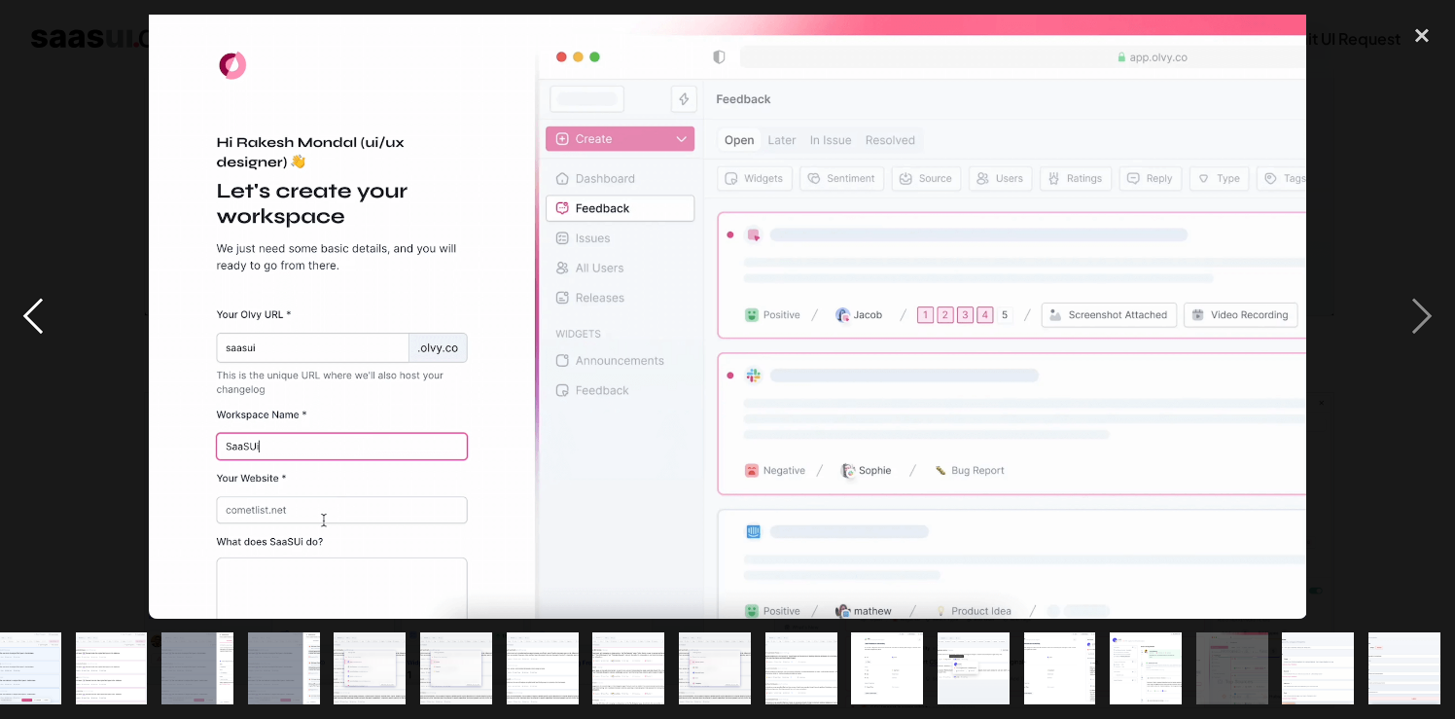
click at [34, 313] on div "previous image" at bounding box center [33, 317] width 66 height 604
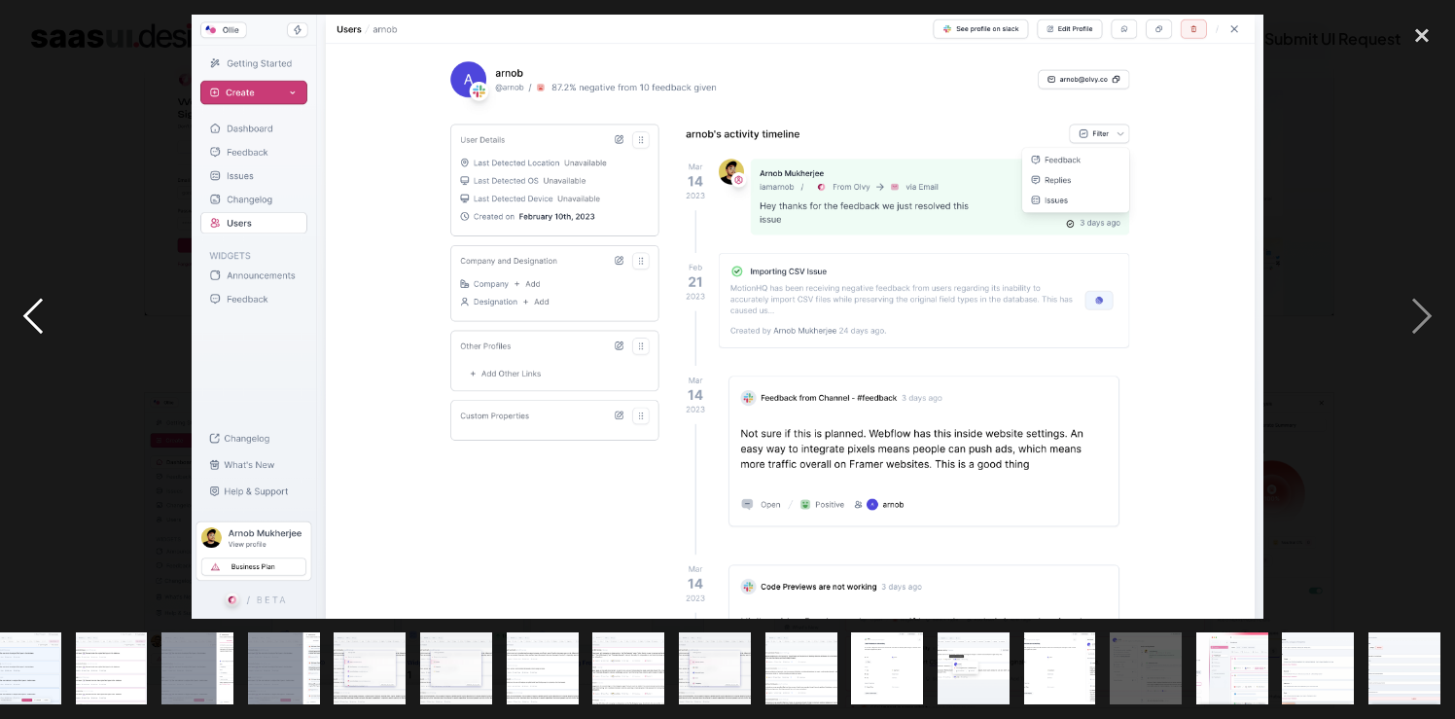
click at [34, 313] on div "previous image" at bounding box center [33, 317] width 66 height 604
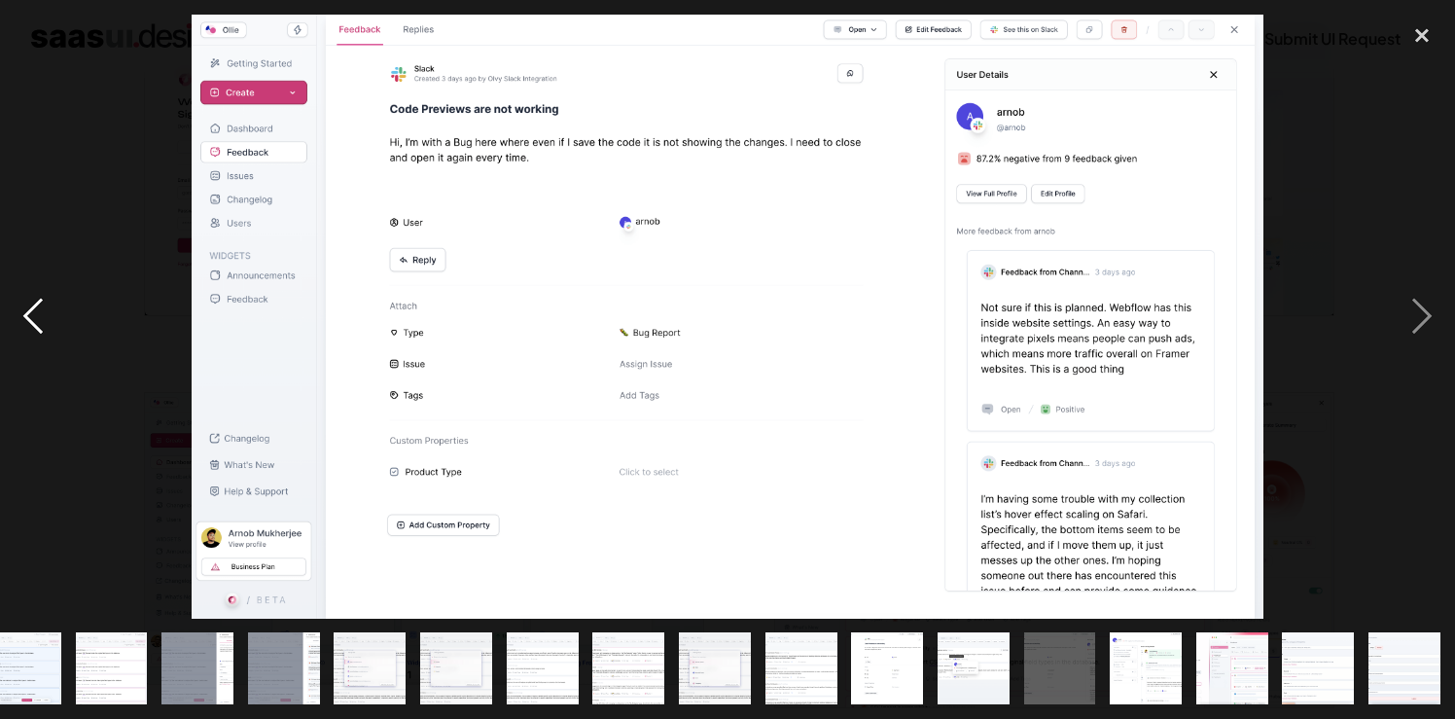
click at [34, 313] on div "previous image" at bounding box center [33, 317] width 66 height 604
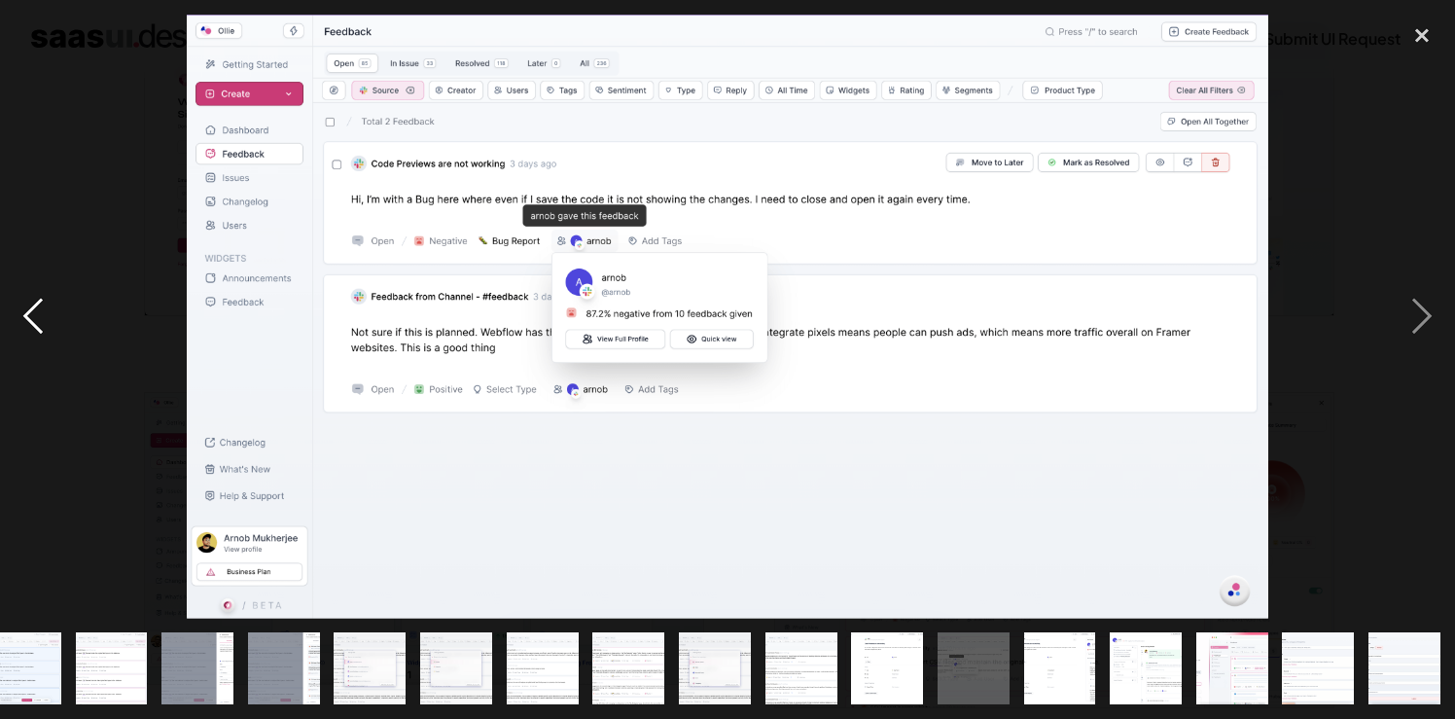
click at [34, 313] on div "previous image" at bounding box center [33, 317] width 66 height 604
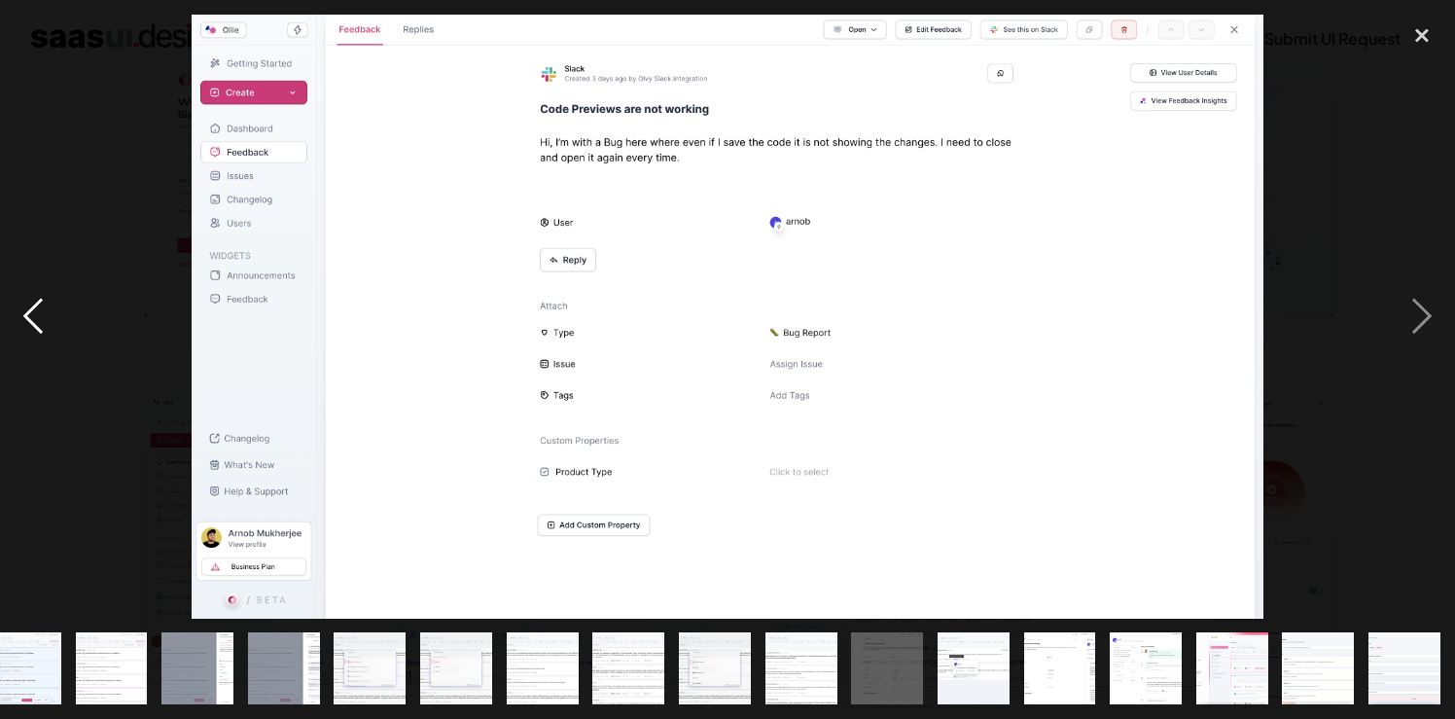
click at [34, 313] on div "previous image" at bounding box center [33, 317] width 66 height 604
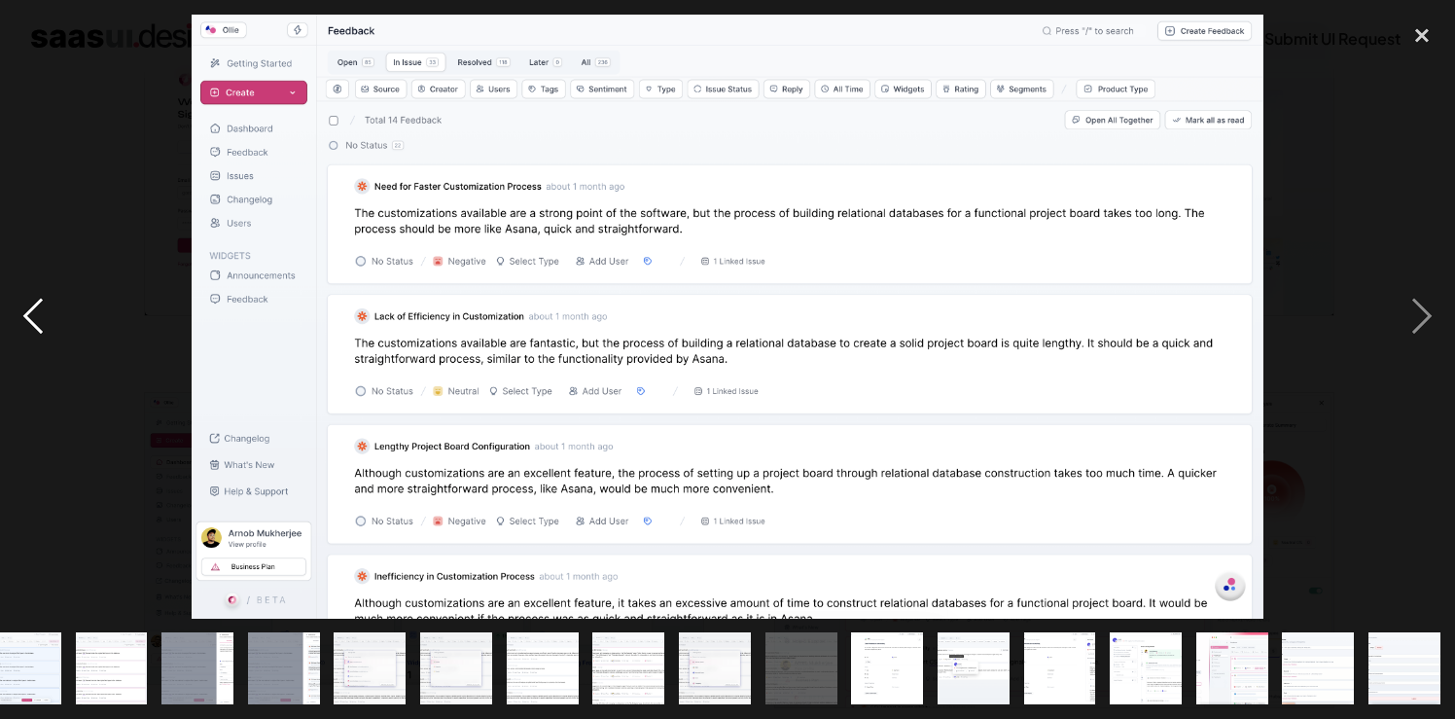
click at [34, 313] on div "previous image" at bounding box center [33, 317] width 66 height 604
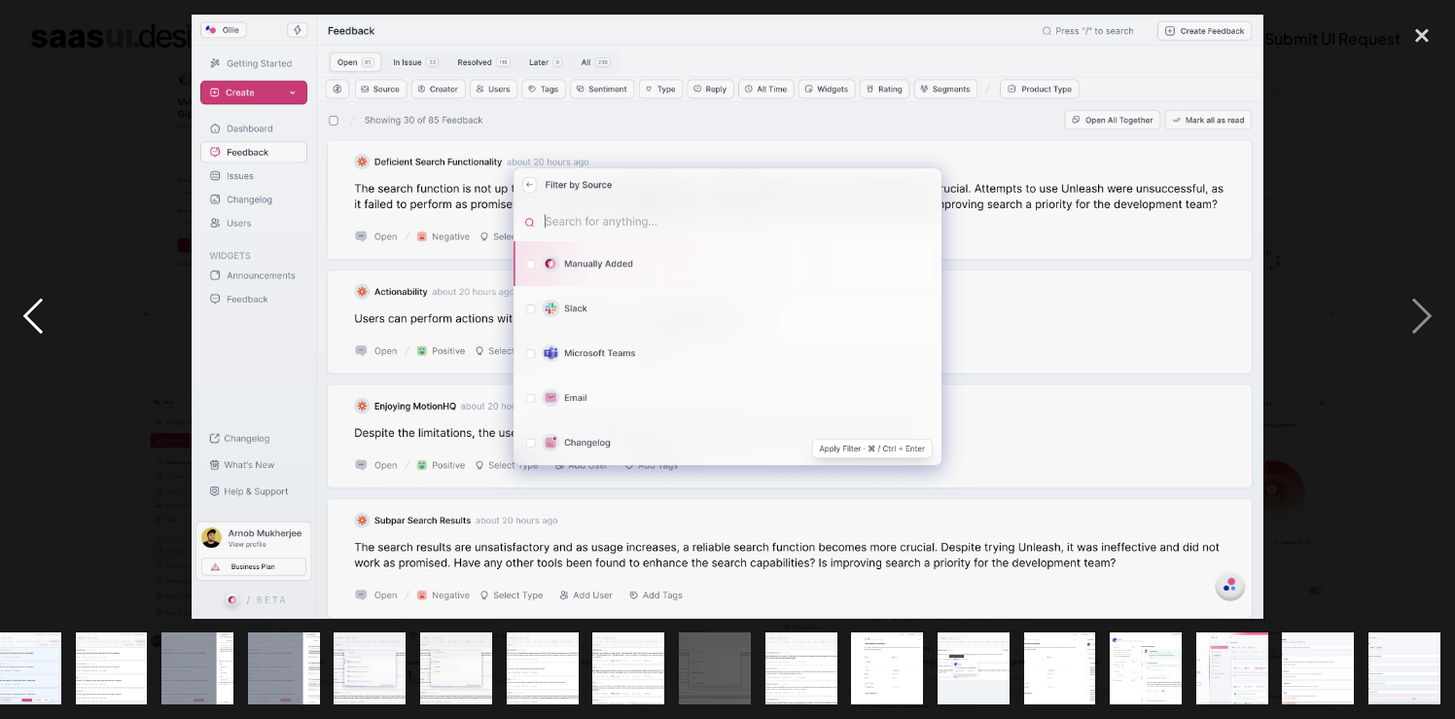
click at [34, 313] on div "previous image" at bounding box center [33, 317] width 66 height 604
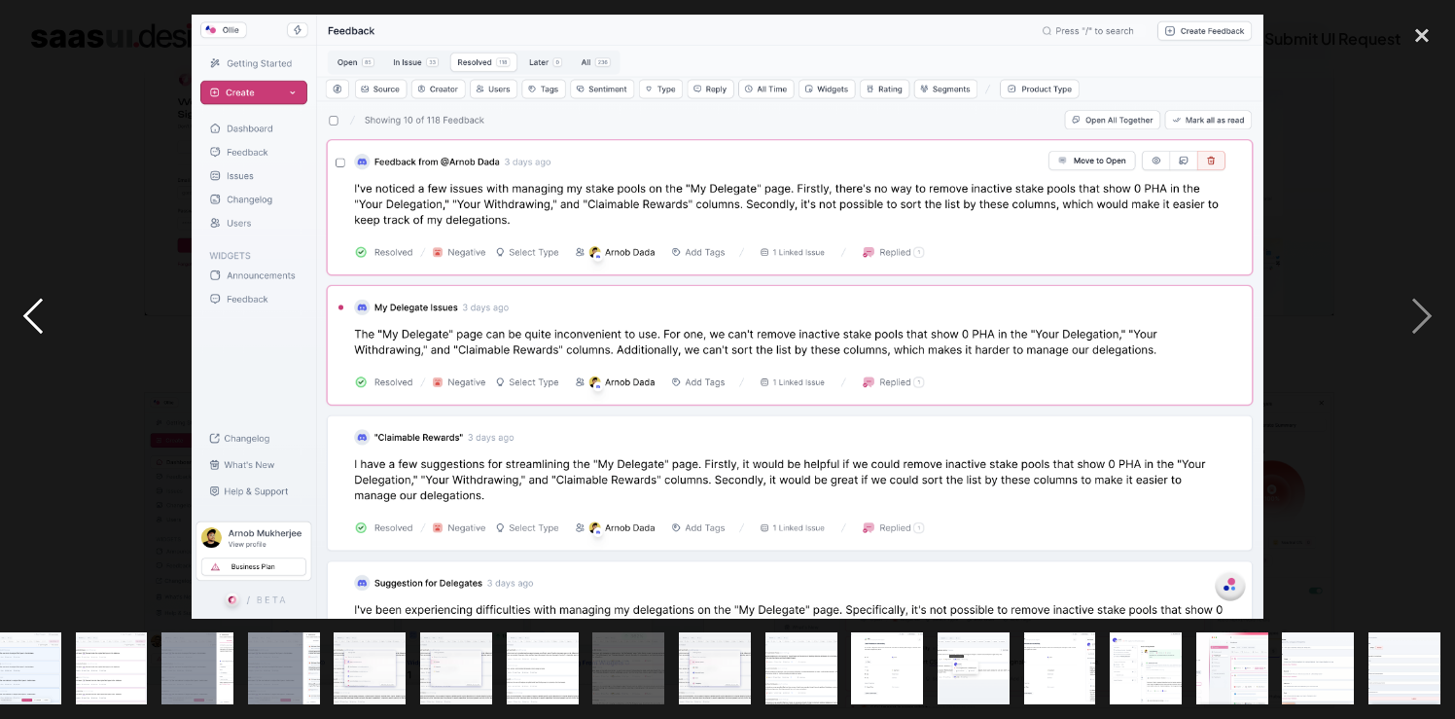
click at [34, 313] on div "previous image" at bounding box center [33, 317] width 66 height 604
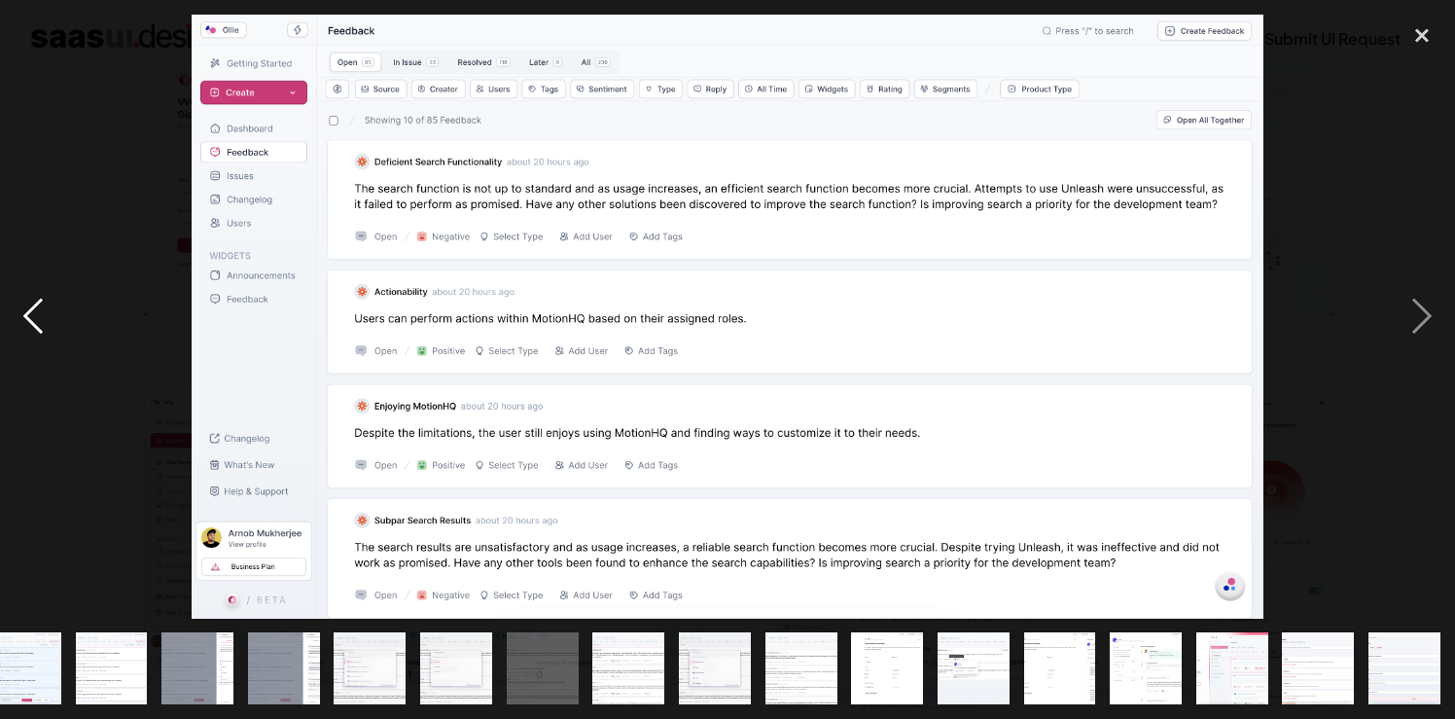
click at [34, 313] on div "previous image" at bounding box center [33, 317] width 66 height 604
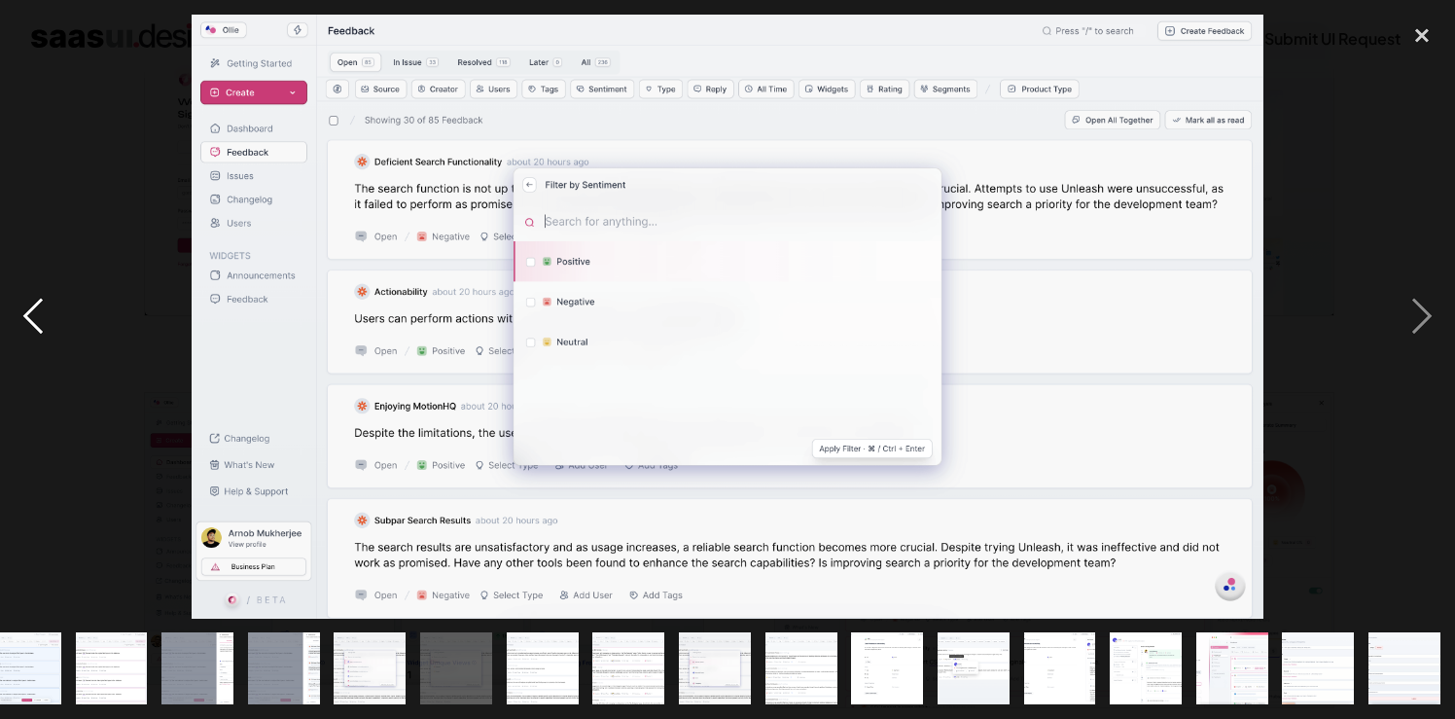
click at [34, 313] on div "previous image" at bounding box center [33, 317] width 66 height 604
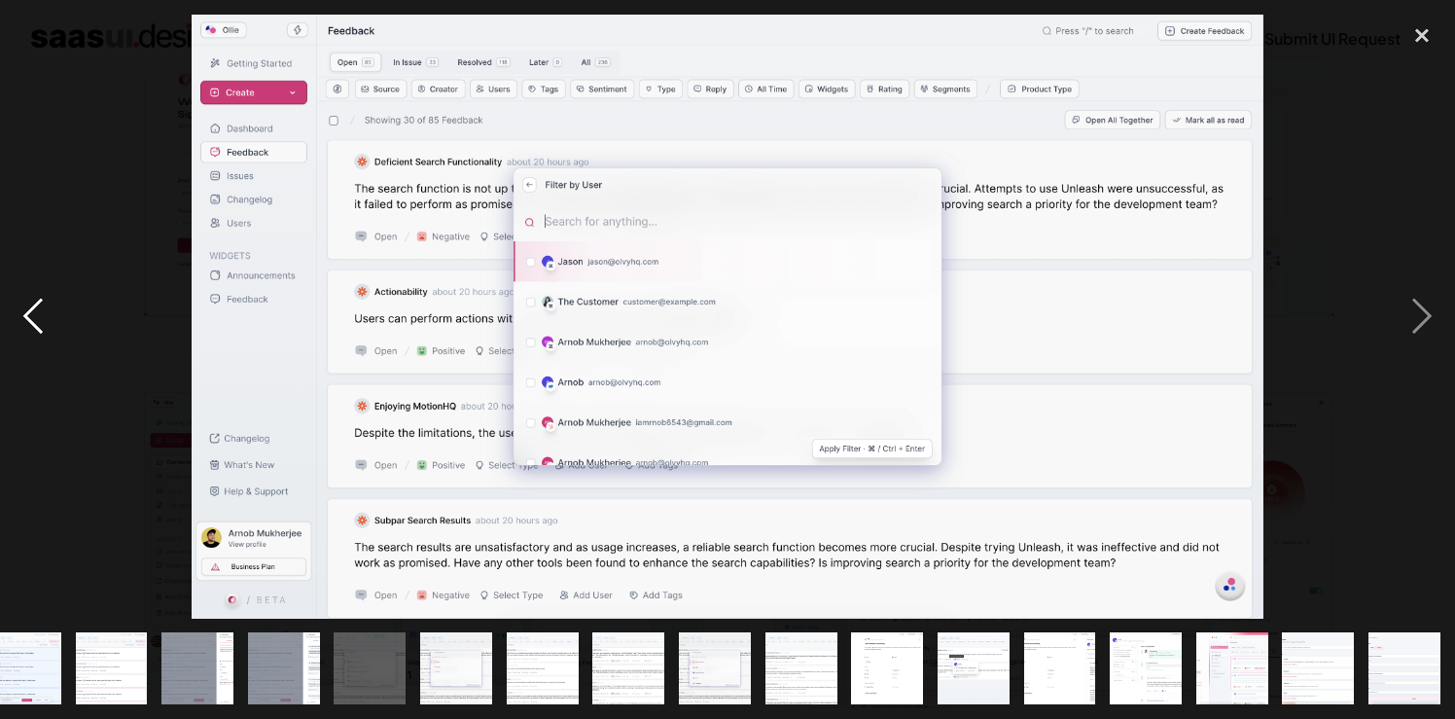
click at [34, 313] on div "previous image" at bounding box center [33, 317] width 66 height 604
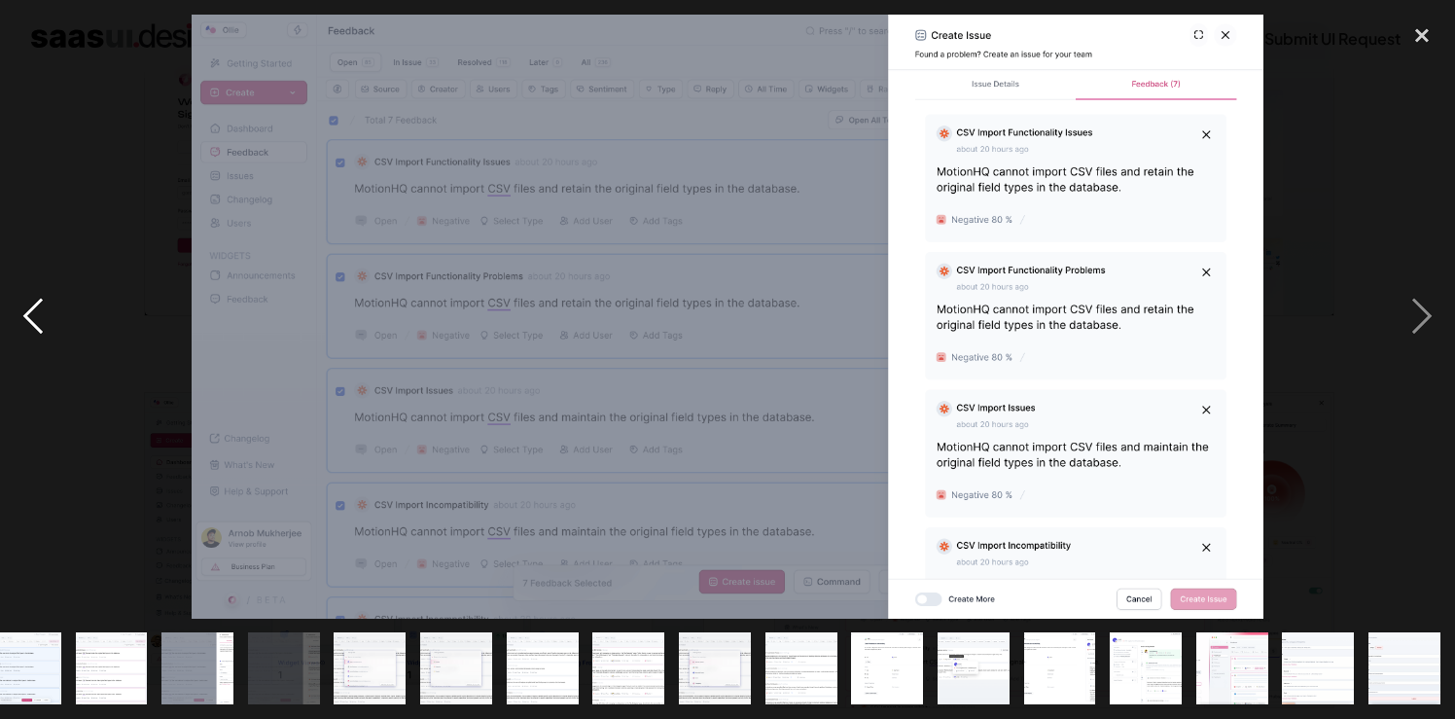
click at [34, 313] on div "previous image" at bounding box center [33, 317] width 66 height 604
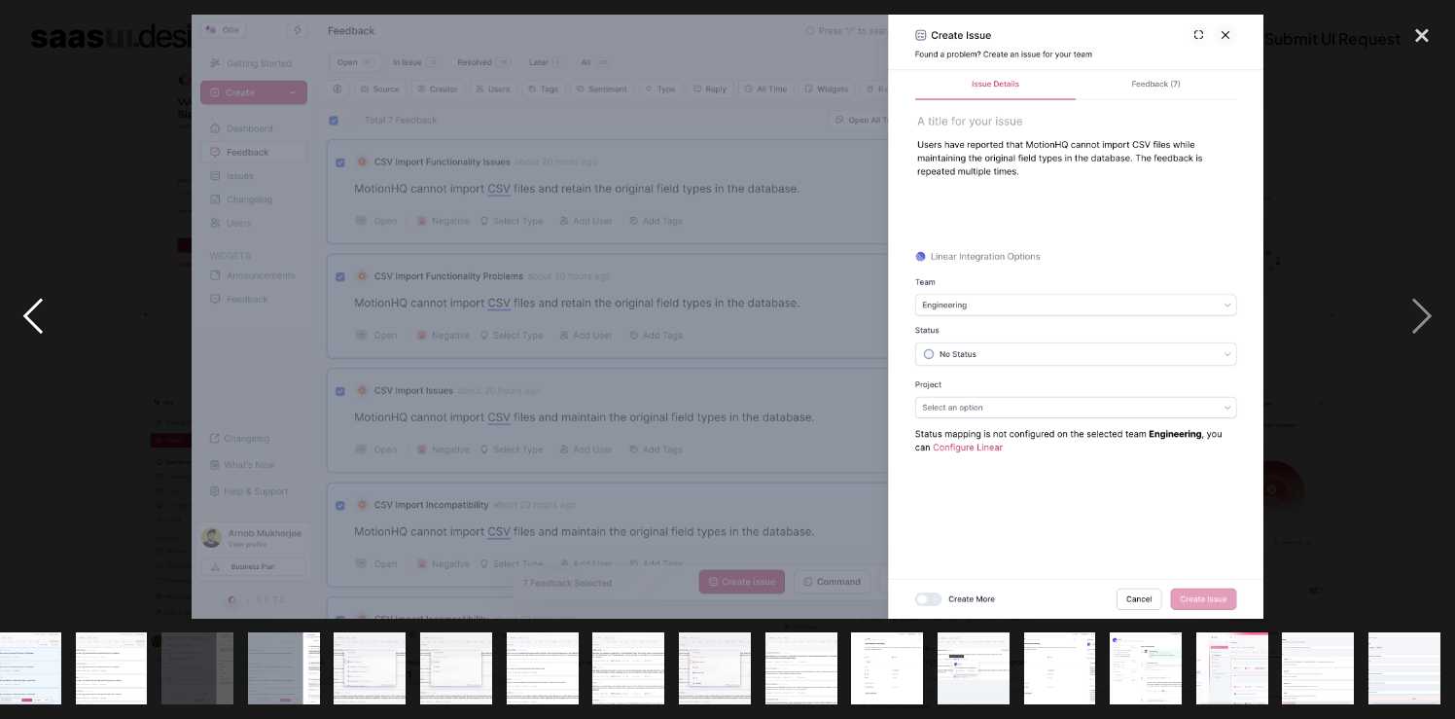
click at [34, 313] on div "previous image" at bounding box center [33, 317] width 66 height 604
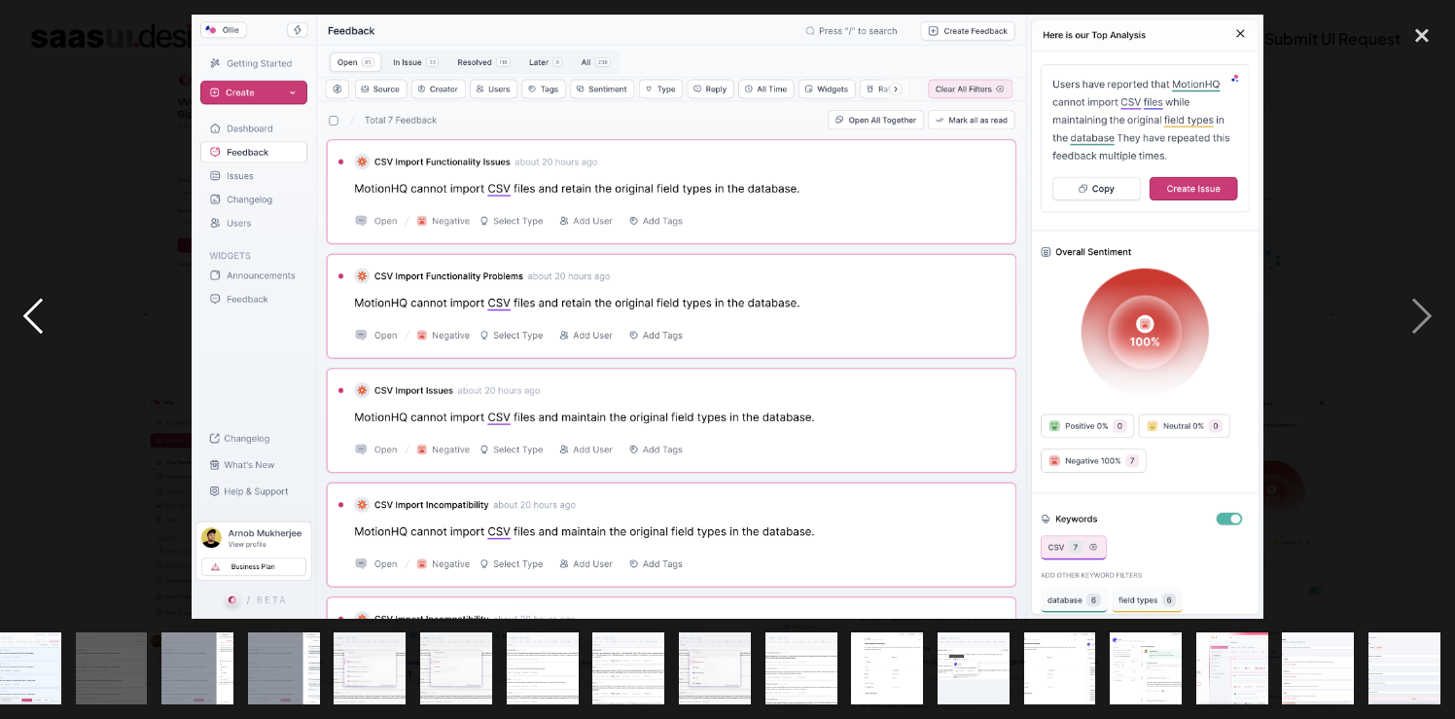
click at [34, 313] on div "previous image" at bounding box center [33, 317] width 66 height 604
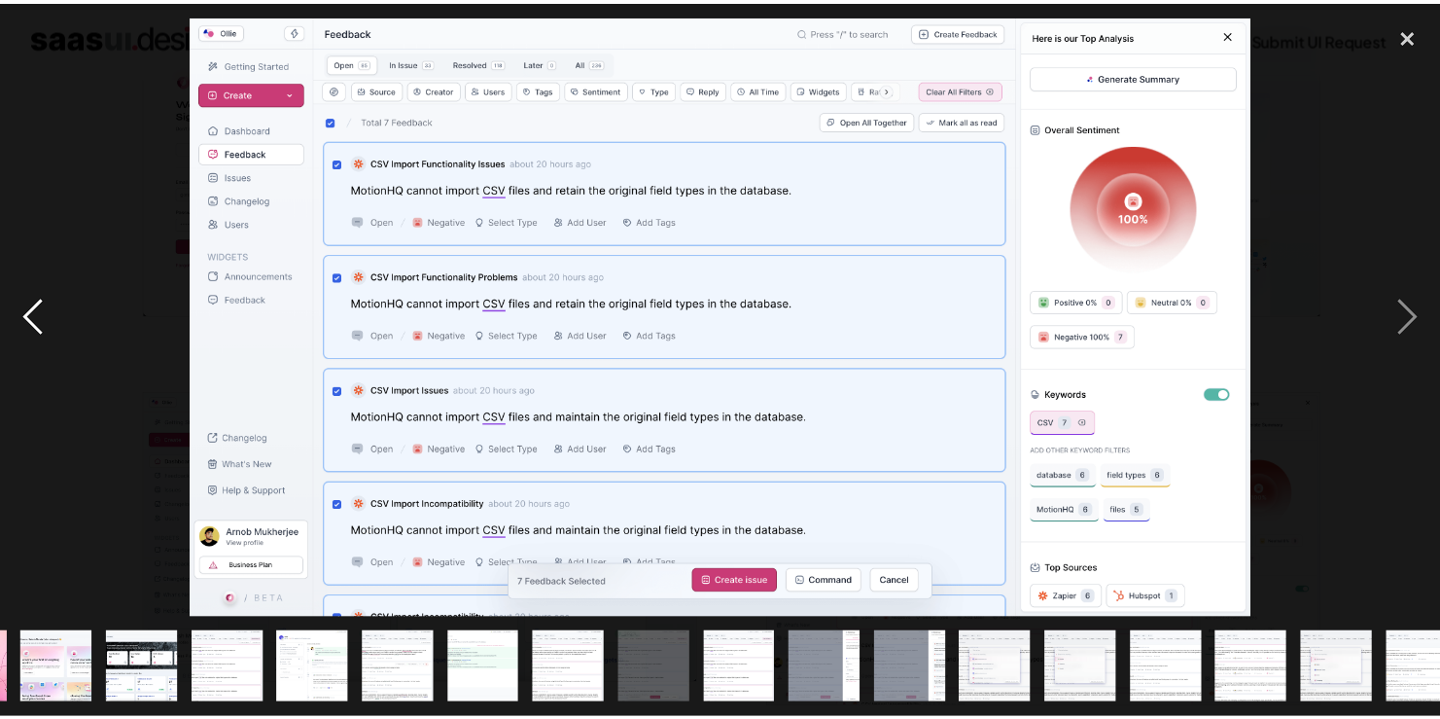
scroll to position [0, 0]
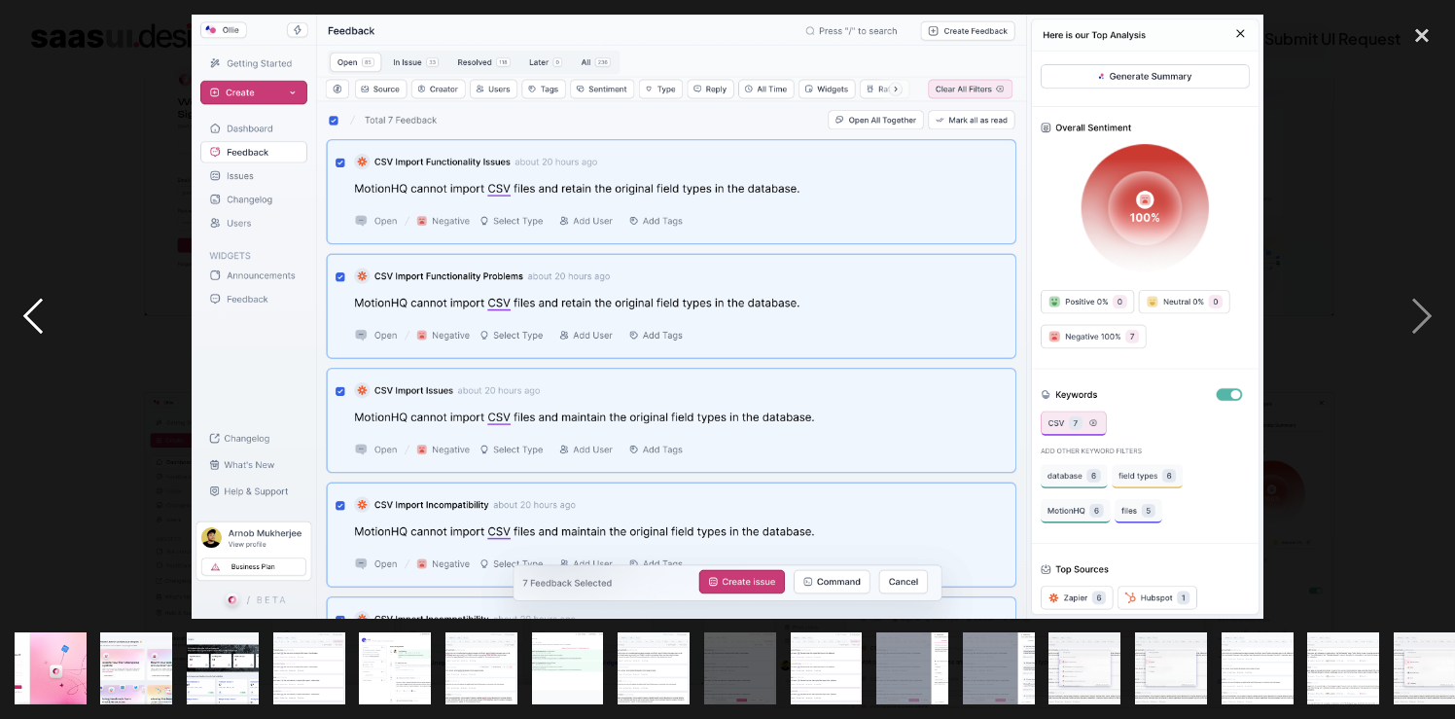
click at [34, 313] on div "previous image" at bounding box center [33, 317] width 66 height 604
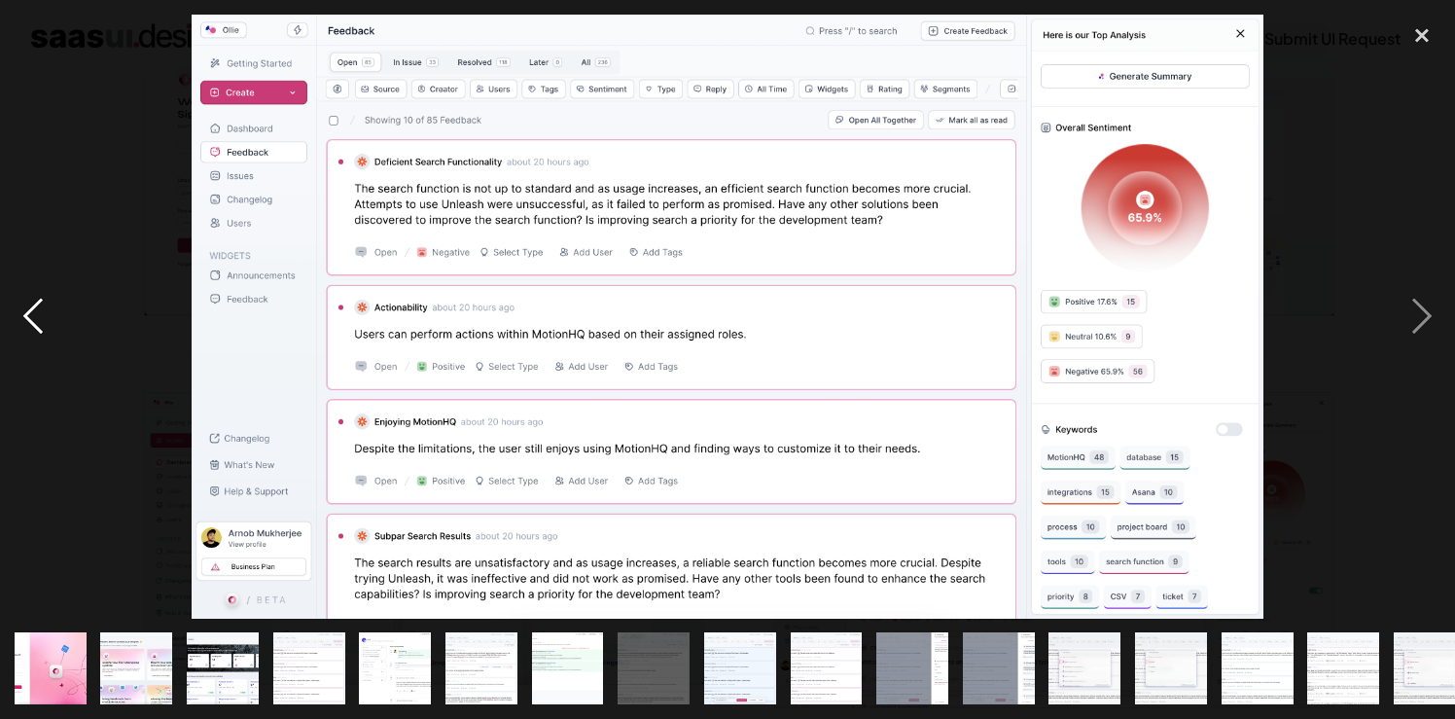
click at [34, 313] on div "previous image" at bounding box center [33, 317] width 66 height 604
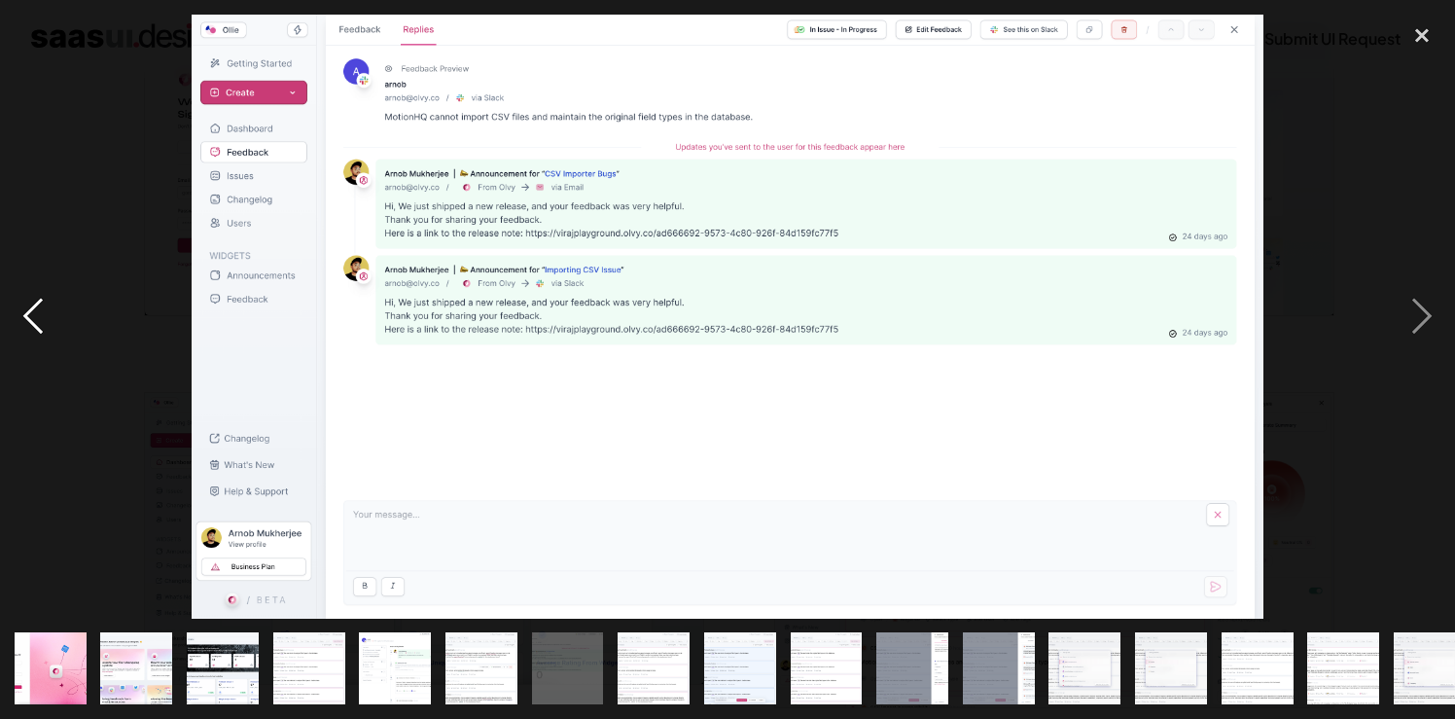
click at [34, 313] on div "previous image" at bounding box center [33, 317] width 66 height 604
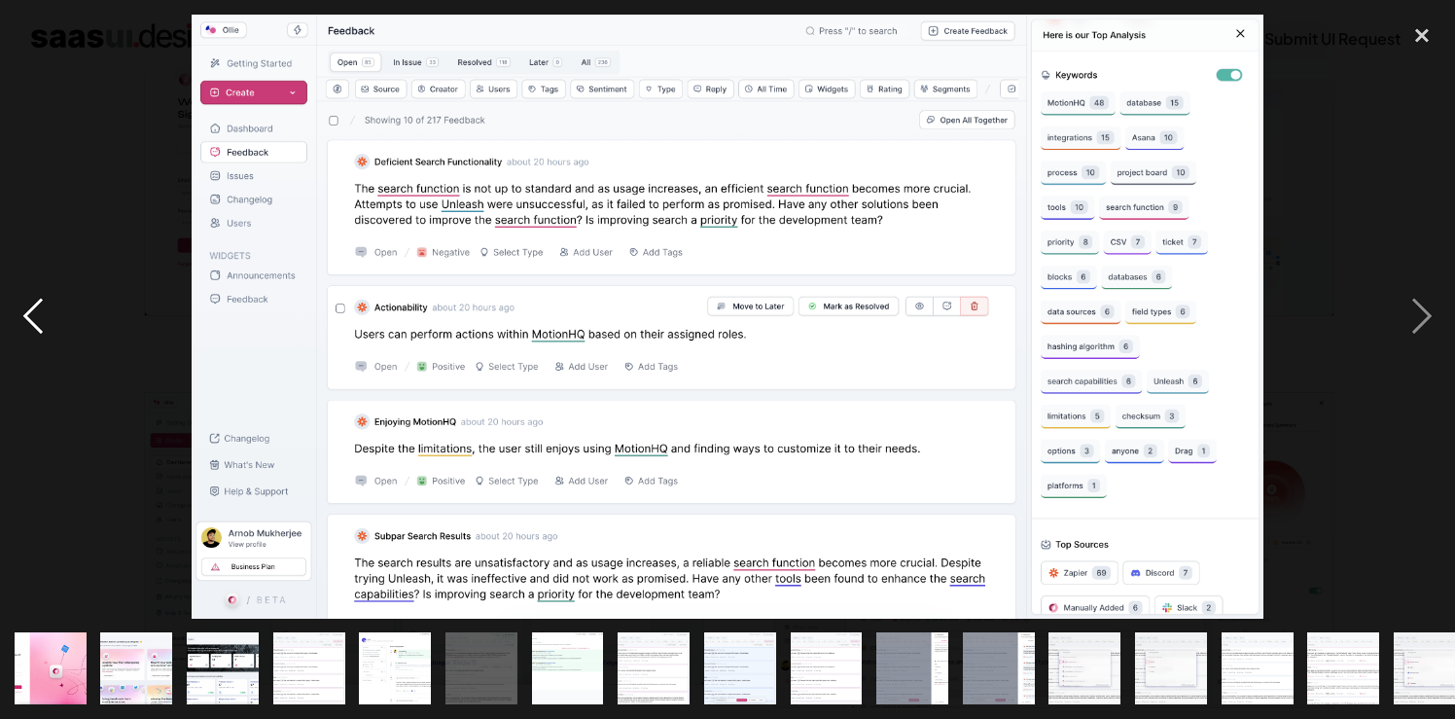
click at [34, 313] on div "previous image" at bounding box center [33, 317] width 66 height 604
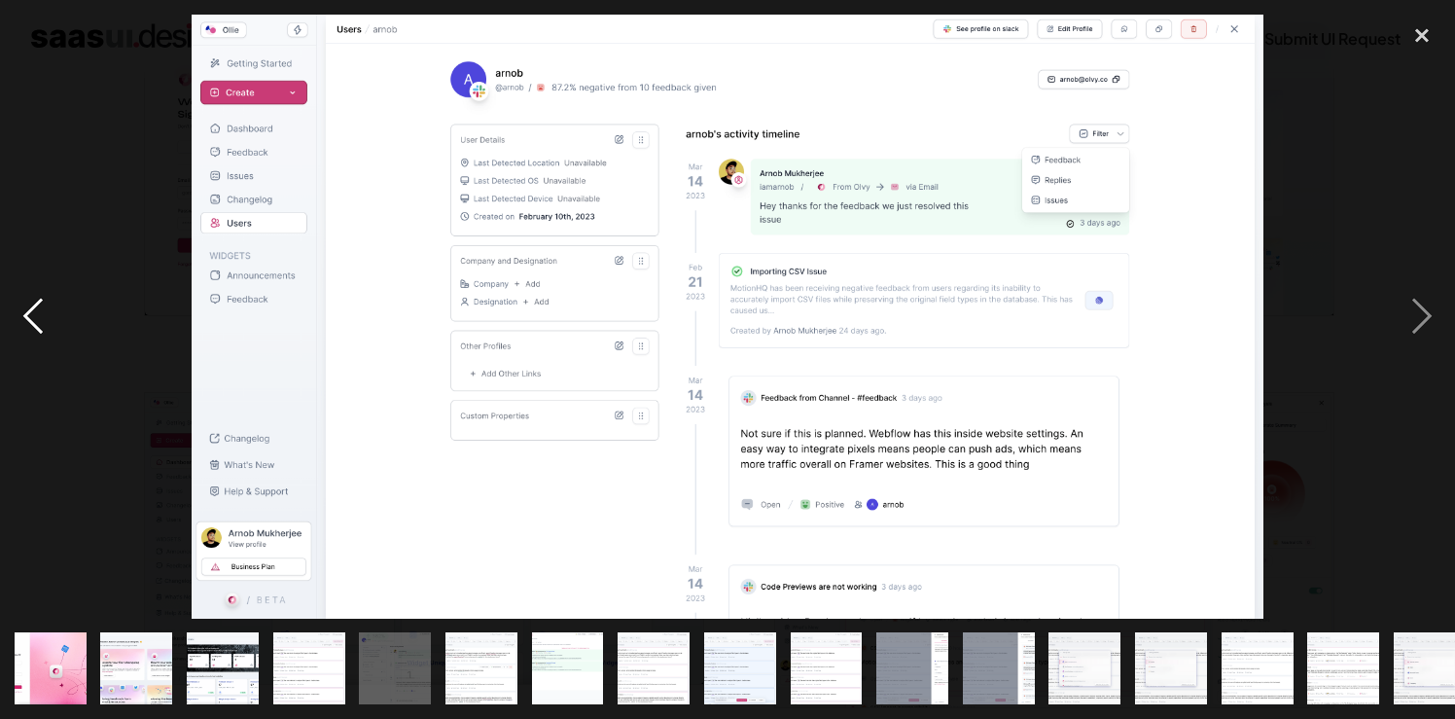
click at [34, 313] on div "previous image" at bounding box center [33, 317] width 66 height 604
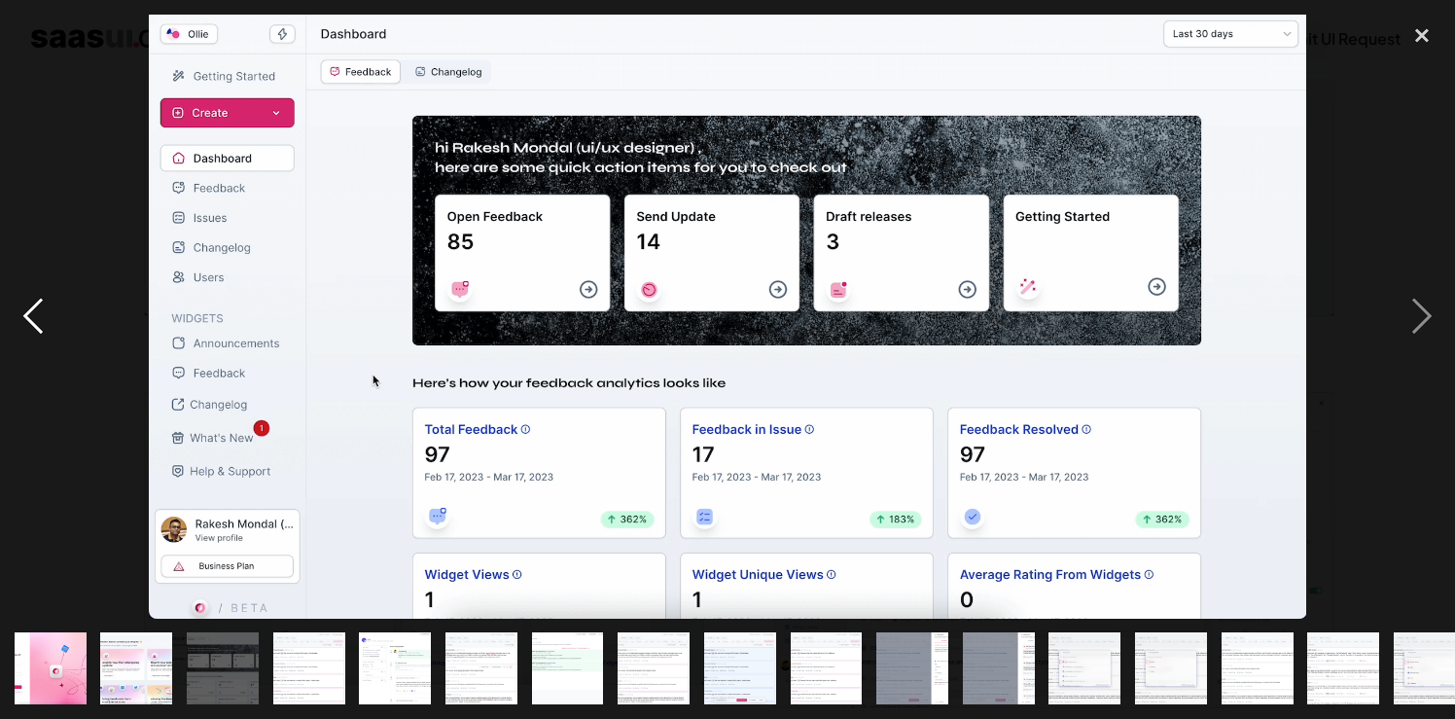
click at [34, 313] on div "previous image" at bounding box center [33, 317] width 66 height 604
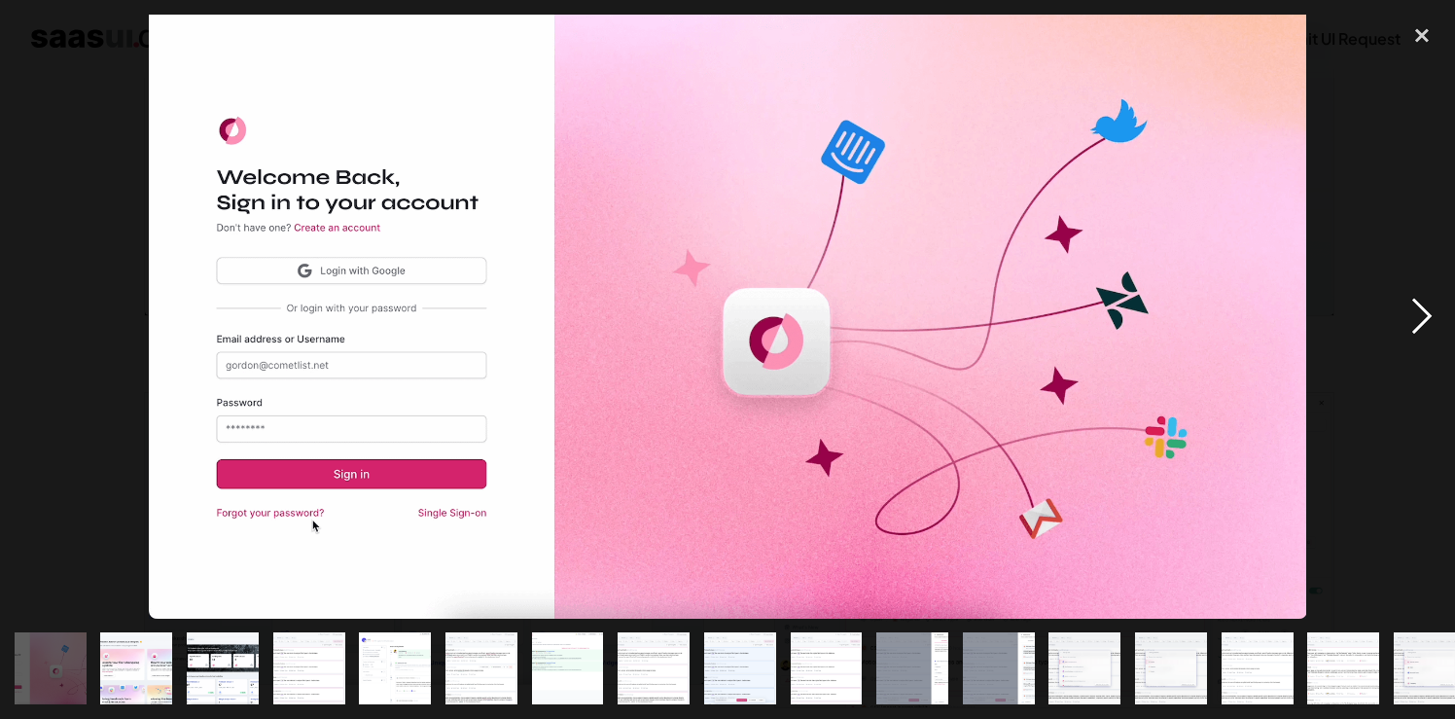
click at [1435, 299] on div "next image" at bounding box center [1422, 317] width 66 height 604
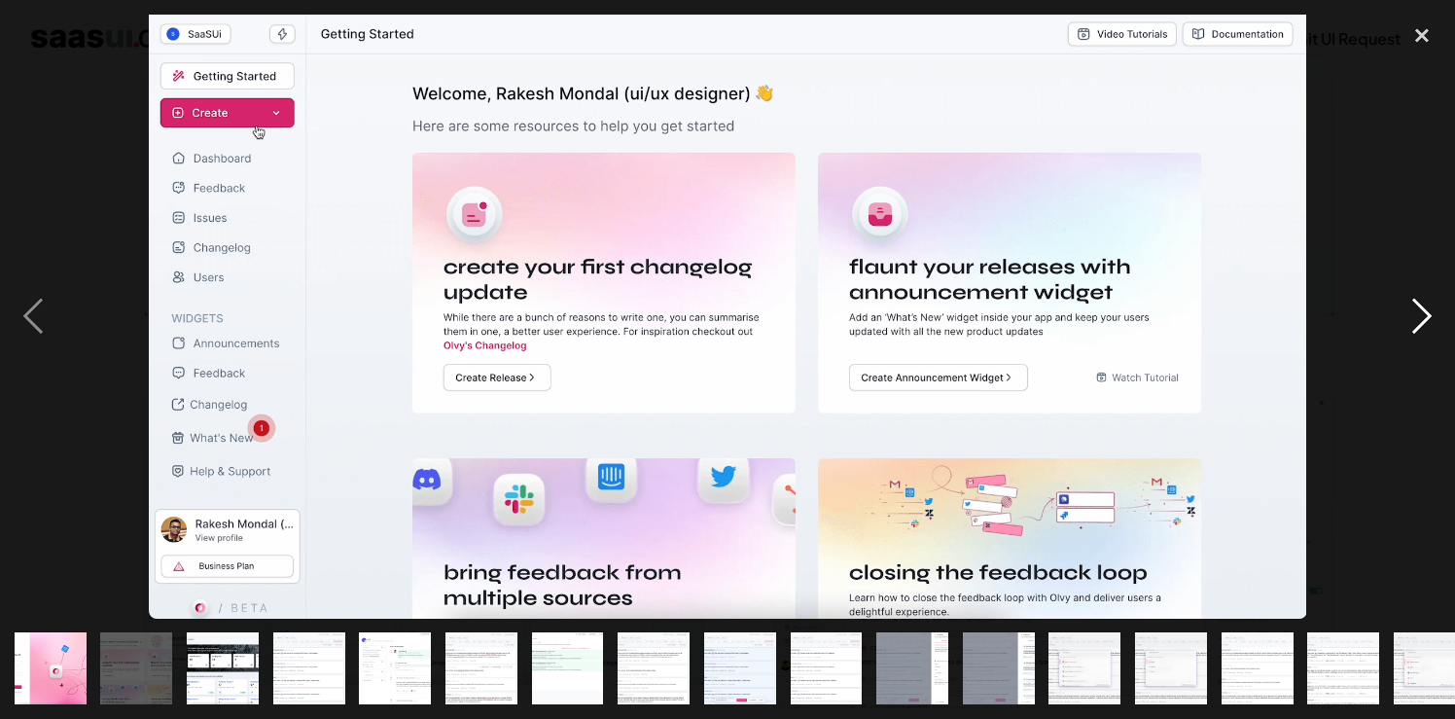
click at [1435, 299] on div "next image" at bounding box center [1422, 317] width 66 height 604
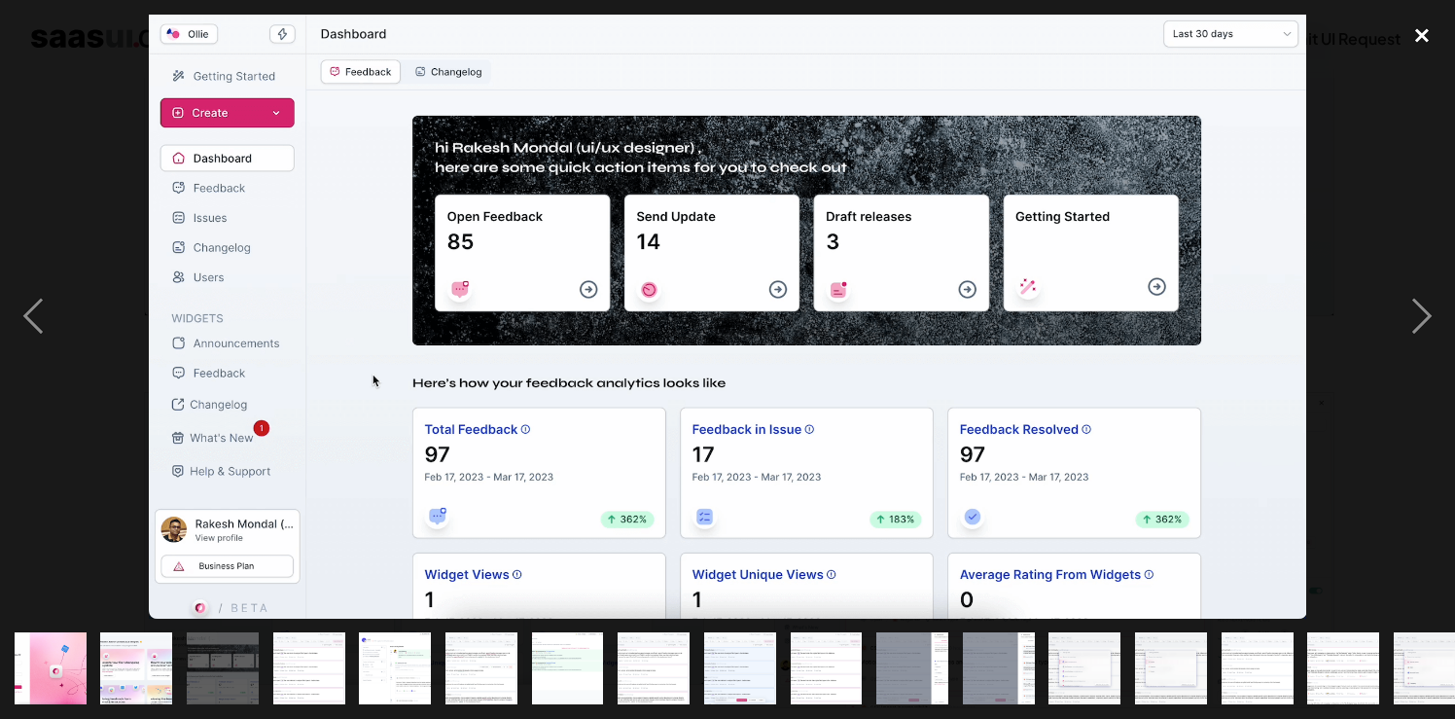
click at [1423, 41] on div "close lightbox" at bounding box center [1422, 36] width 66 height 43
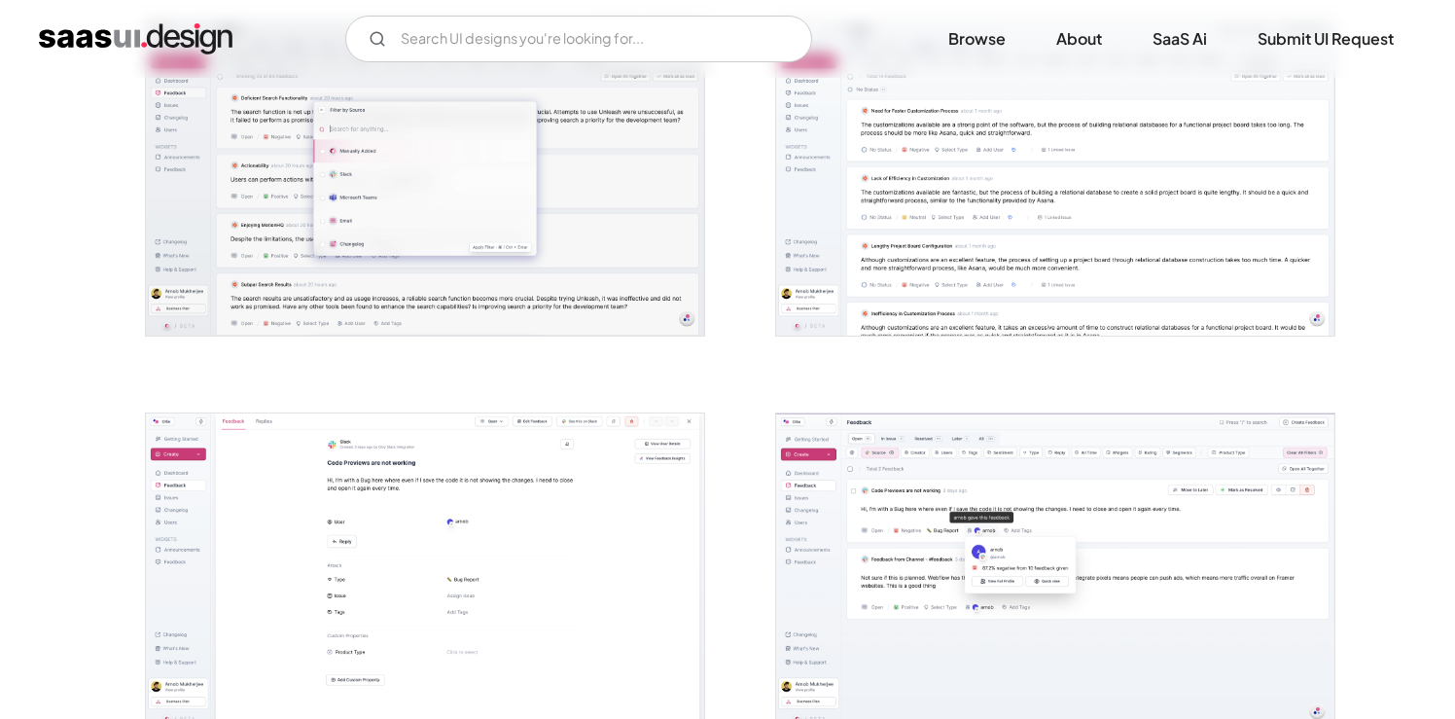
scroll to position [3556, 0]
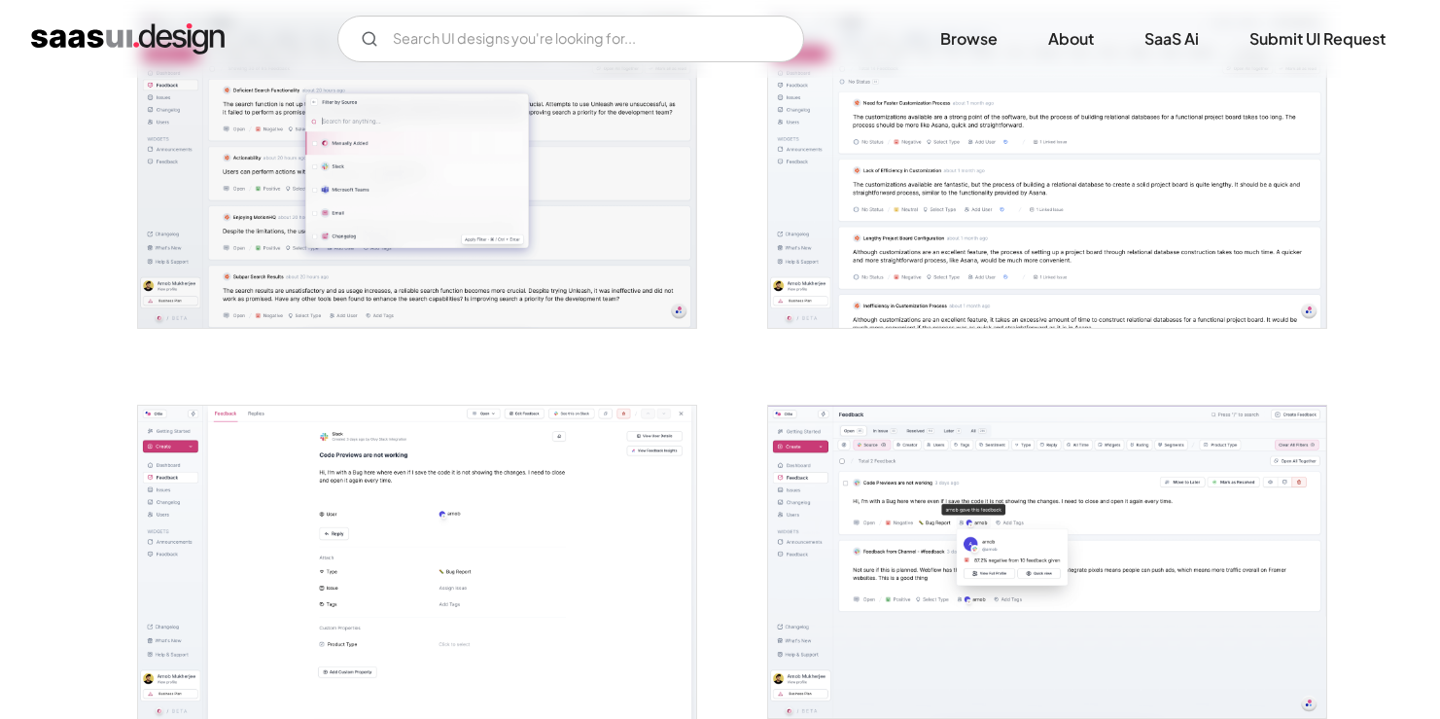
click at [472, 550] on img "open lightbox" at bounding box center [417, 563] width 558 height 314
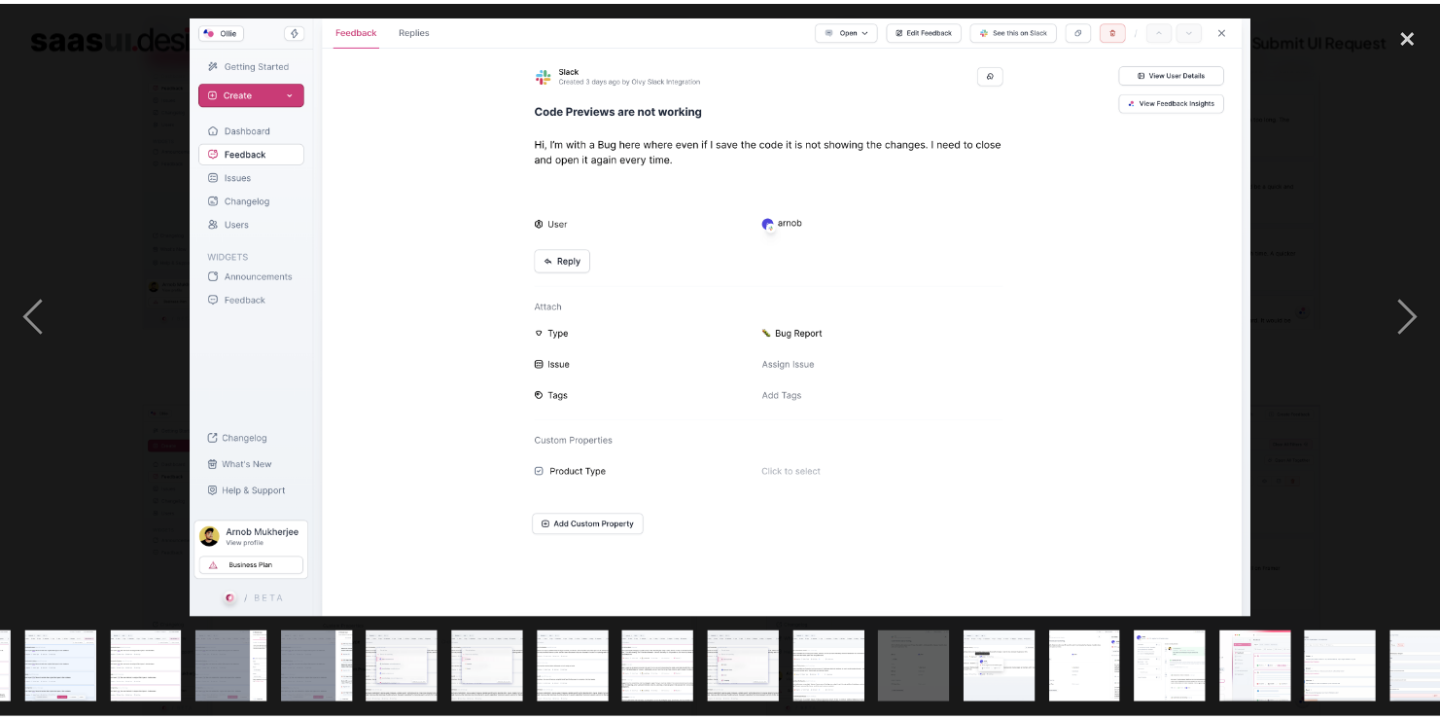
scroll to position [0, 715]
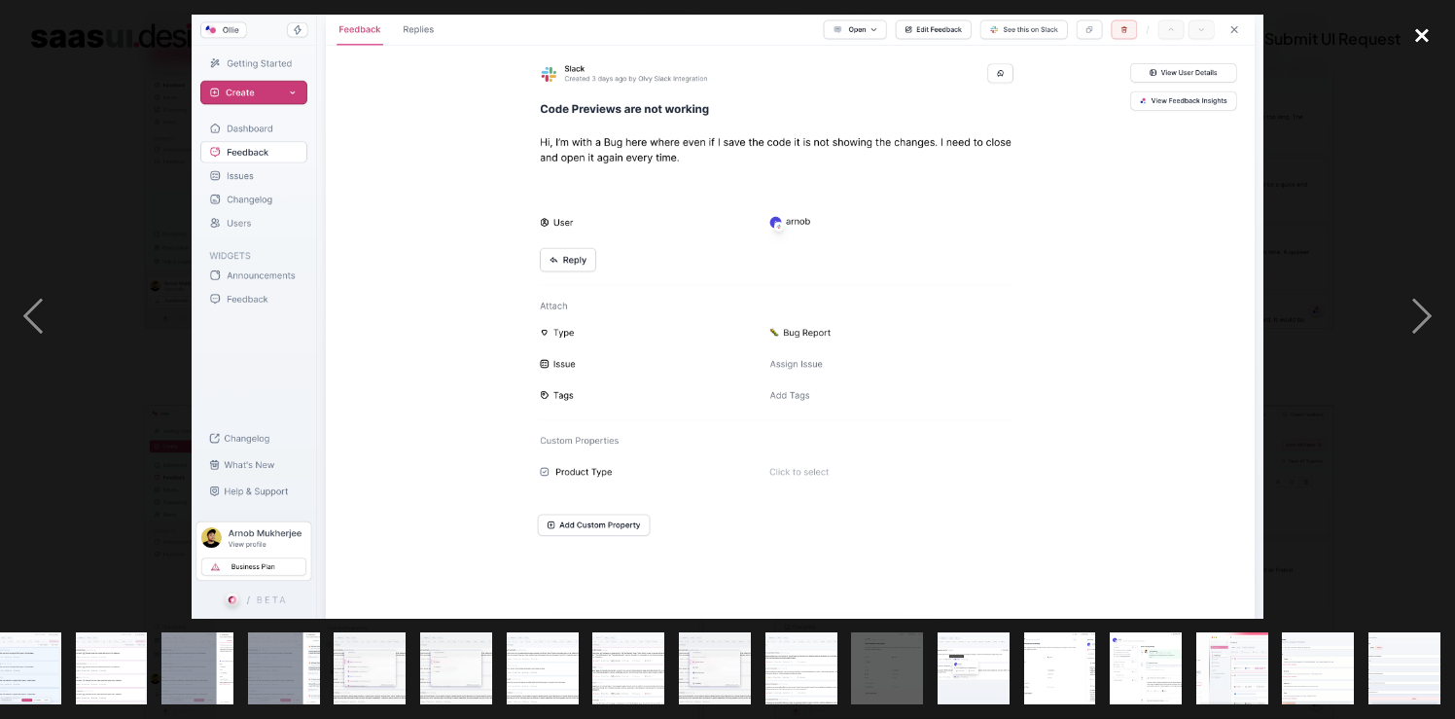
click at [1431, 35] on div "close lightbox" at bounding box center [1422, 36] width 66 height 43
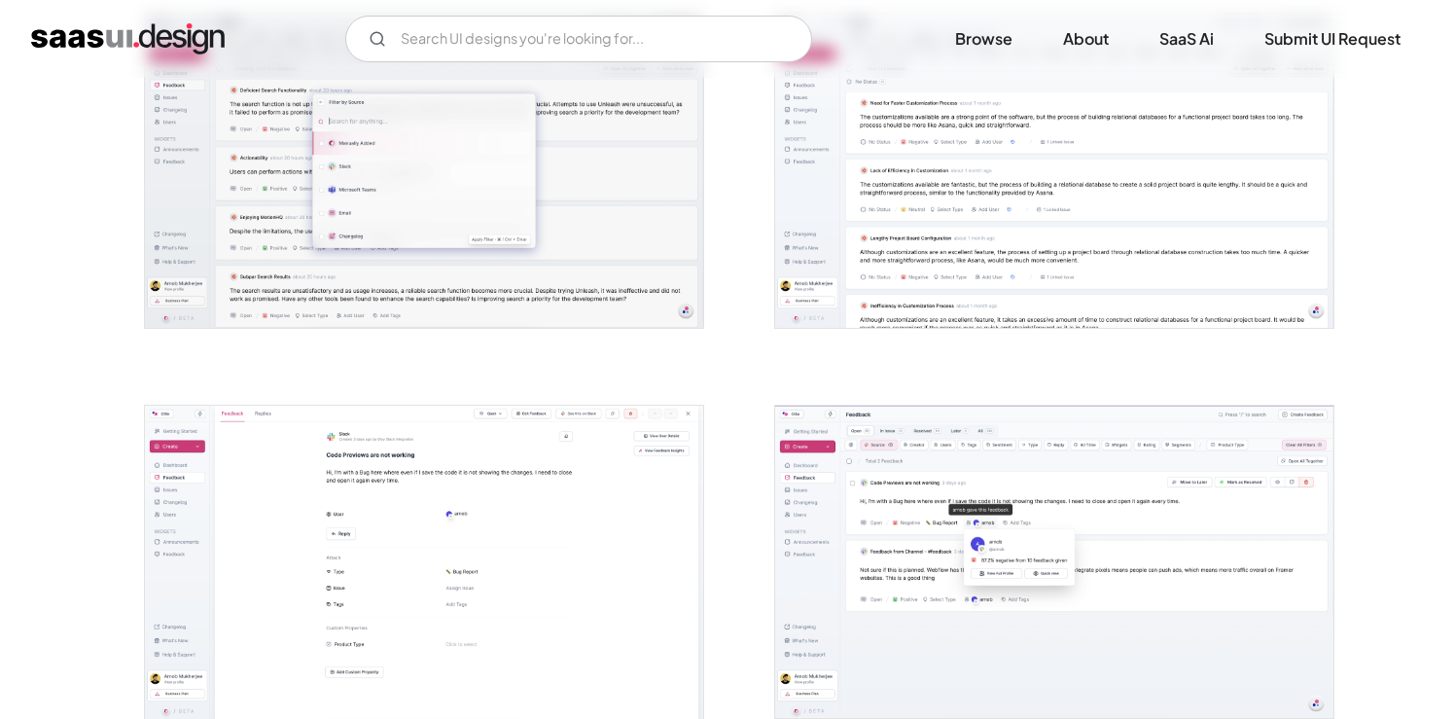
scroll to position [0, 0]
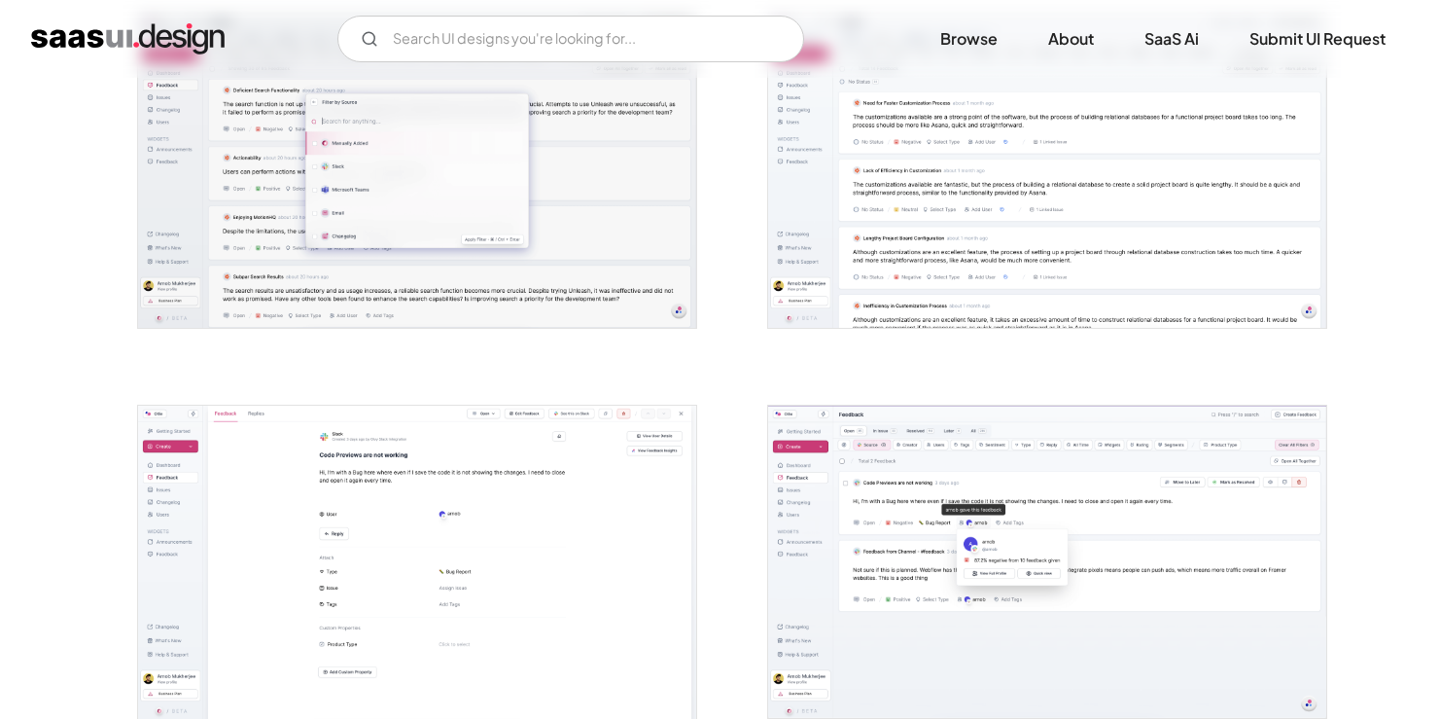
click at [953, 532] on img "open lightbox" at bounding box center [1047, 562] width 558 height 312
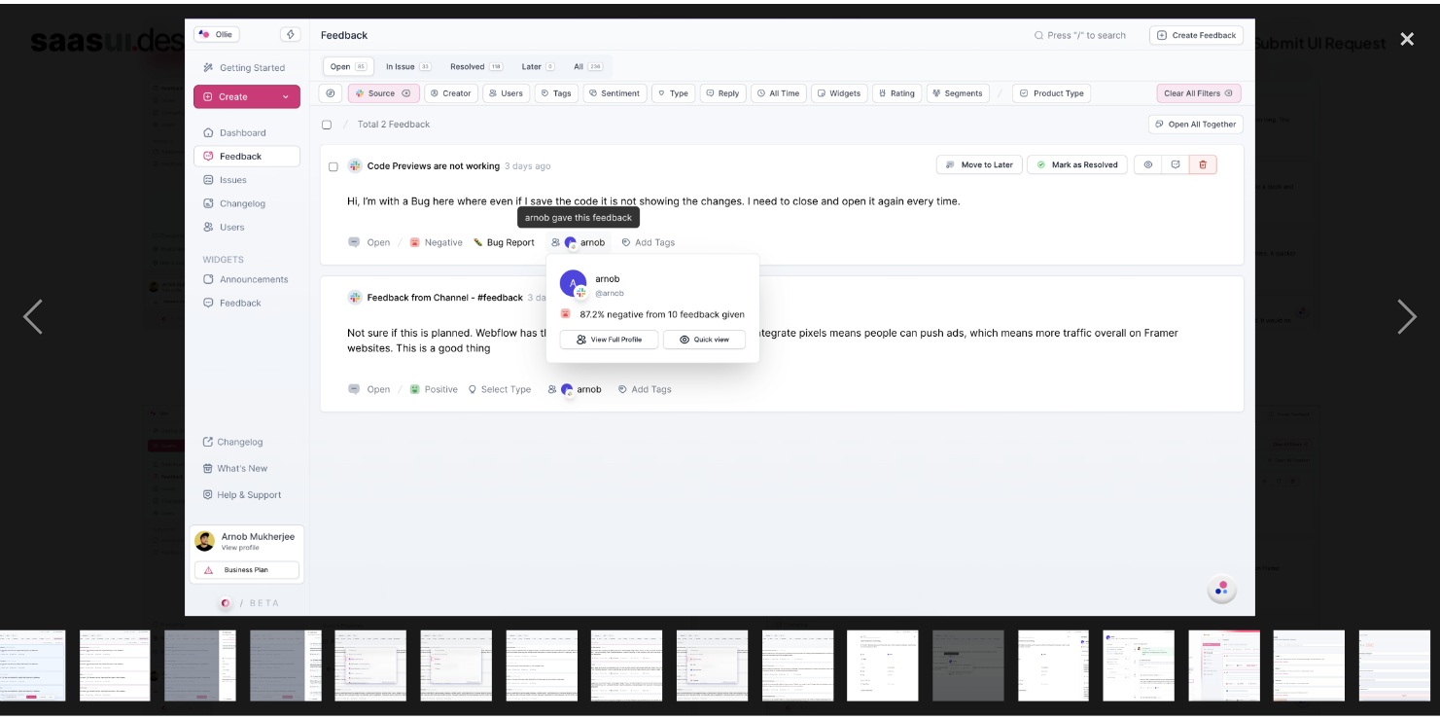
scroll to position [0, 715]
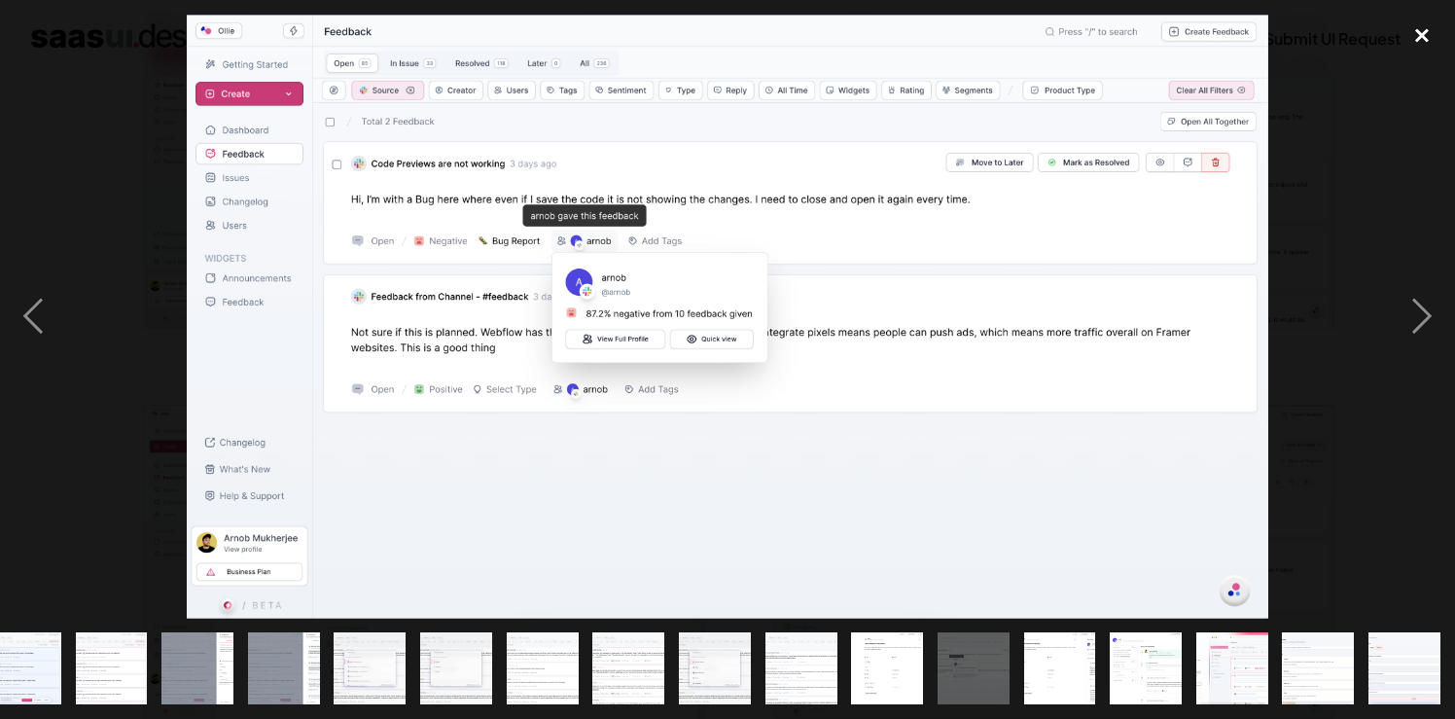
click at [1417, 41] on div "close lightbox" at bounding box center [1422, 36] width 66 height 43
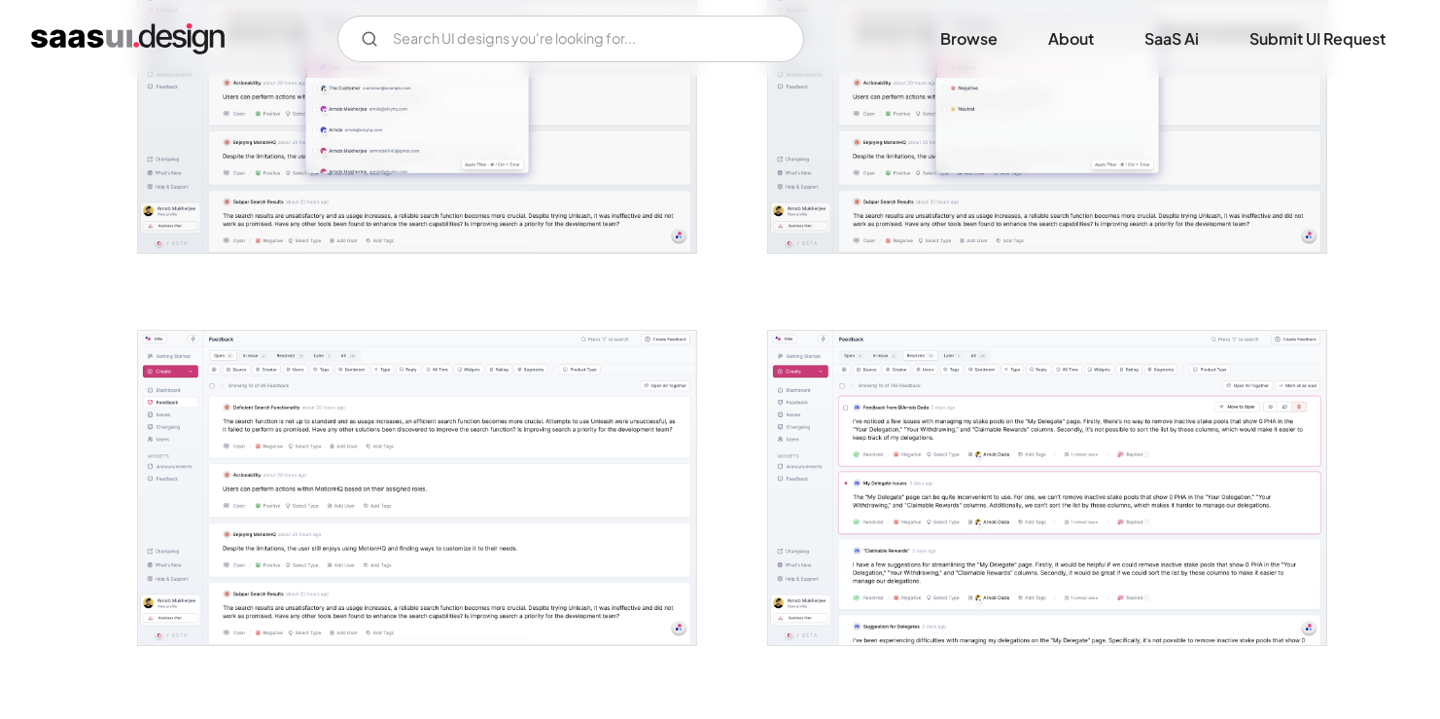
scroll to position [2469, 0]
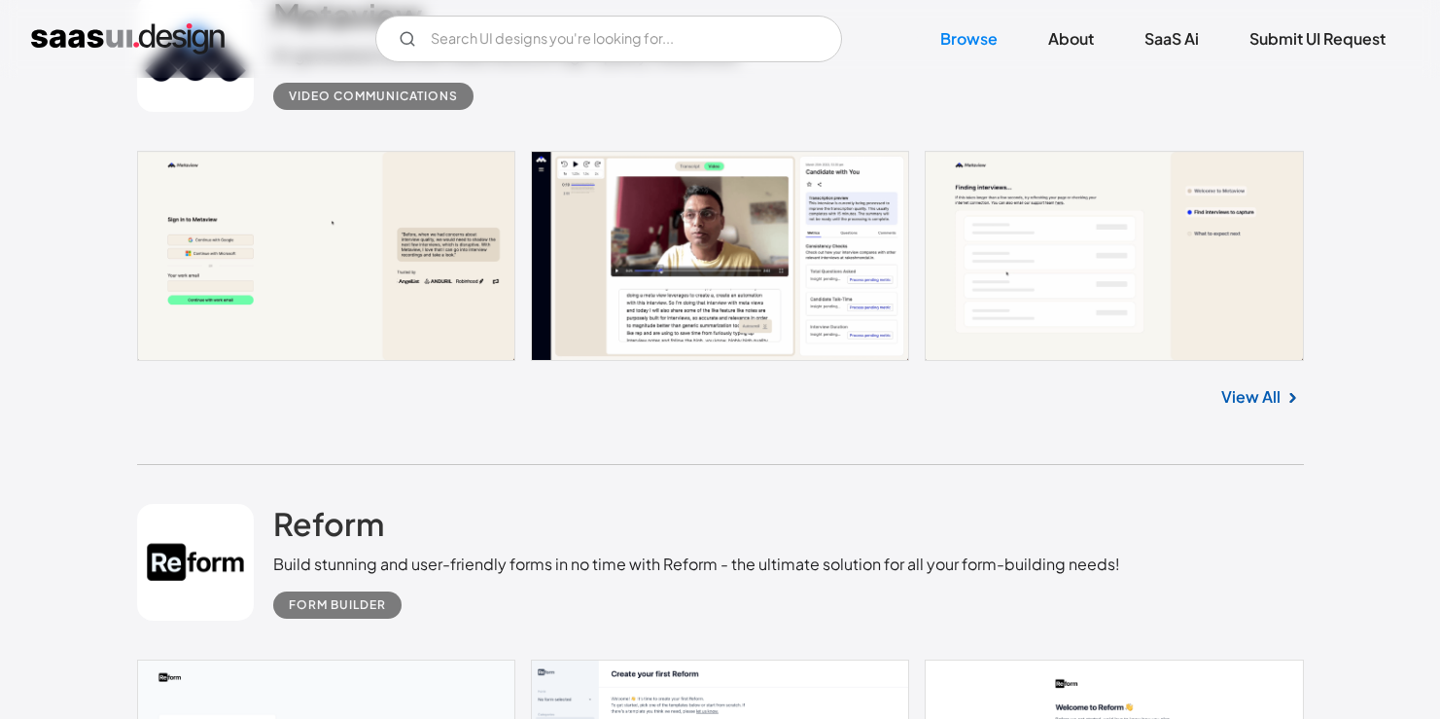
scroll to position [2400, 0]
